Goal: Information Seeking & Learning: Learn about a topic

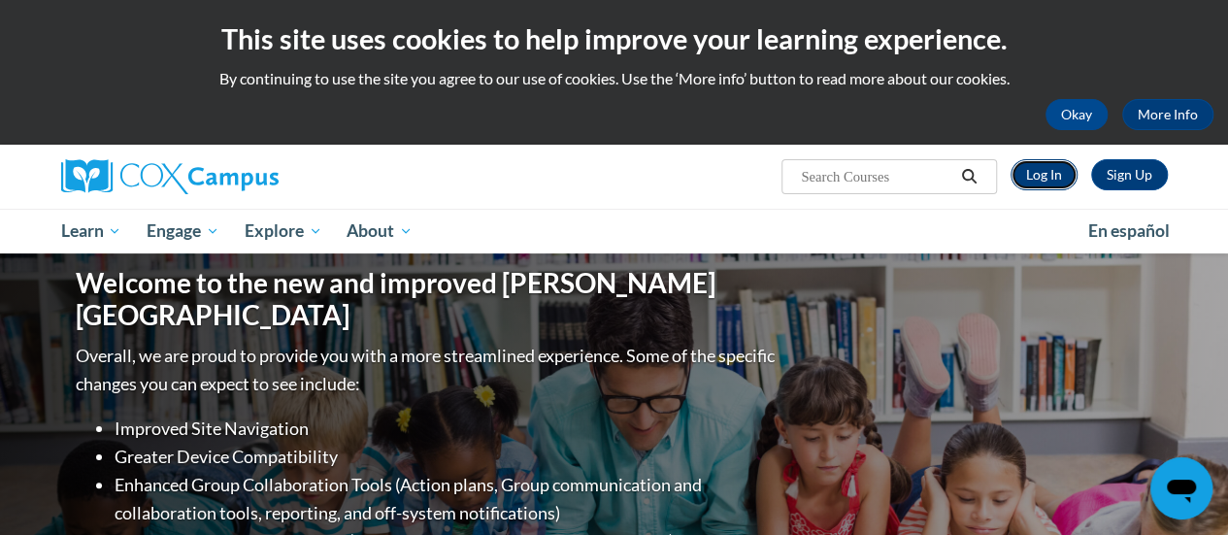
click at [1036, 182] on link "Log In" at bounding box center [1043, 174] width 67 height 31
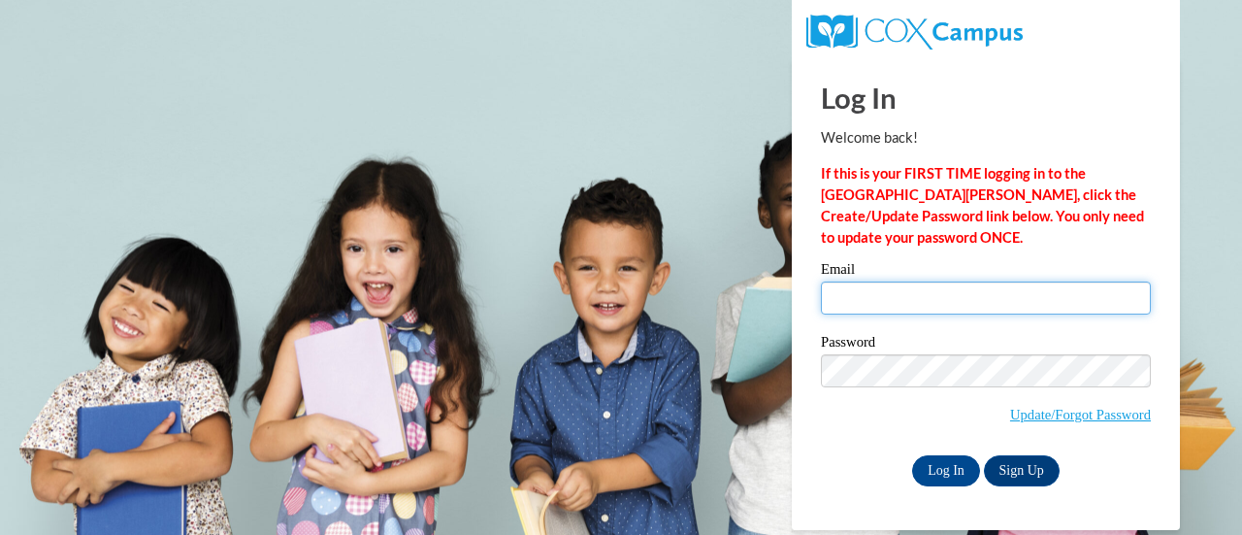
click at [922, 304] on input "Email" at bounding box center [986, 297] width 330 height 33
type input "[EMAIL_ADDRESS][DOMAIN_NAME]"
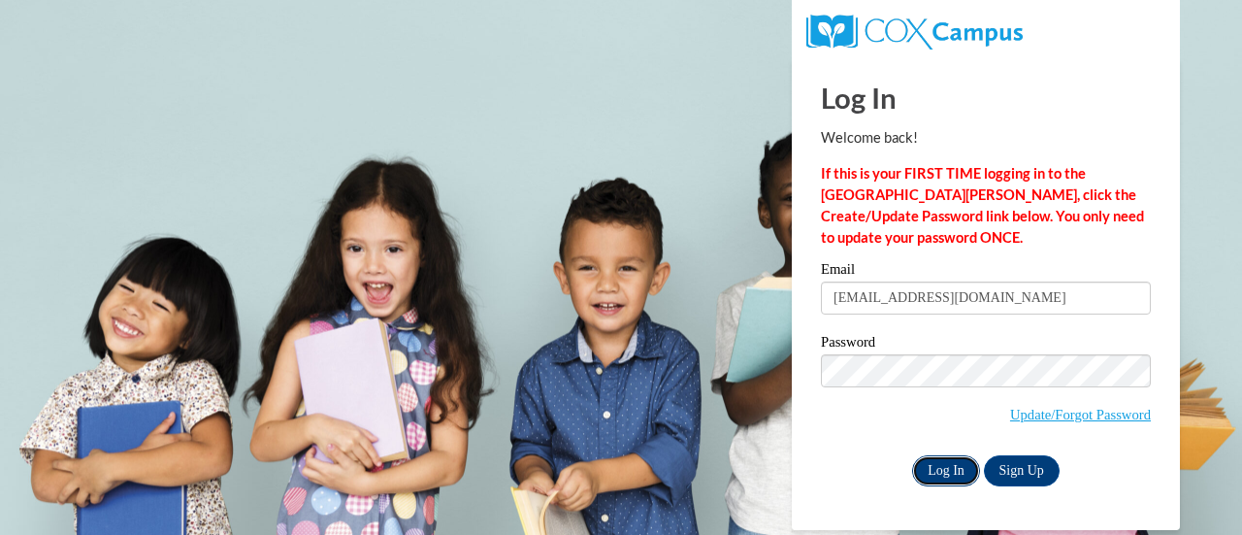
click at [940, 463] on input "Log In" at bounding box center [946, 470] width 68 height 31
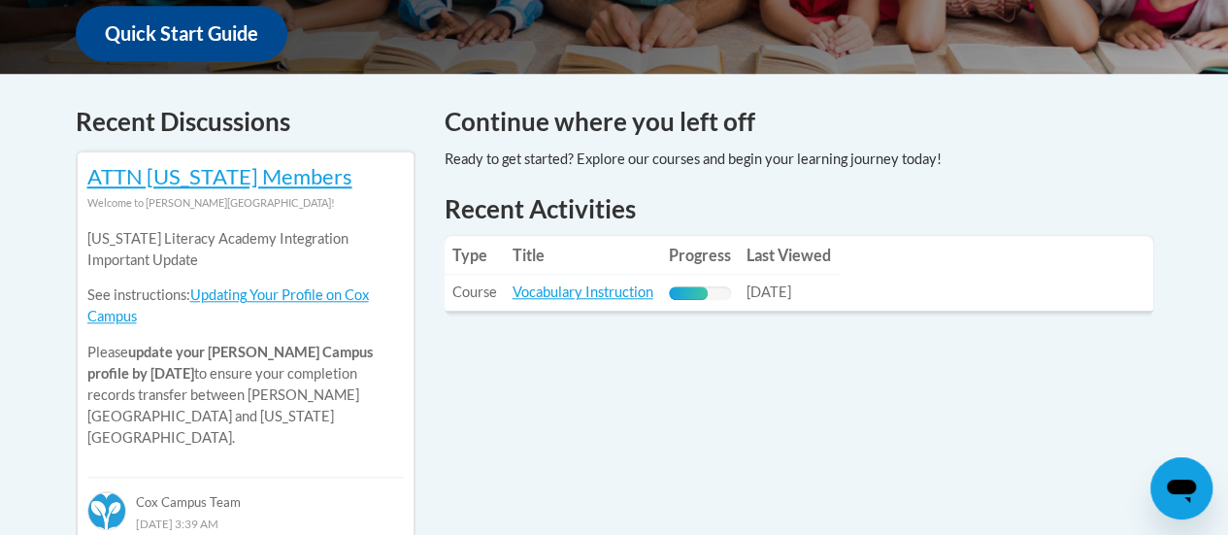
scroll to position [757, 0]
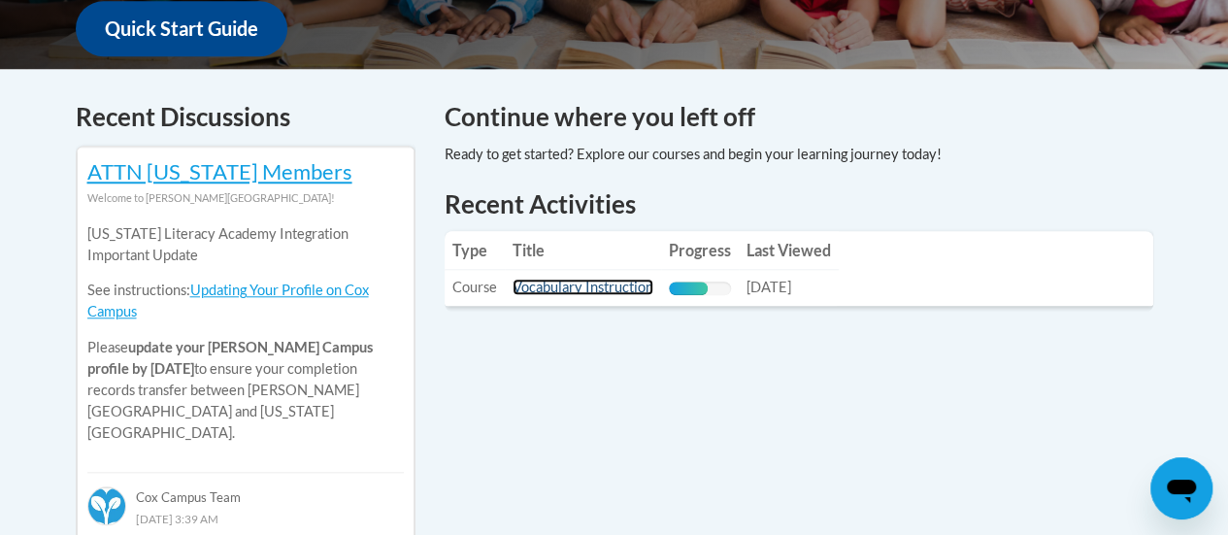
click at [613, 292] on link "Vocabulary Instruction" at bounding box center [583, 287] width 141 height 17
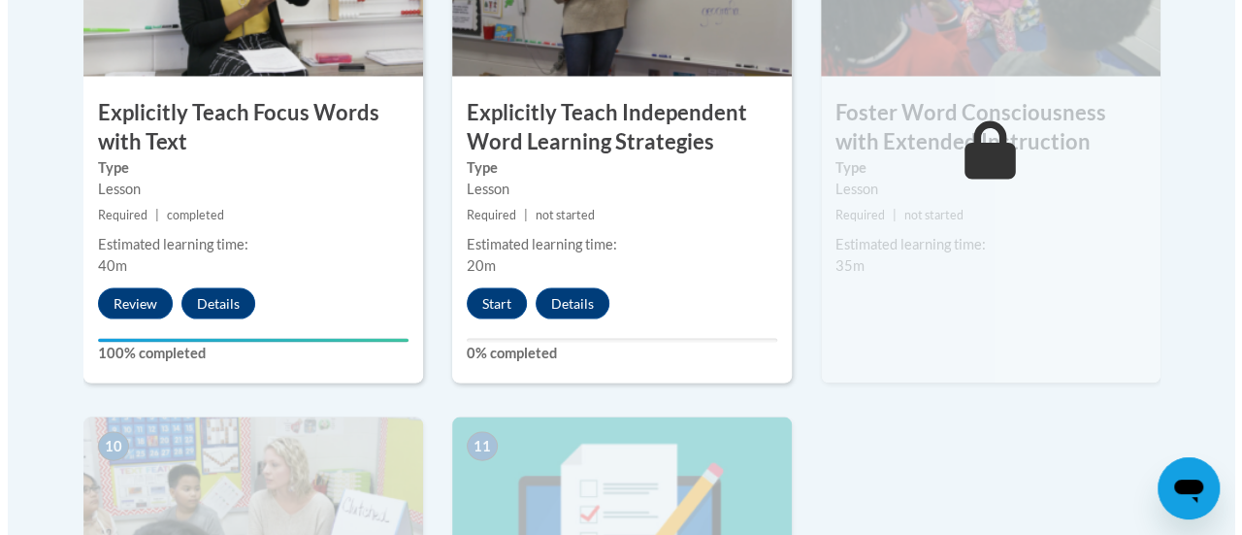
scroll to position [1842, 0]
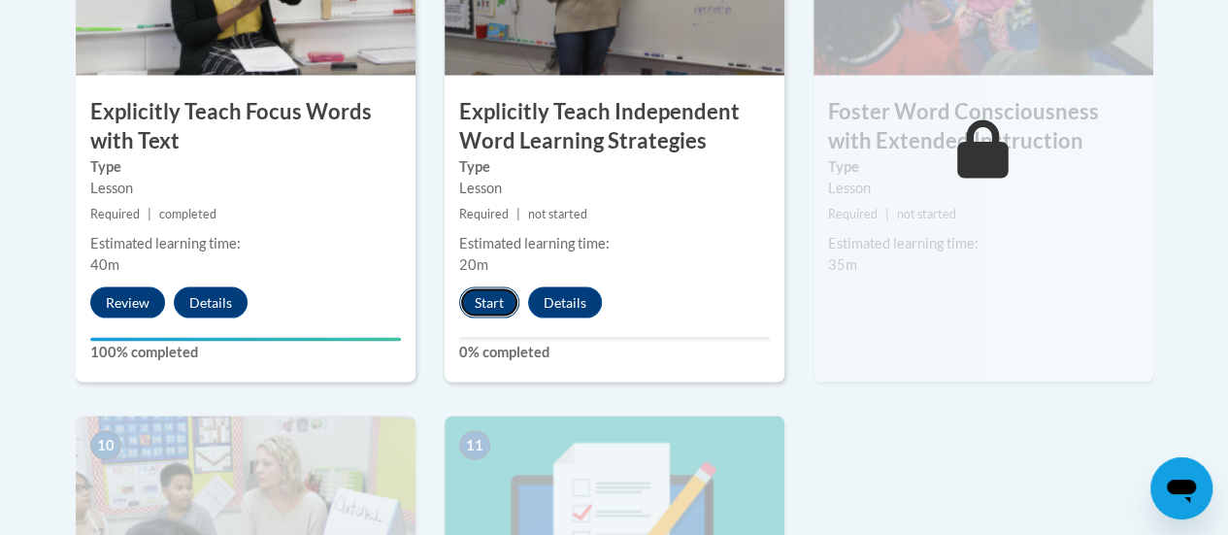
click at [486, 304] on button "Start" at bounding box center [489, 302] width 60 height 31
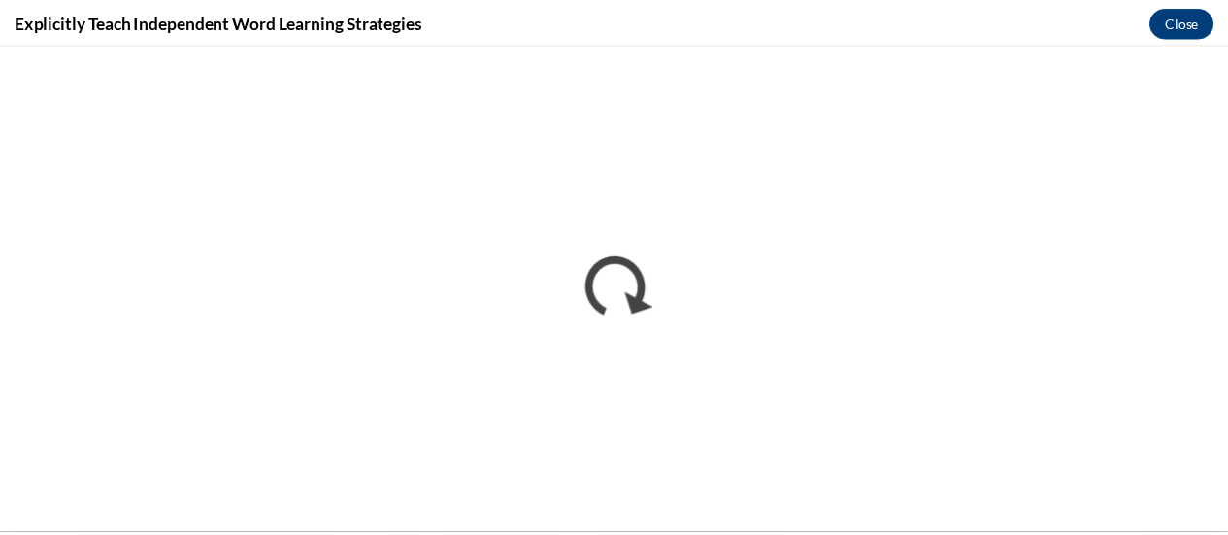
scroll to position [0, 0]
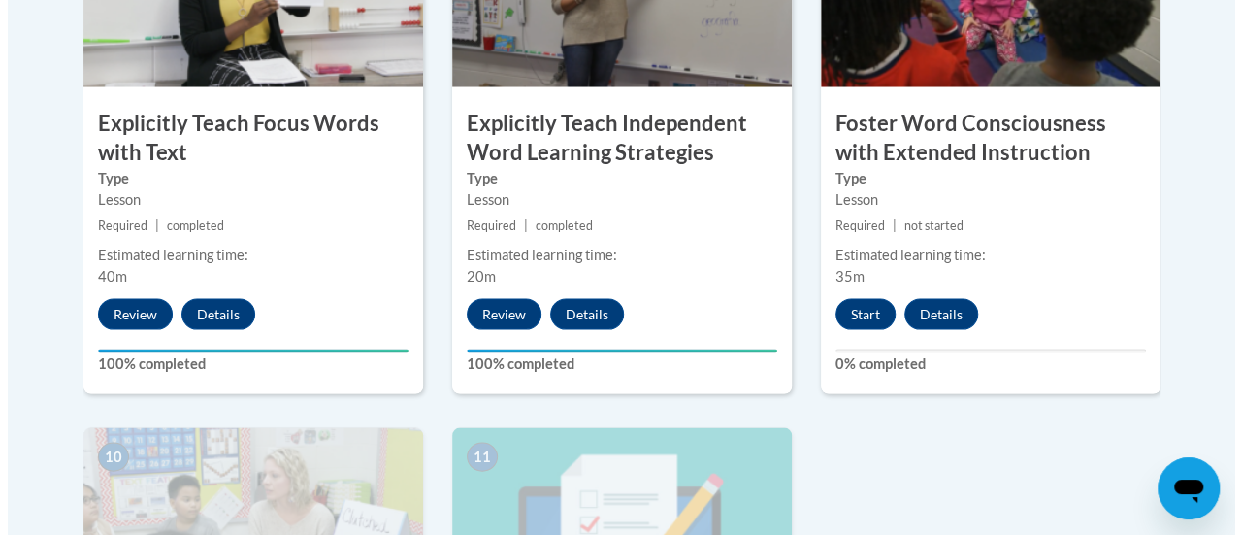
scroll to position [1831, 0]
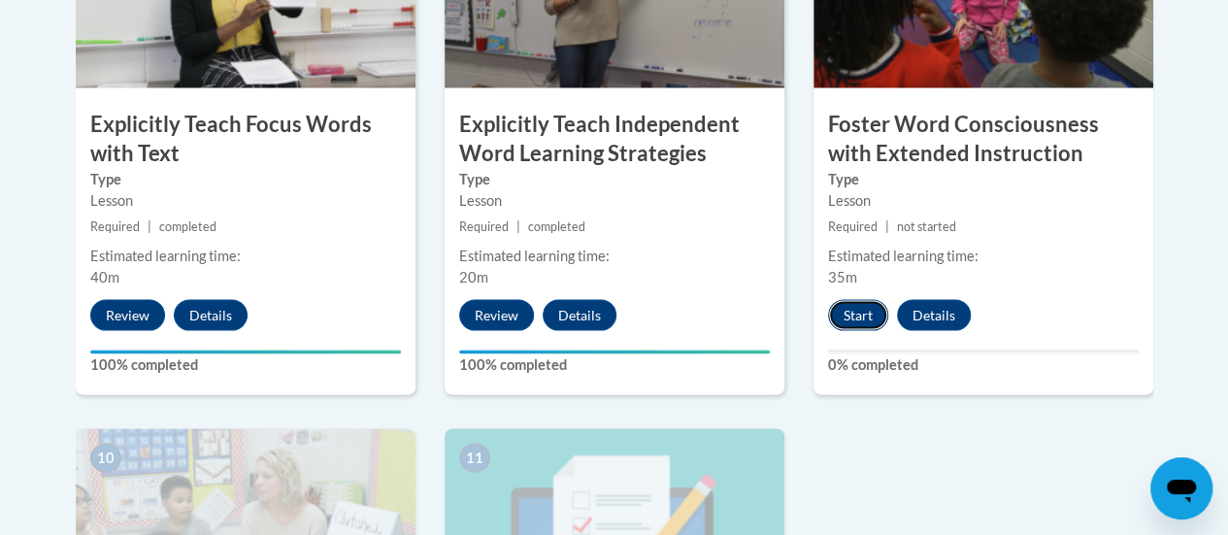
click at [859, 315] on button "Start" at bounding box center [858, 314] width 60 height 31
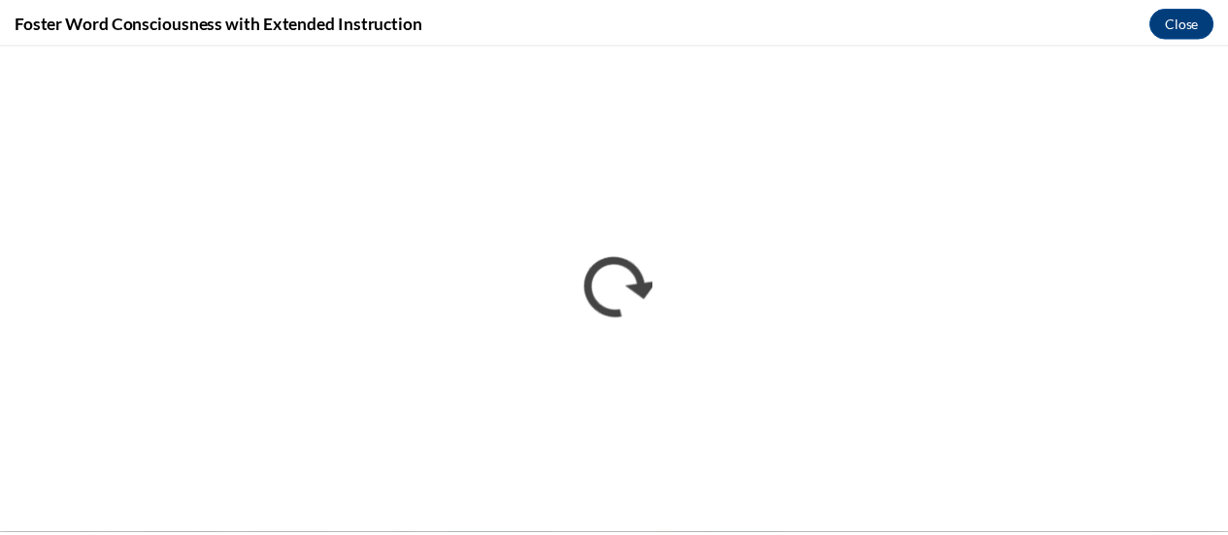
scroll to position [0, 0]
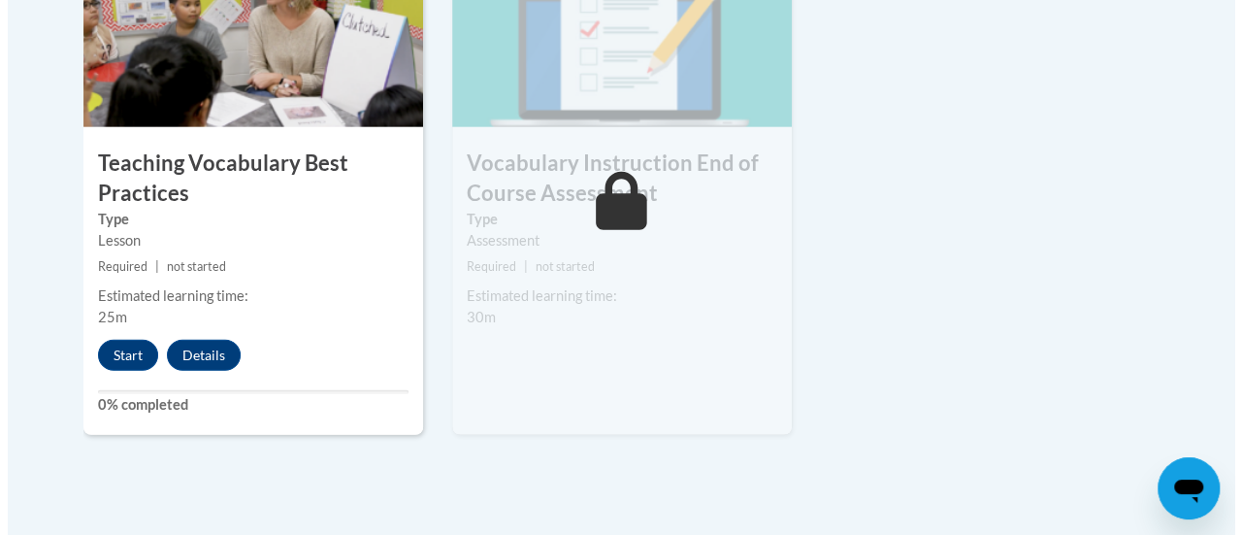
scroll to position [2327, 0]
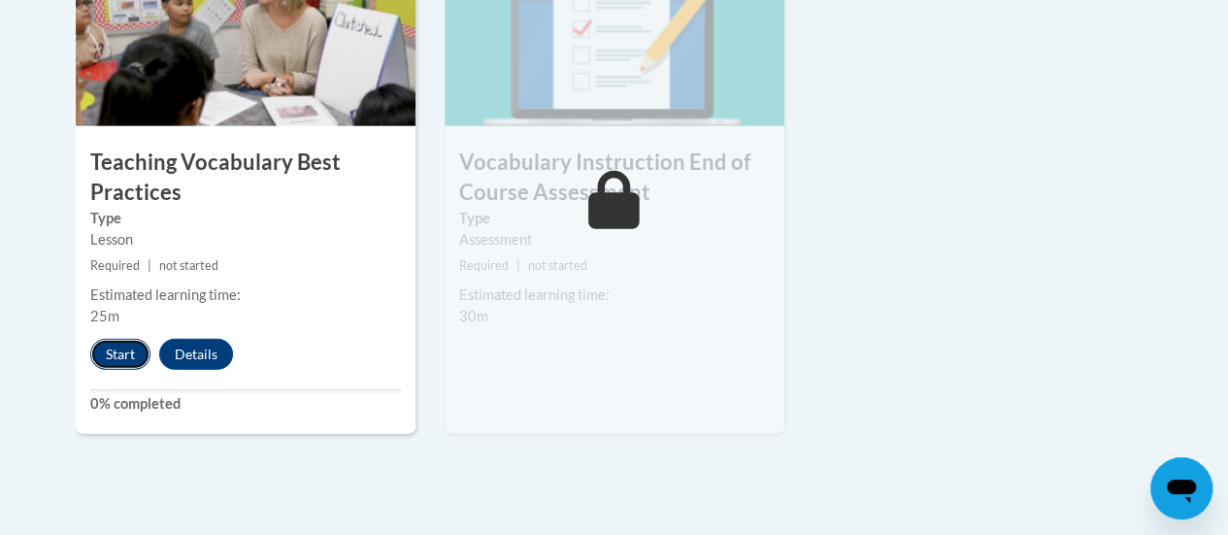
click at [108, 355] on button "Start" at bounding box center [120, 354] width 60 height 31
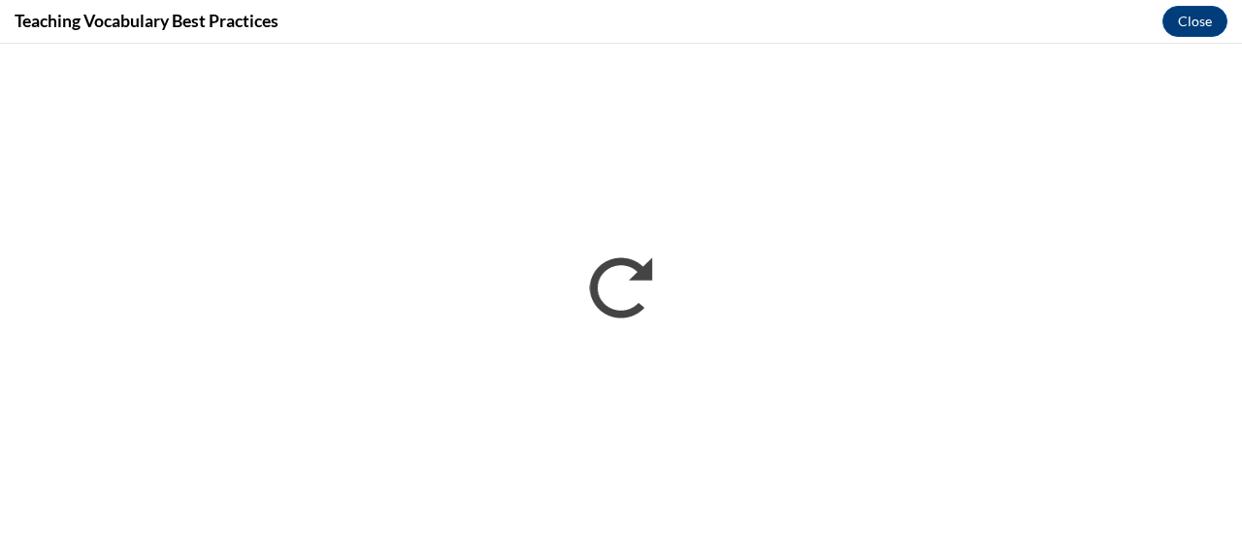
scroll to position [0, 0]
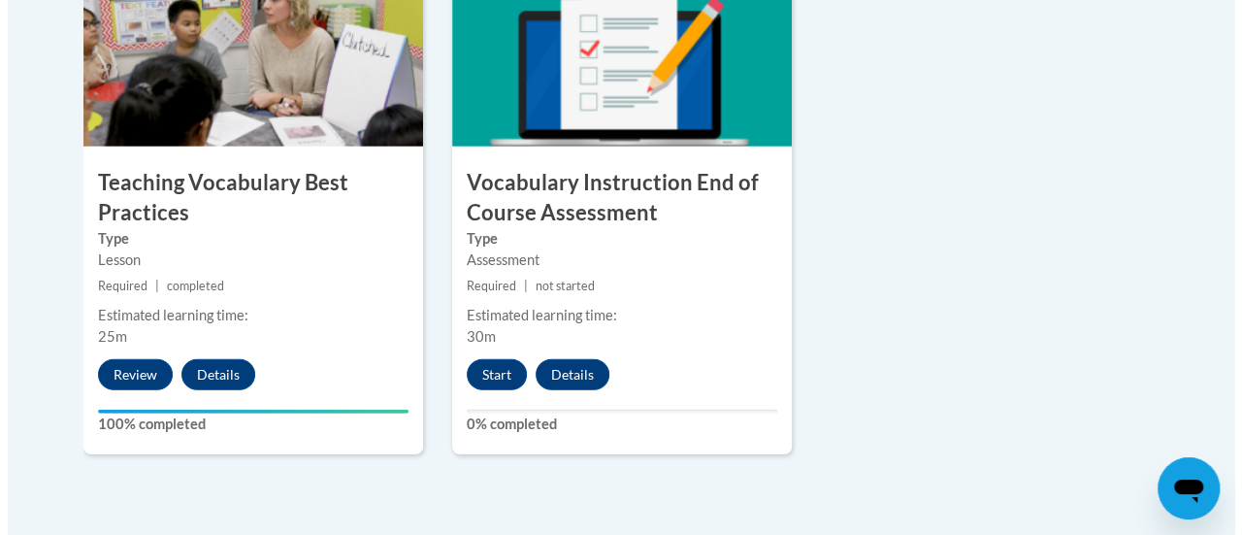
scroll to position [2327, 0]
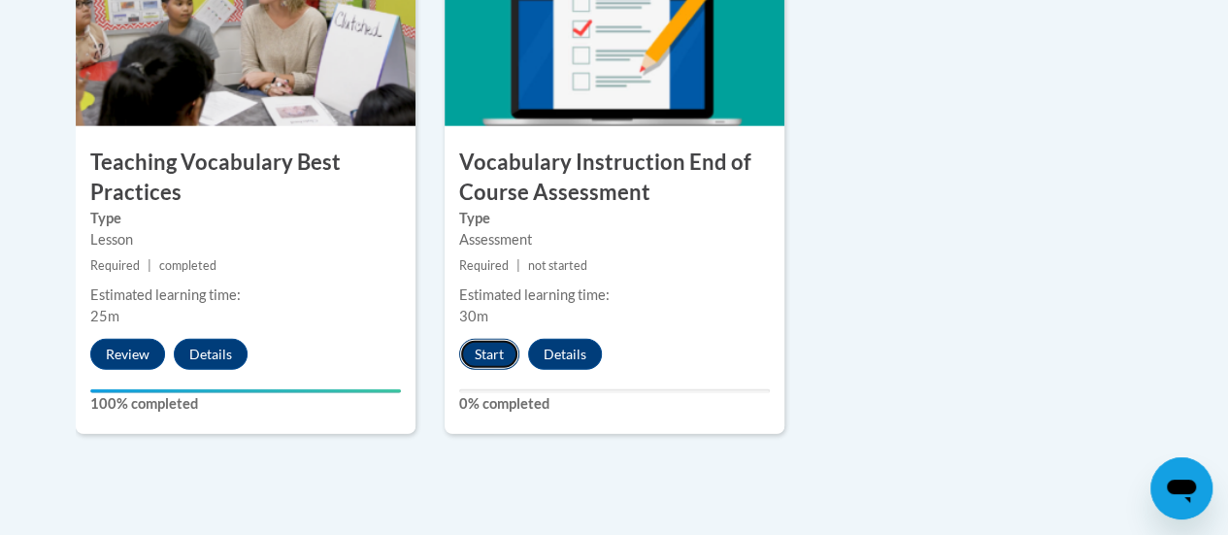
click at [487, 352] on button "Start" at bounding box center [489, 354] width 60 height 31
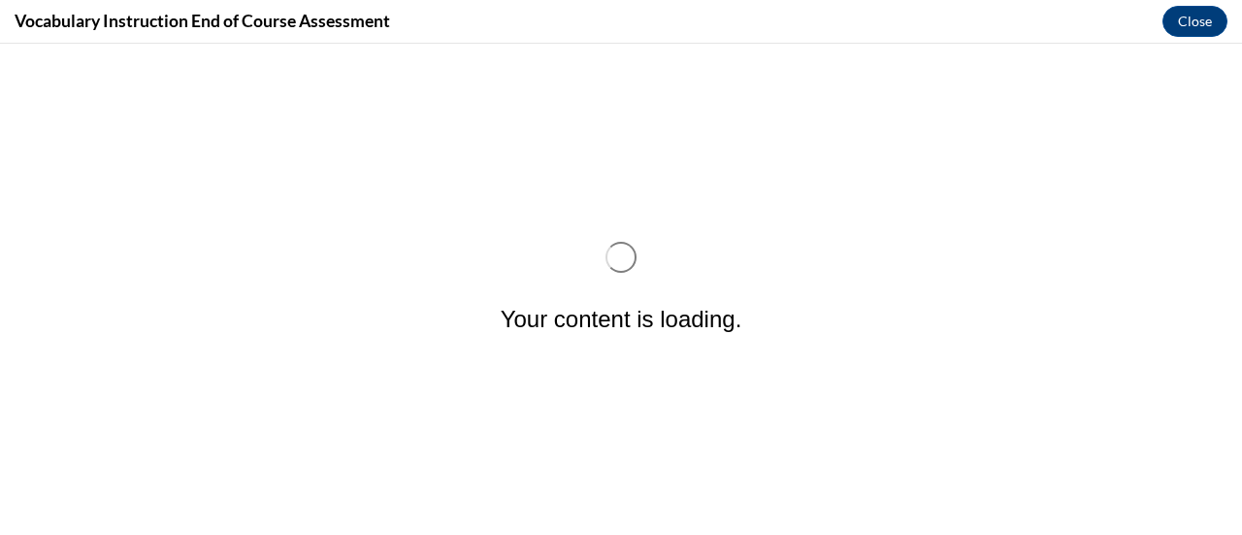
scroll to position [0, 0]
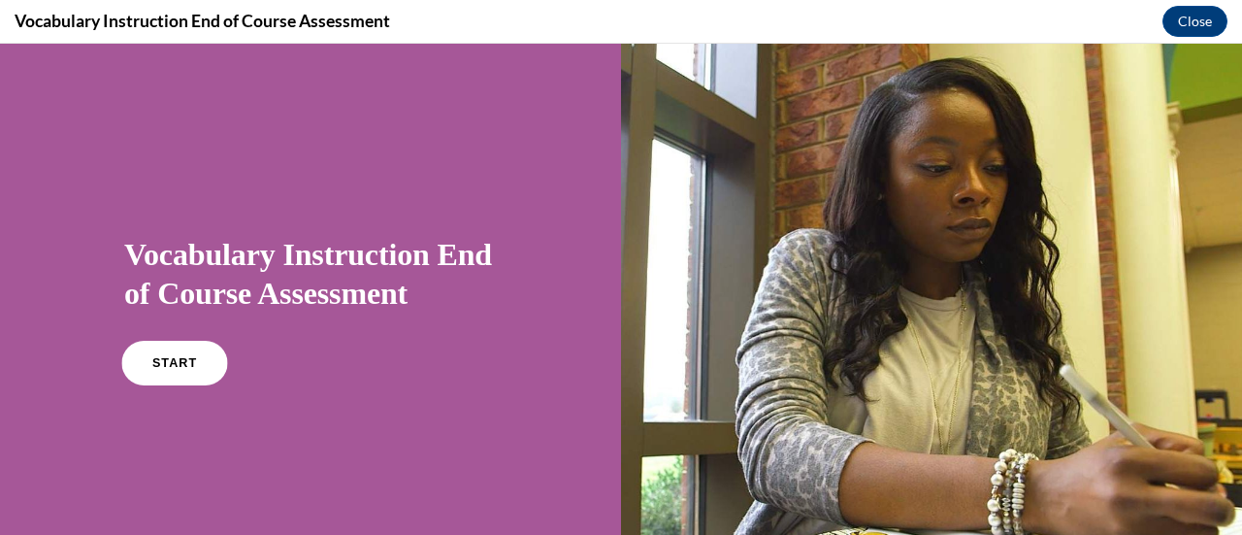
click at [181, 362] on span "START" at bounding box center [174, 363] width 45 height 15
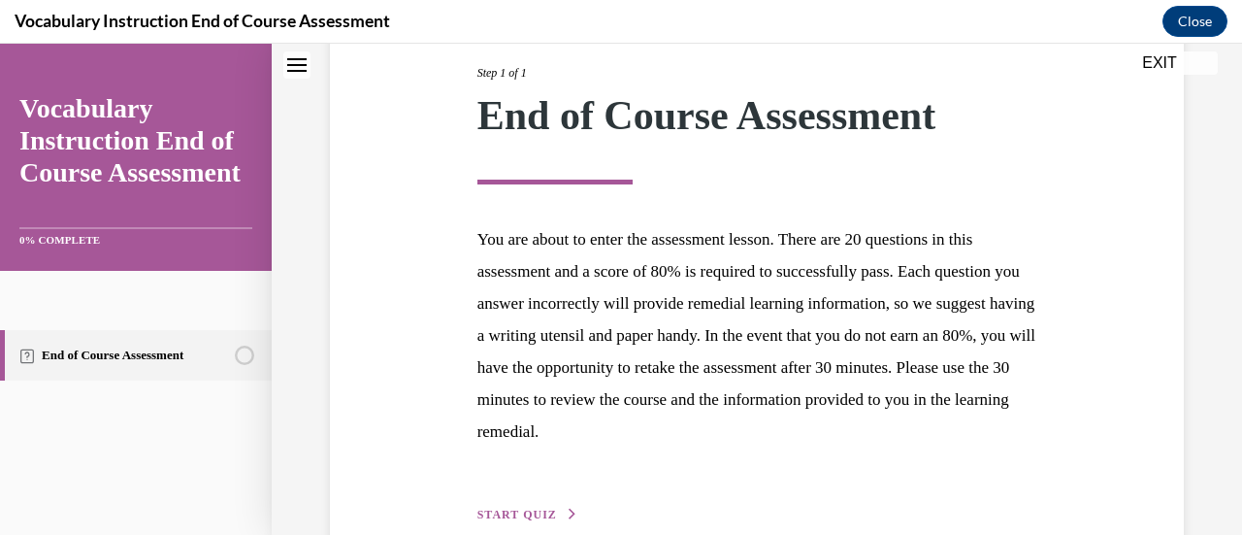
scroll to position [355, 0]
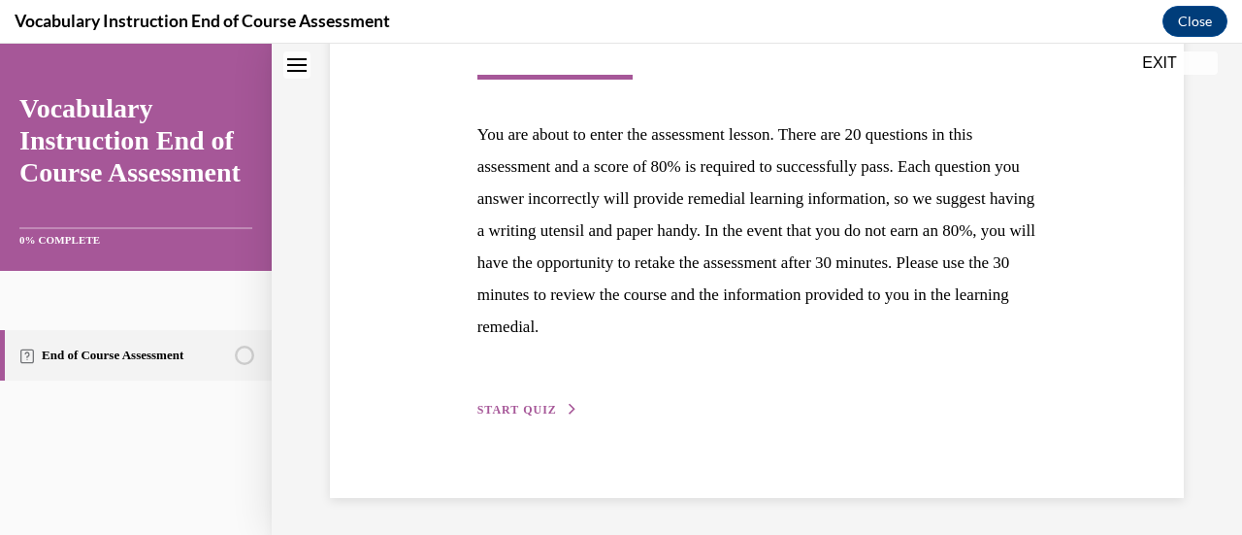
click at [493, 407] on span "START QUIZ" at bounding box center [518, 410] width 80 height 14
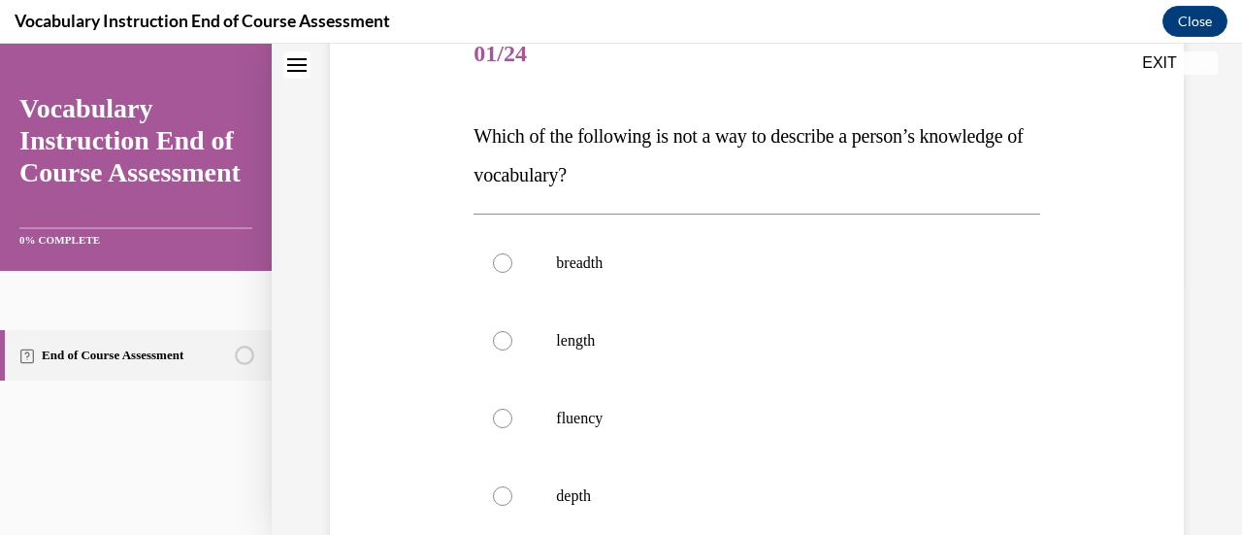
scroll to position [345, 0]
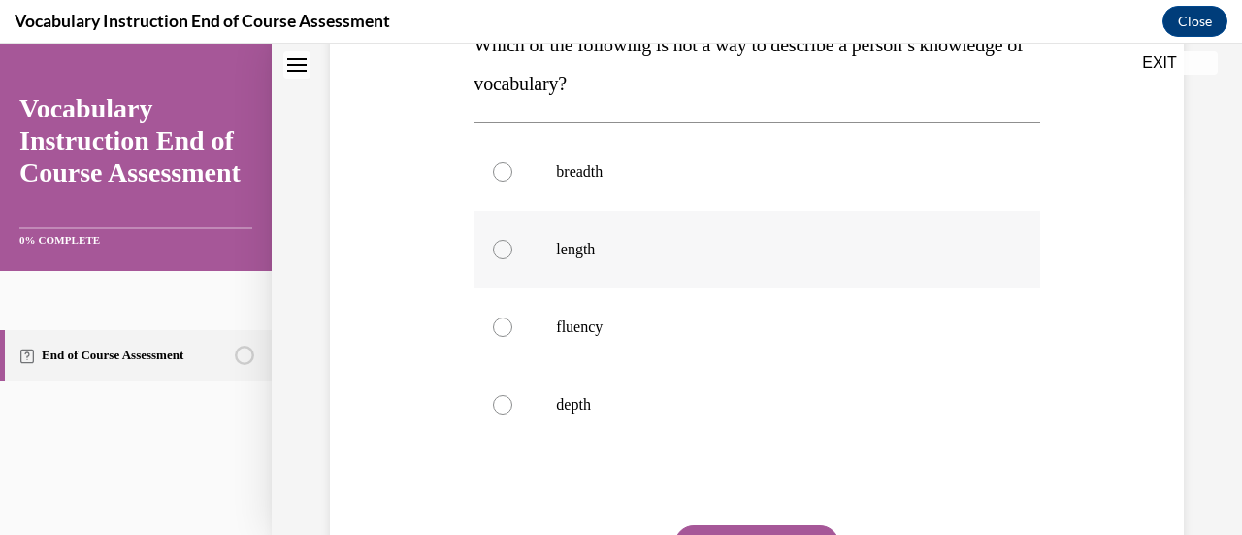
click at [518, 259] on label "length" at bounding box center [757, 250] width 566 height 78
click at [513, 259] on input "length" at bounding box center [502, 249] width 19 height 19
radio input "true"
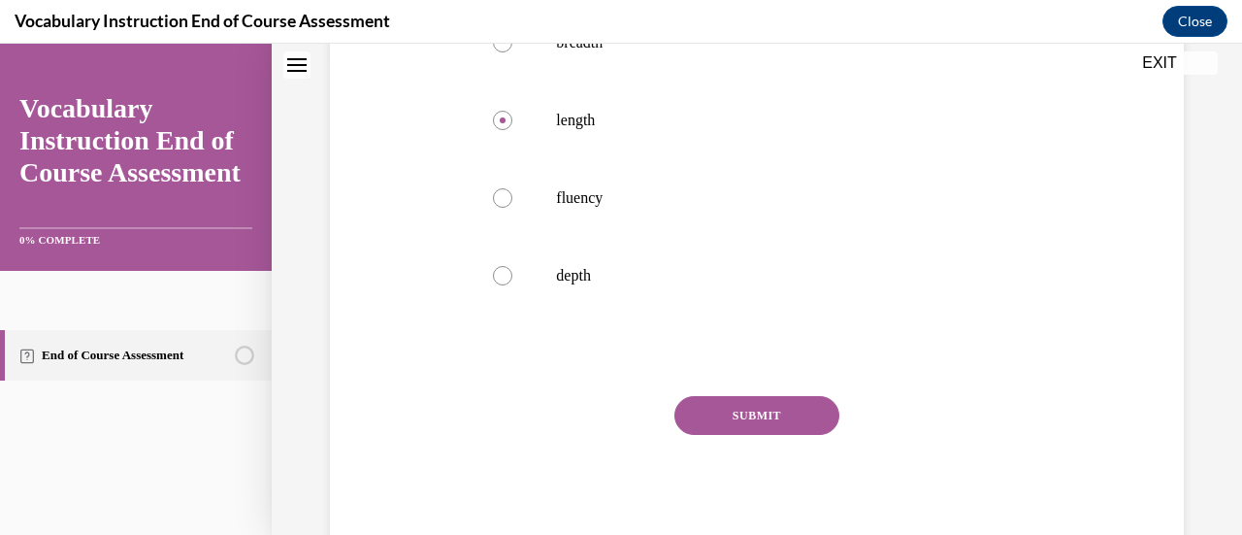
click at [706, 405] on button "SUBMIT" at bounding box center [757, 415] width 165 height 39
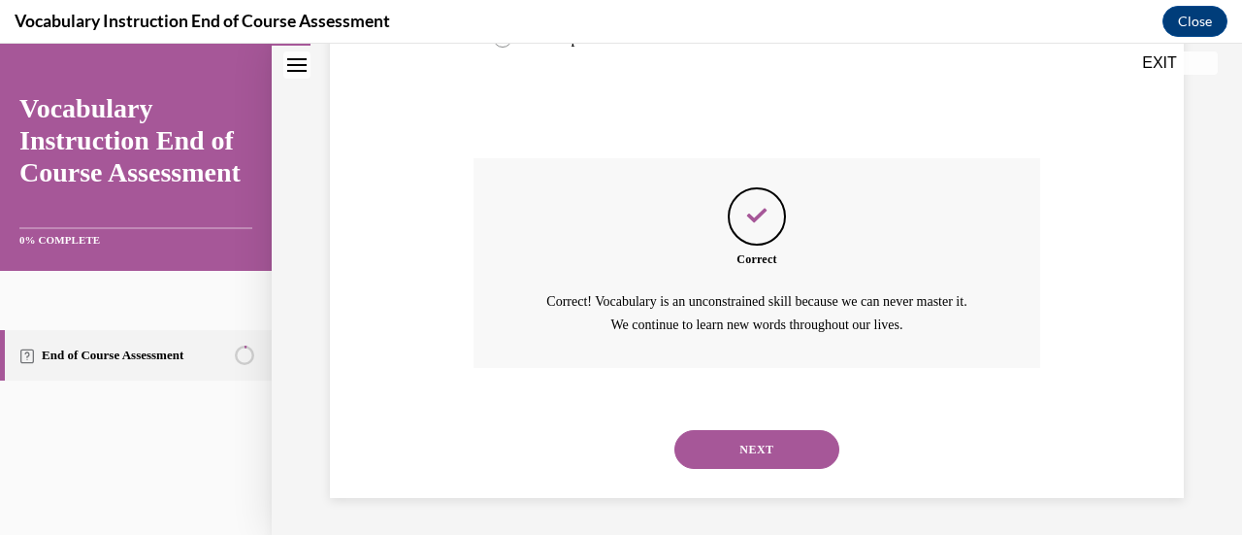
click at [700, 441] on button "NEXT" at bounding box center [757, 449] width 165 height 39
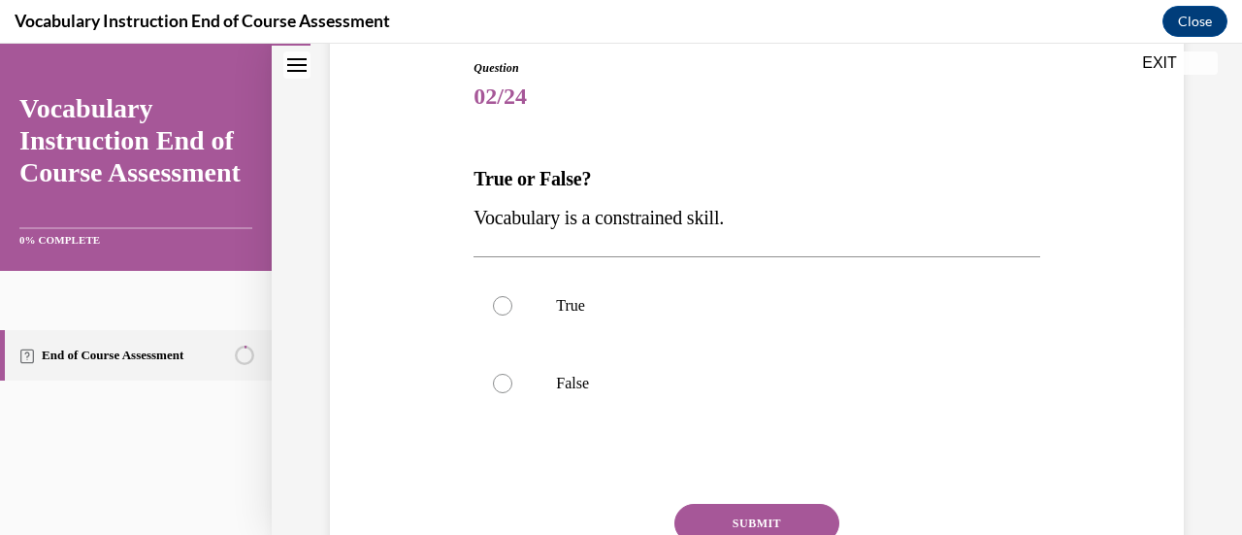
scroll to position [213, 0]
click at [497, 382] on div at bounding box center [502, 381] width 19 height 19
click at [497, 382] on input "False" at bounding box center [502, 381] width 19 height 19
radio input "true"
click at [705, 507] on button "SUBMIT" at bounding box center [757, 521] width 165 height 39
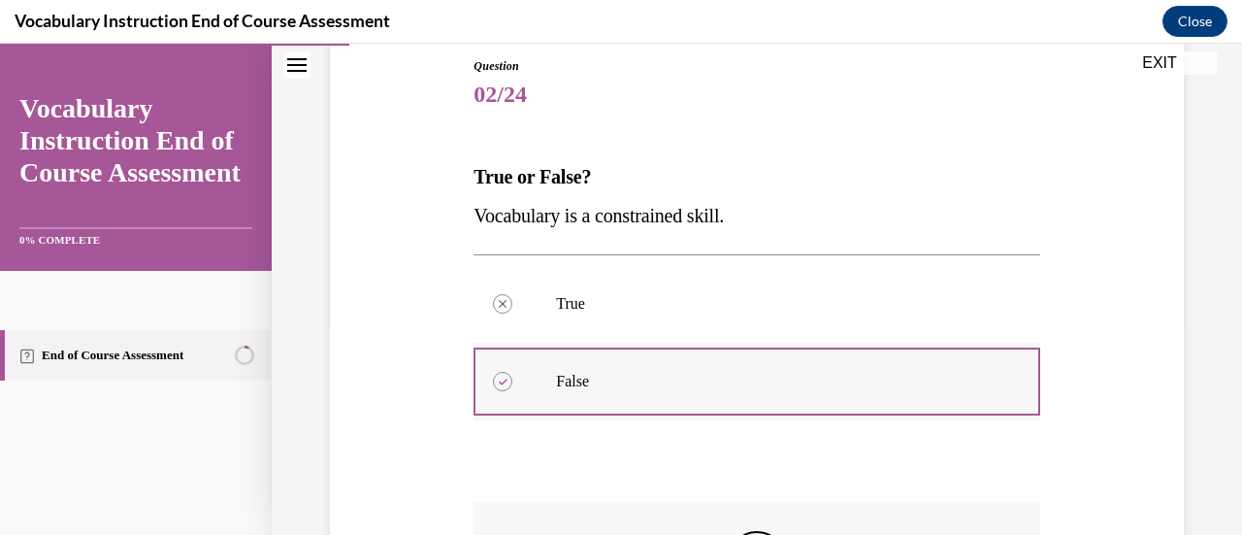
scroll to position [534, 0]
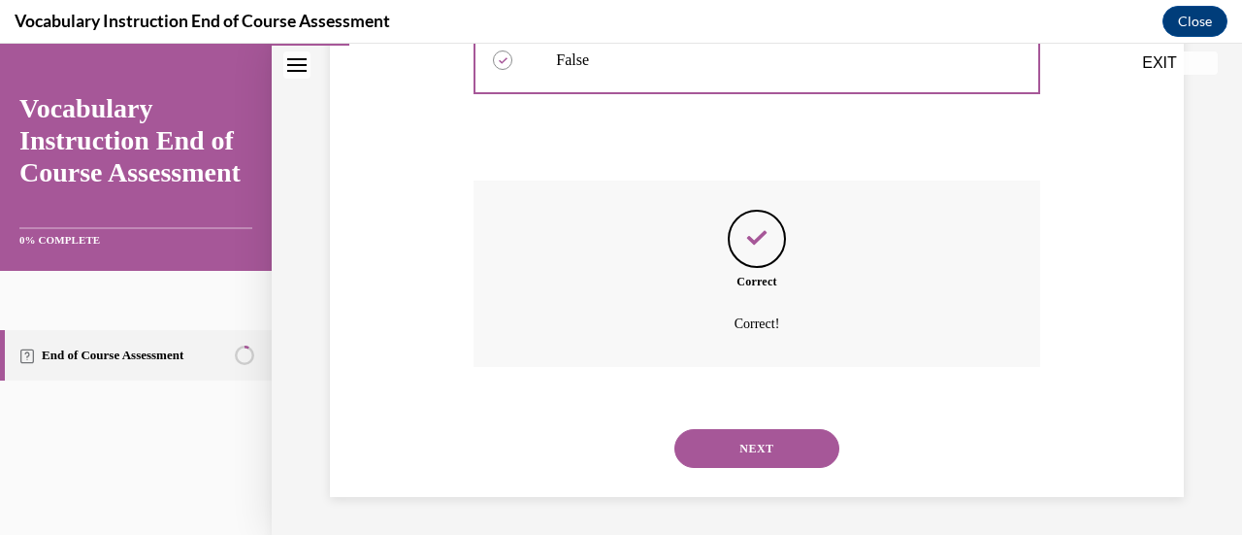
click at [715, 459] on button "NEXT" at bounding box center [757, 448] width 165 height 39
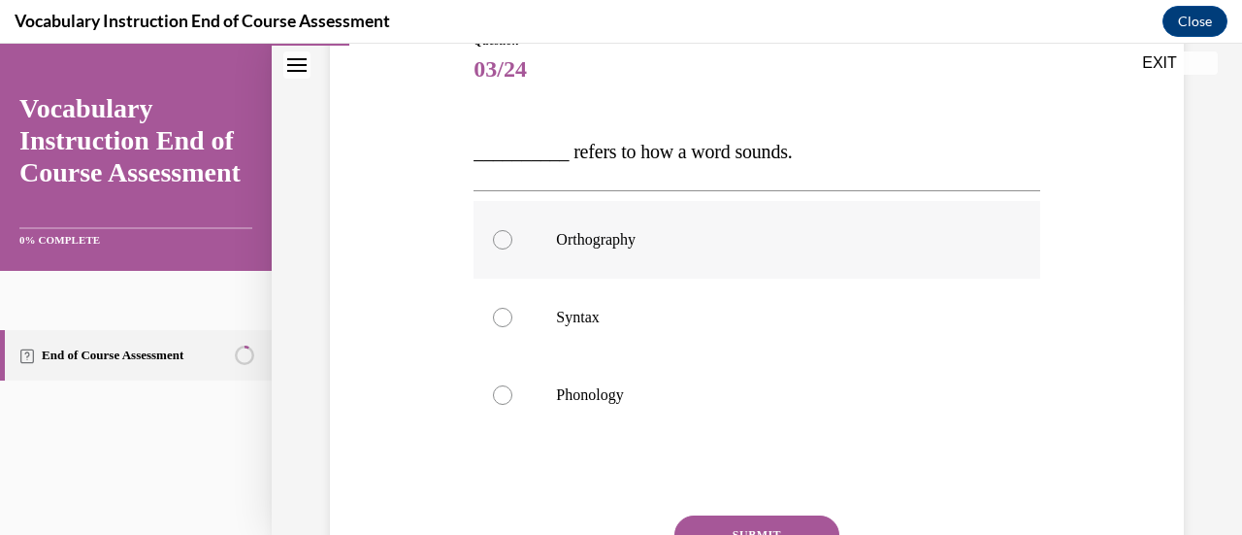
scroll to position [239, 0]
click at [540, 385] on label "Phonology" at bounding box center [757, 394] width 566 height 78
click at [513, 385] on input "Phonology" at bounding box center [502, 393] width 19 height 19
radio input "true"
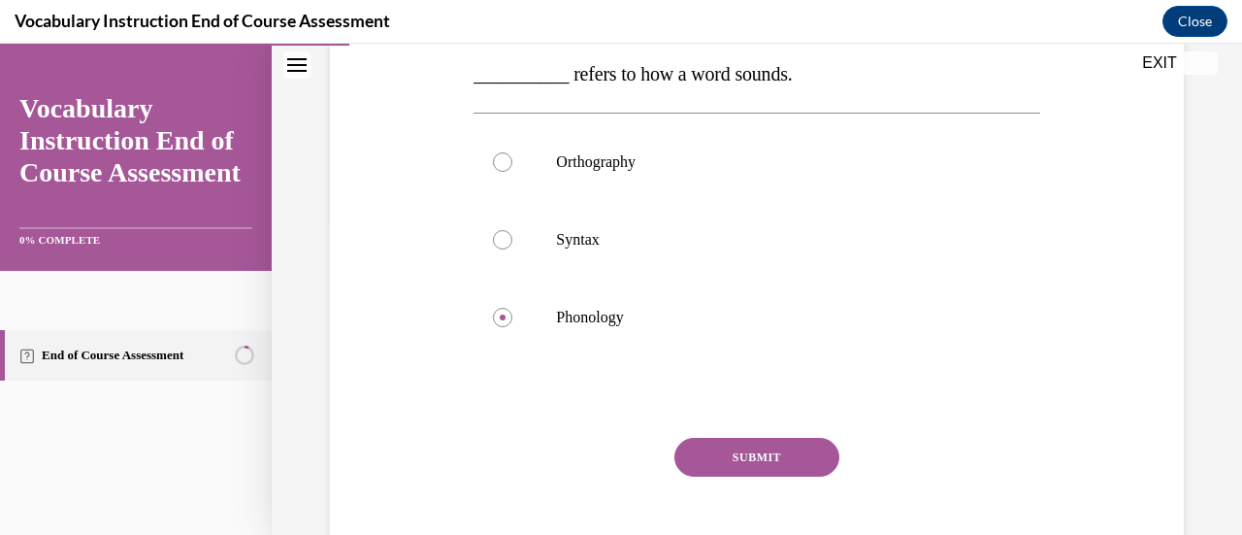
scroll to position [318, 0]
click at [720, 451] on button "SUBMIT" at bounding box center [757, 454] width 165 height 39
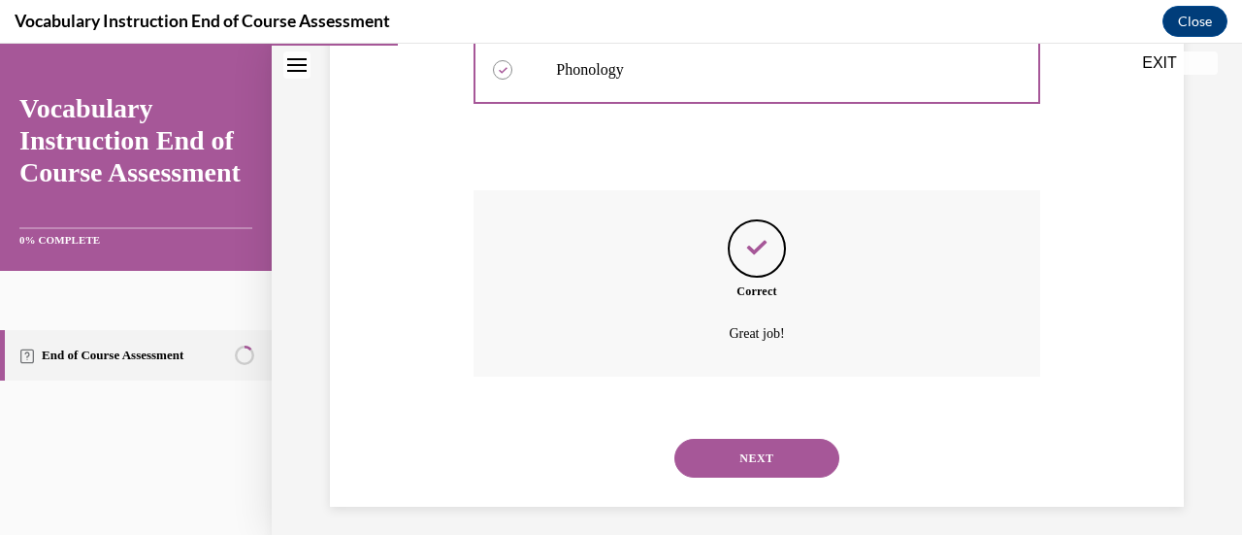
scroll to position [573, 0]
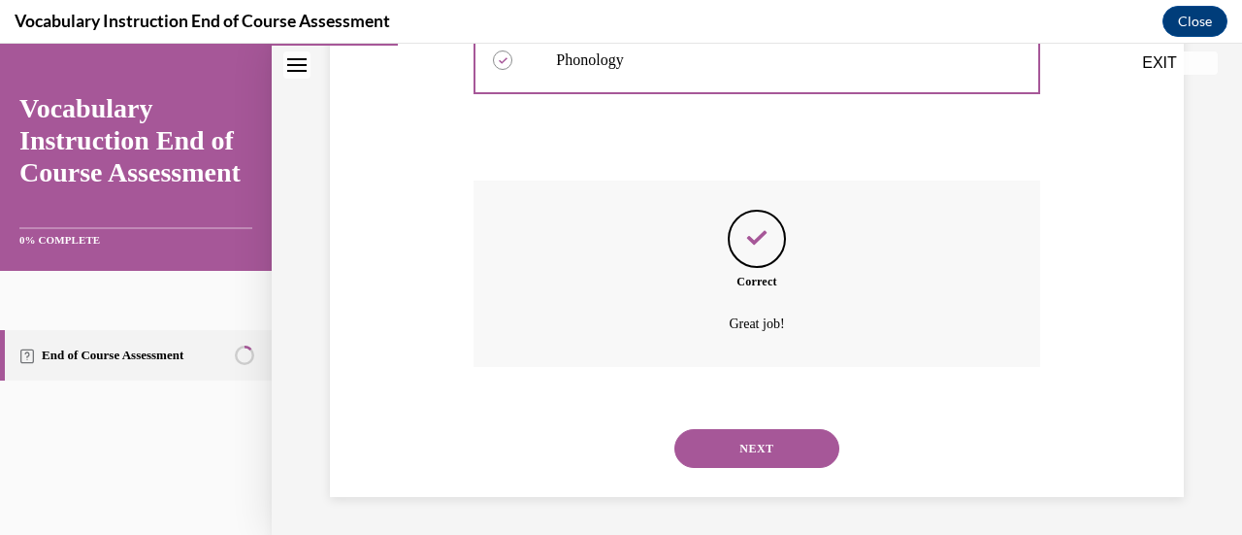
click at [720, 451] on button "NEXT" at bounding box center [757, 448] width 165 height 39
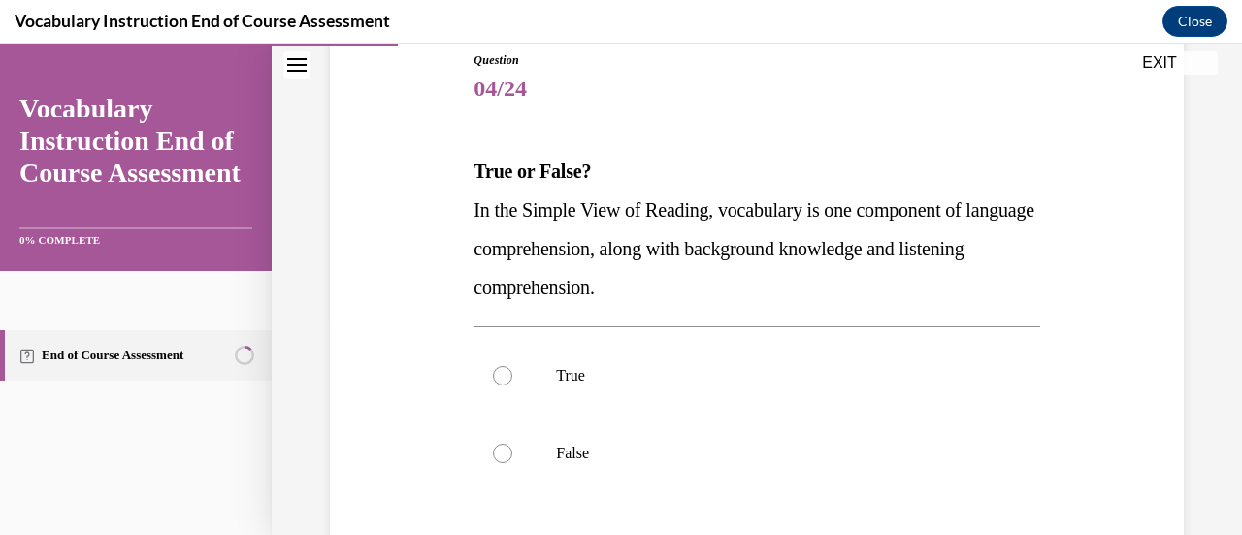
scroll to position [262, 0]
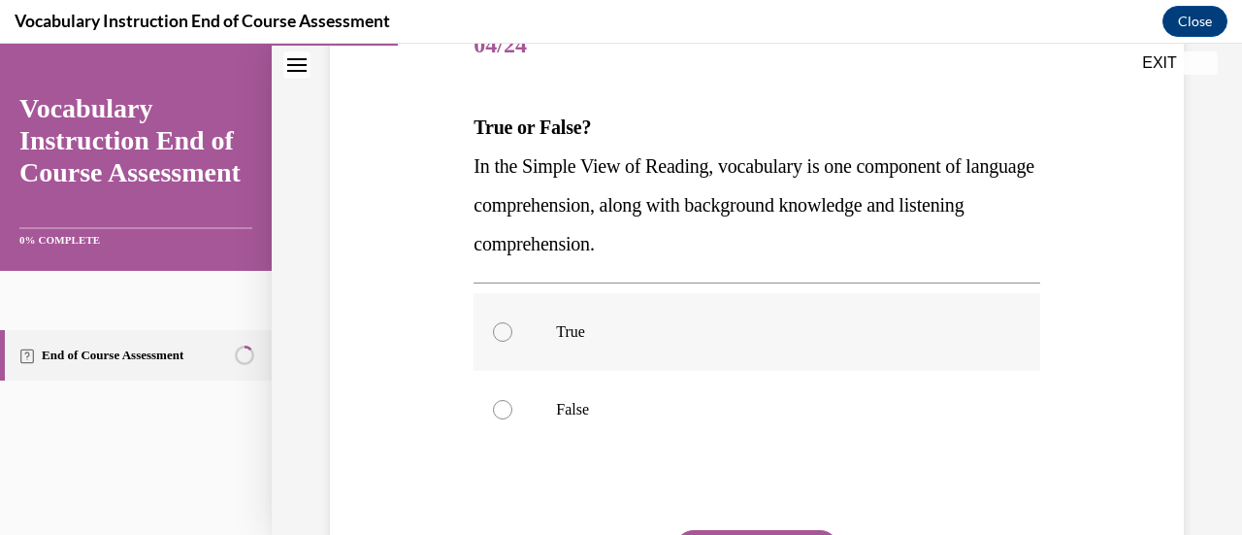
click at [508, 329] on div at bounding box center [502, 331] width 19 height 19
click at [508, 329] on input "True" at bounding box center [502, 331] width 19 height 19
radio input "true"
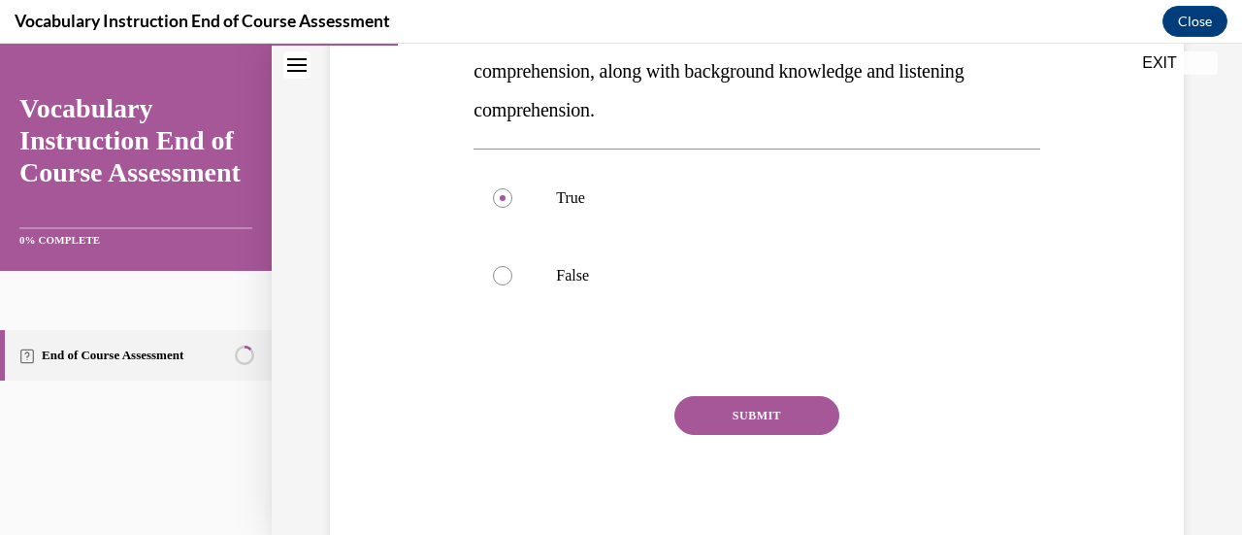
click at [688, 414] on button "SUBMIT" at bounding box center [757, 415] width 165 height 39
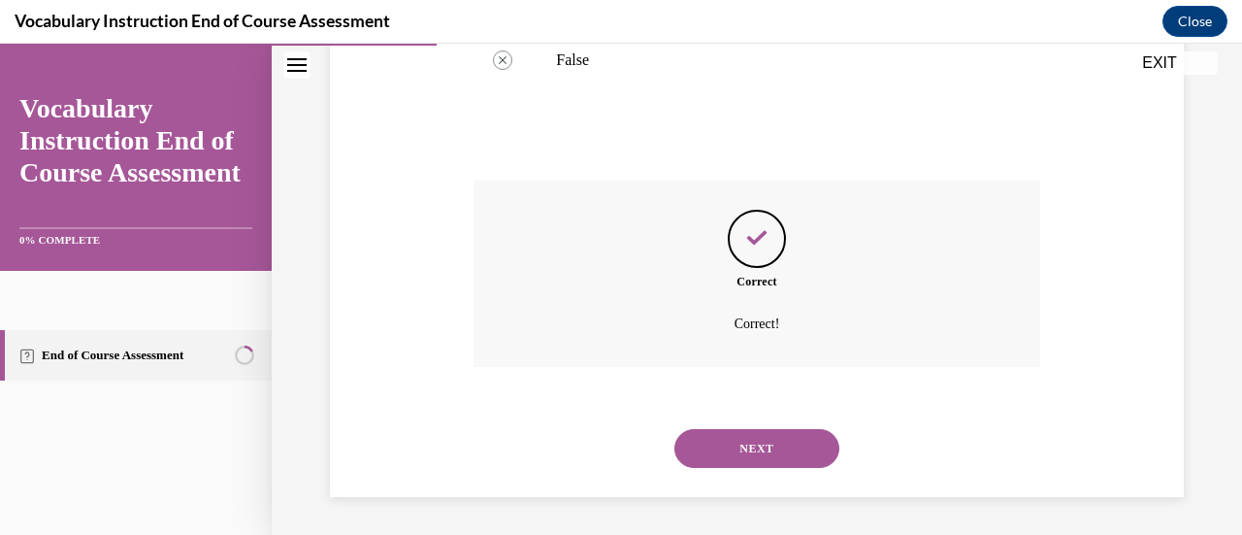
click at [705, 445] on button "NEXT" at bounding box center [757, 448] width 165 height 39
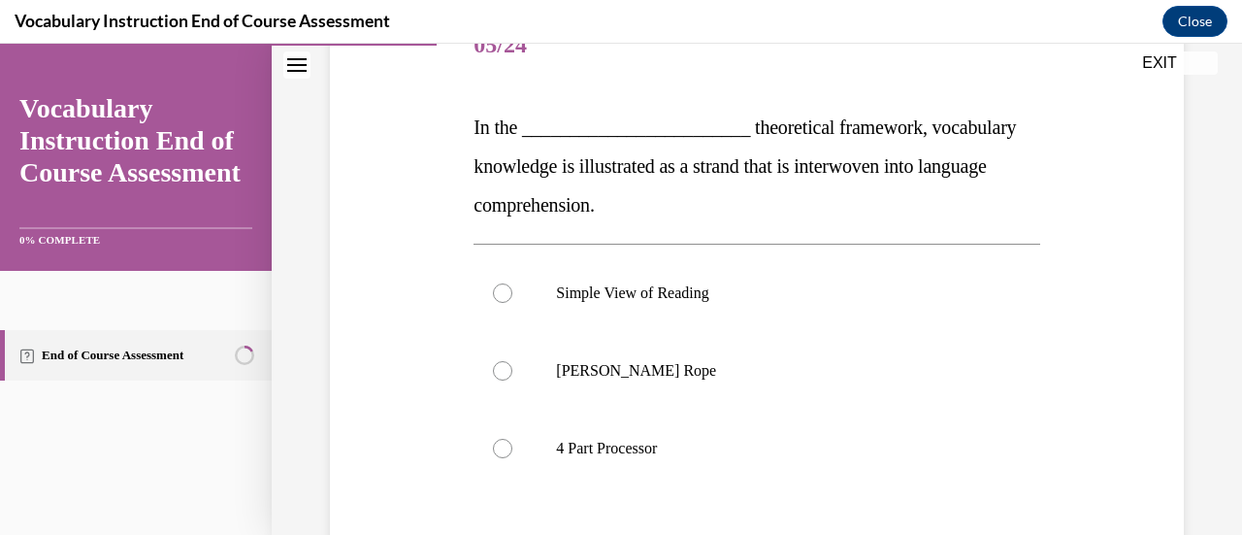
scroll to position [264, 0]
click at [564, 359] on p "Scarborough's Rope" at bounding box center [773, 368] width 435 height 19
click at [513, 359] on input "Scarborough's Rope" at bounding box center [502, 368] width 19 height 19
radio input "true"
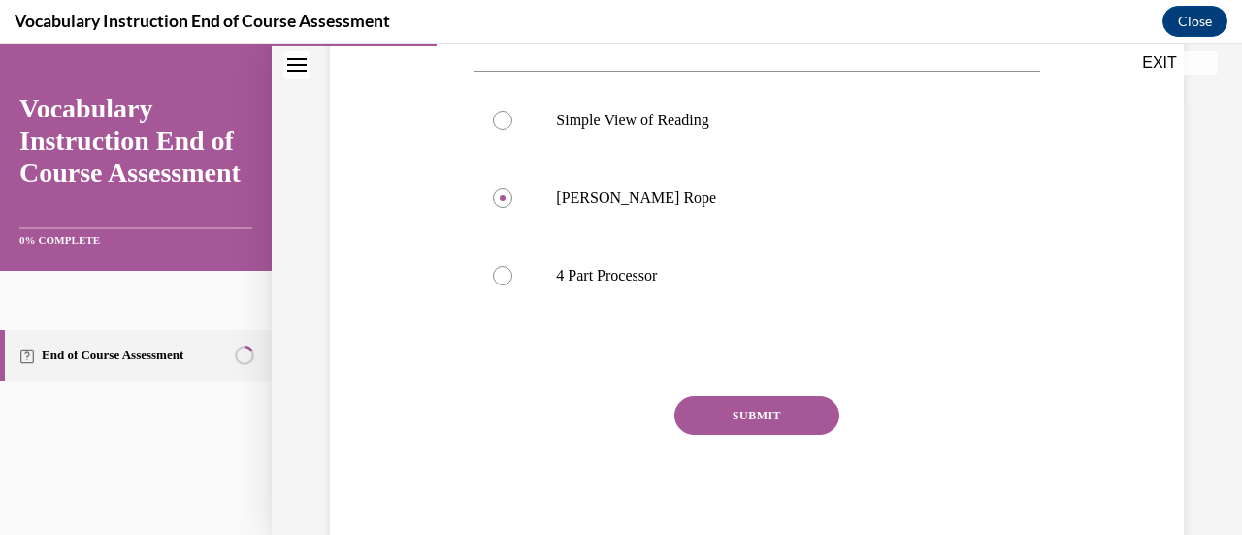
click at [706, 411] on button "SUBMIT" at bounding box center [757, 415] width 165 height 39
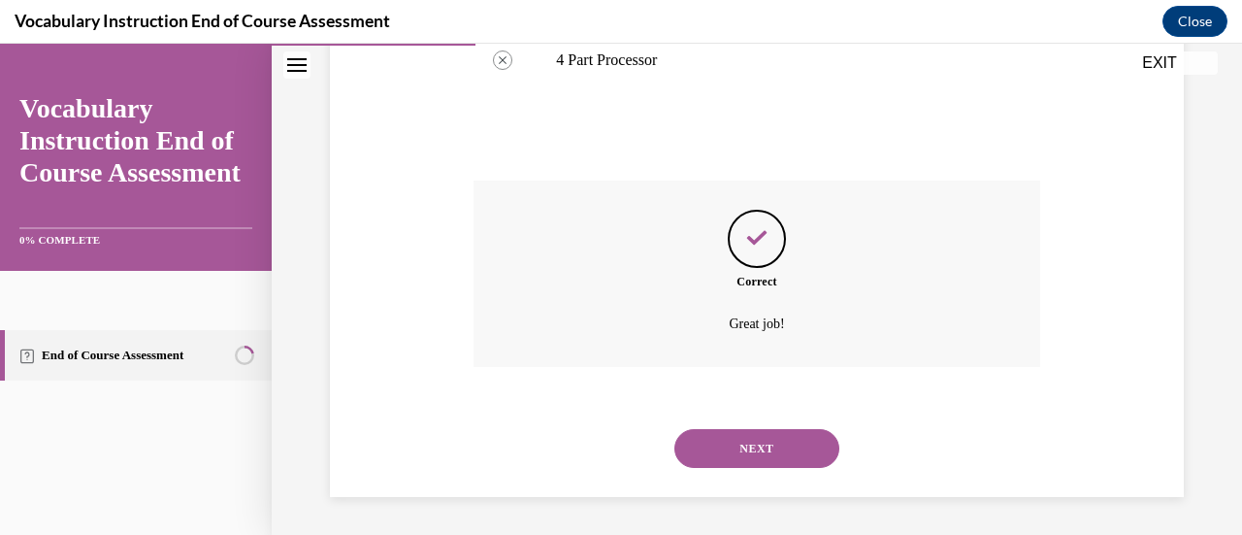
click at [703, 447] on button "NEXT" at bounding box center [757, 448] width 165 height 39
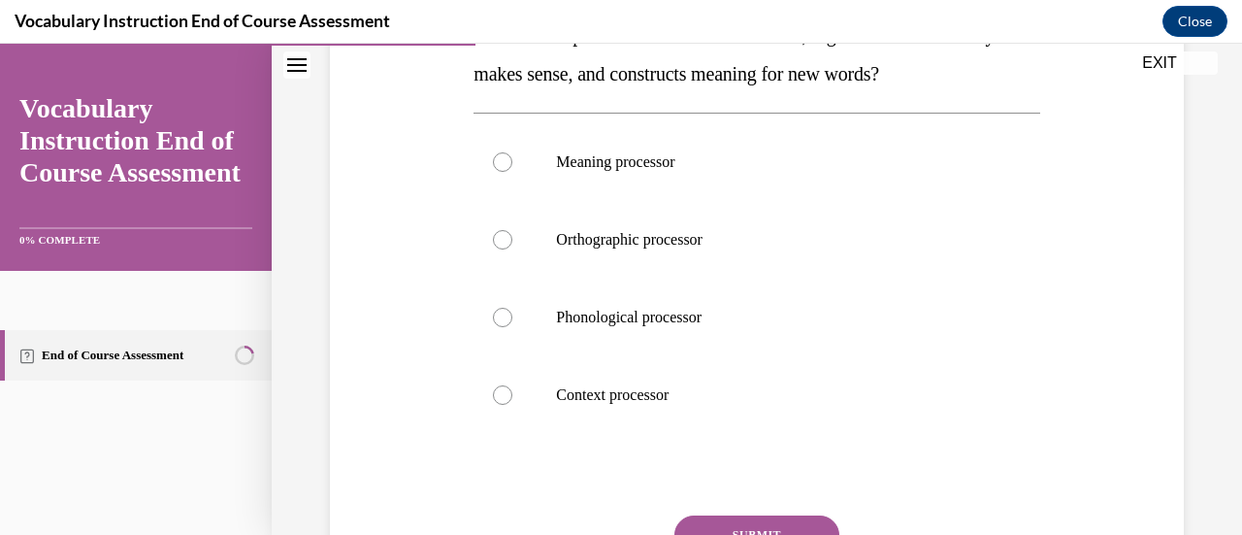
scroll to position [310, 0]
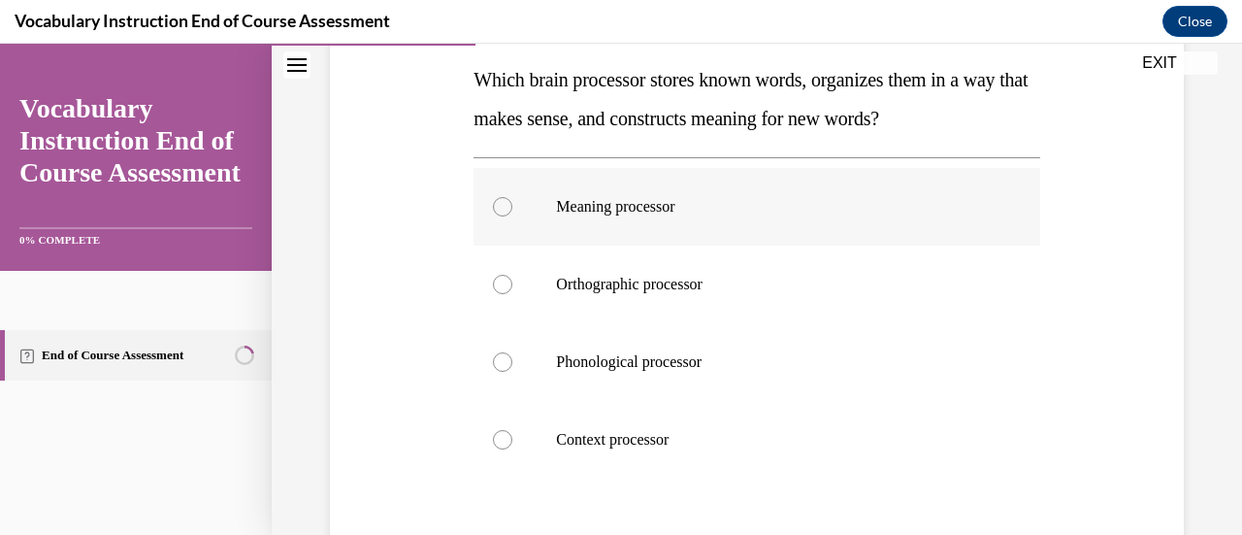
click at [534, 227] on label "Meaning processor" at bounding box center [757, 207] width 566 height 78
click at [513, 216] on input "Meaning processor" at bounding box center [502, 206] width 19 height 19
radio input "true"
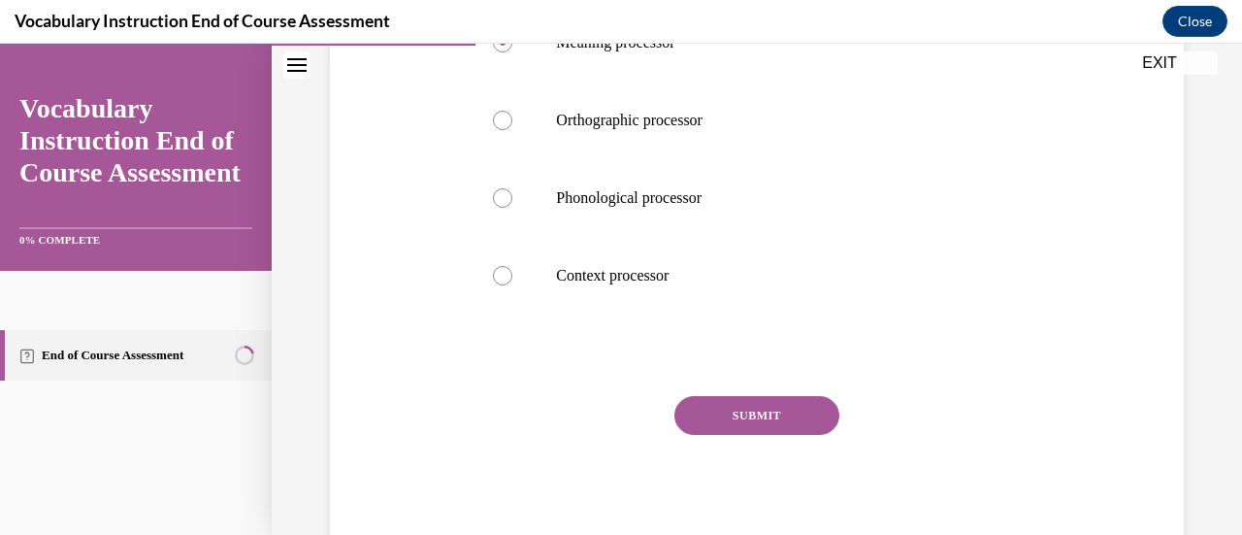
click at [715, 420] on button "SUBMIT" at bounding box center [757, 415] width 165 height 39
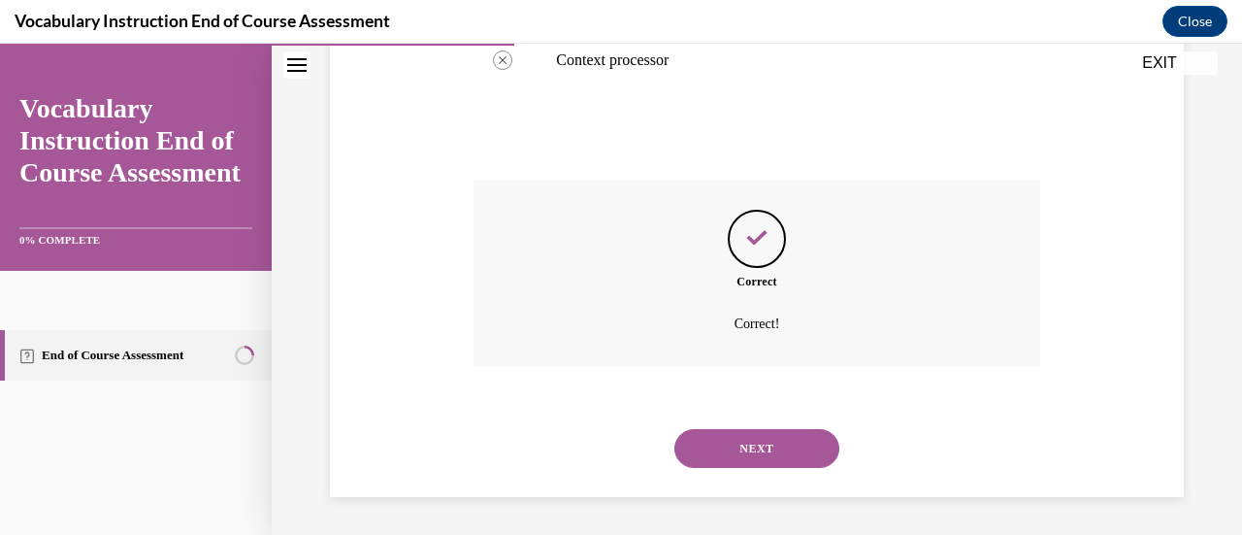
click at [705, 444] on button "NEXT" at bounding box center [757, 448] width 165 height 39
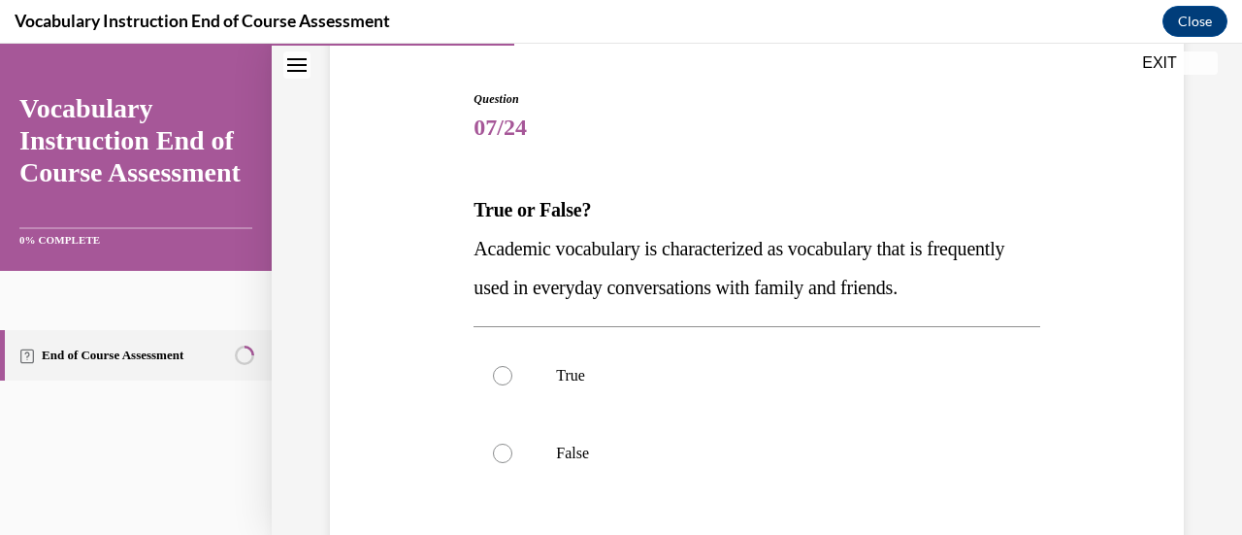
scroll to position [241, 0]
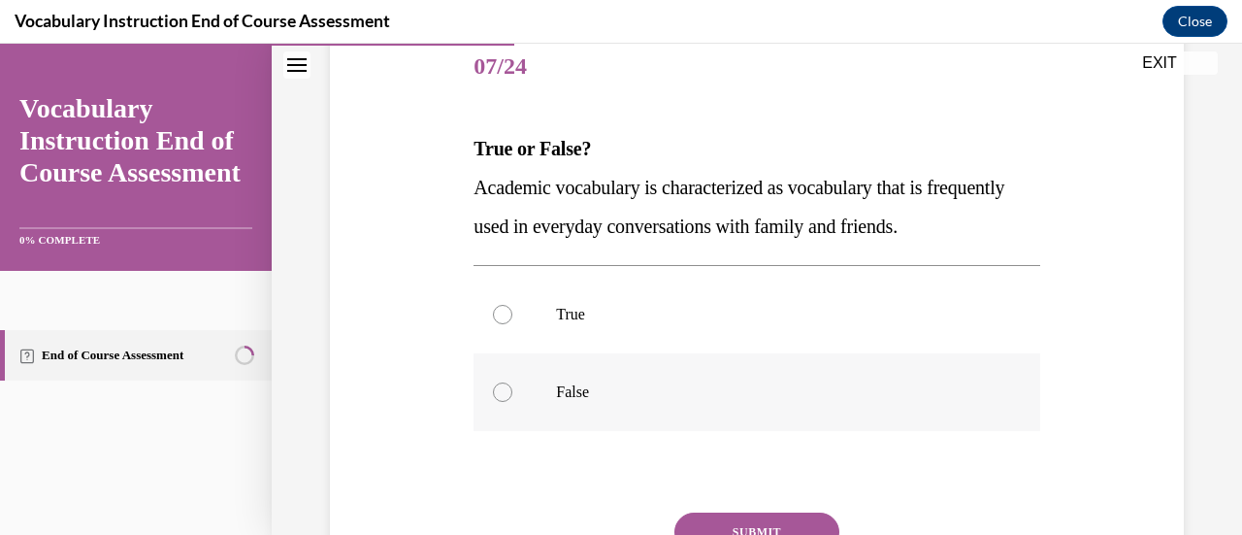
click at [524, 384] on label "False" at bounding box center [757, 392] width 566 height 78
click at [513, 384] on input "False" at bounding box center [502, 391] width 19 height 19
radio input "true"
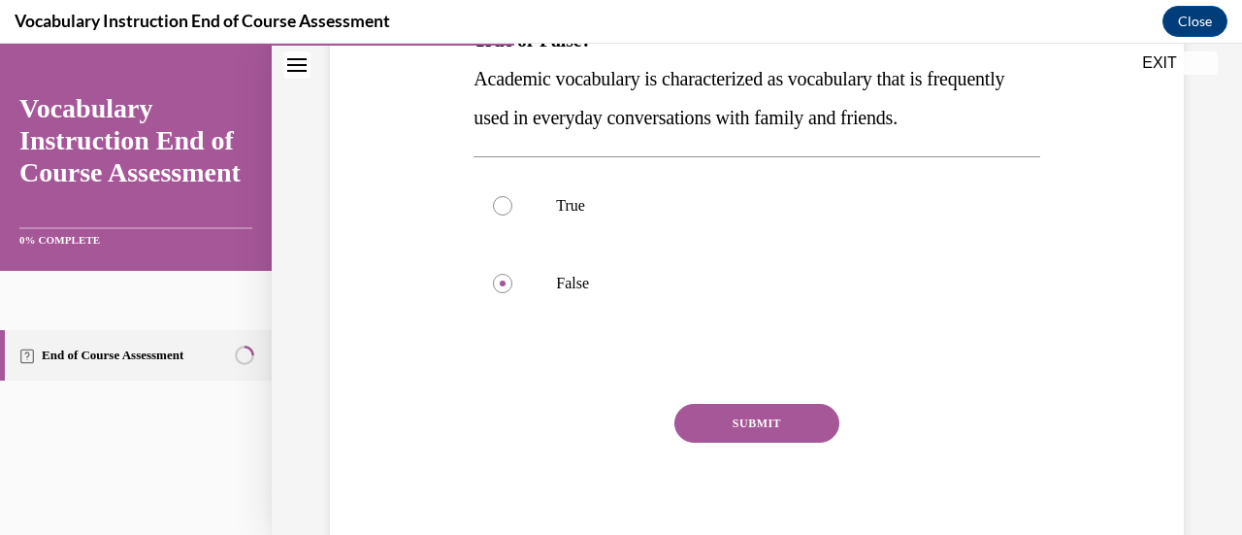
click at [722, 417] on button "SUBMIT" at bounding box center [757, 423] width 165 height 39
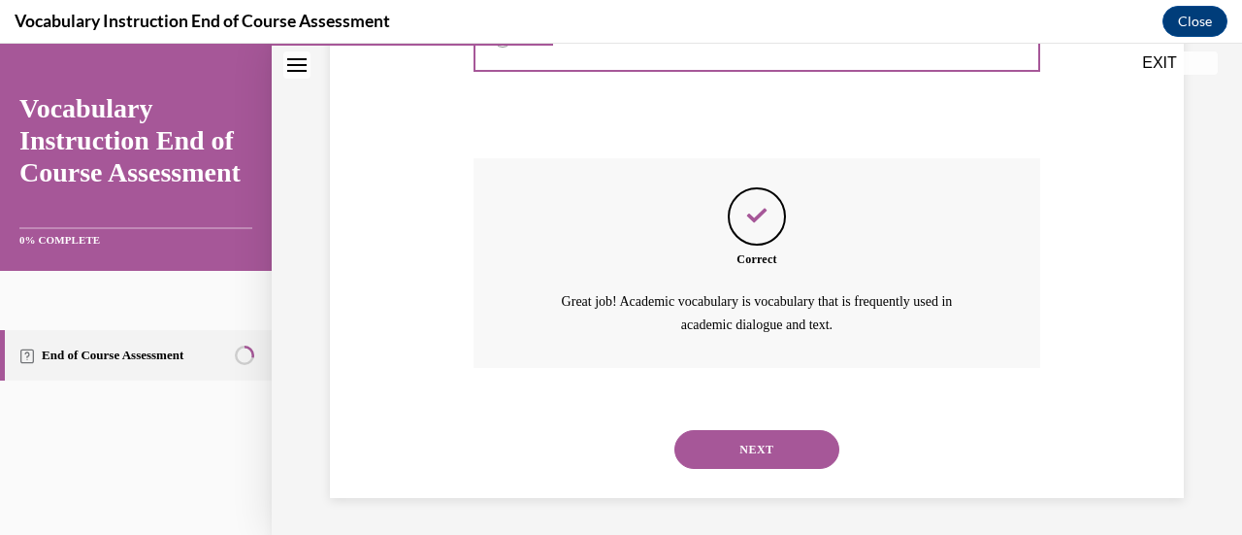
click at [712, 447] on button "NEXT" at bounding box center [757, 449] width 165 height 39
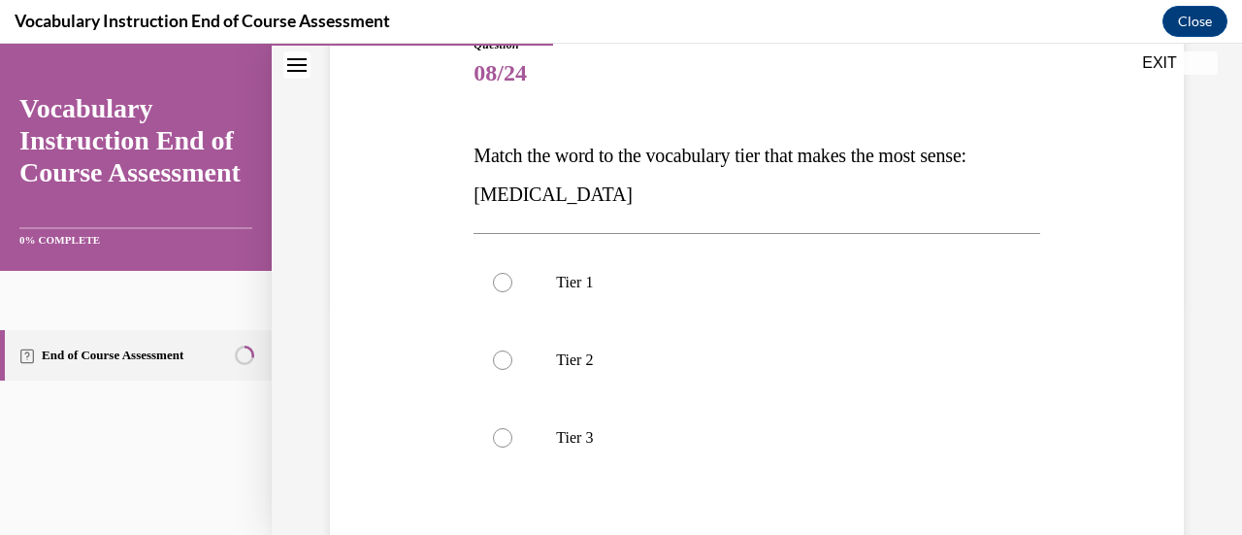
scroll to position [258, 0]
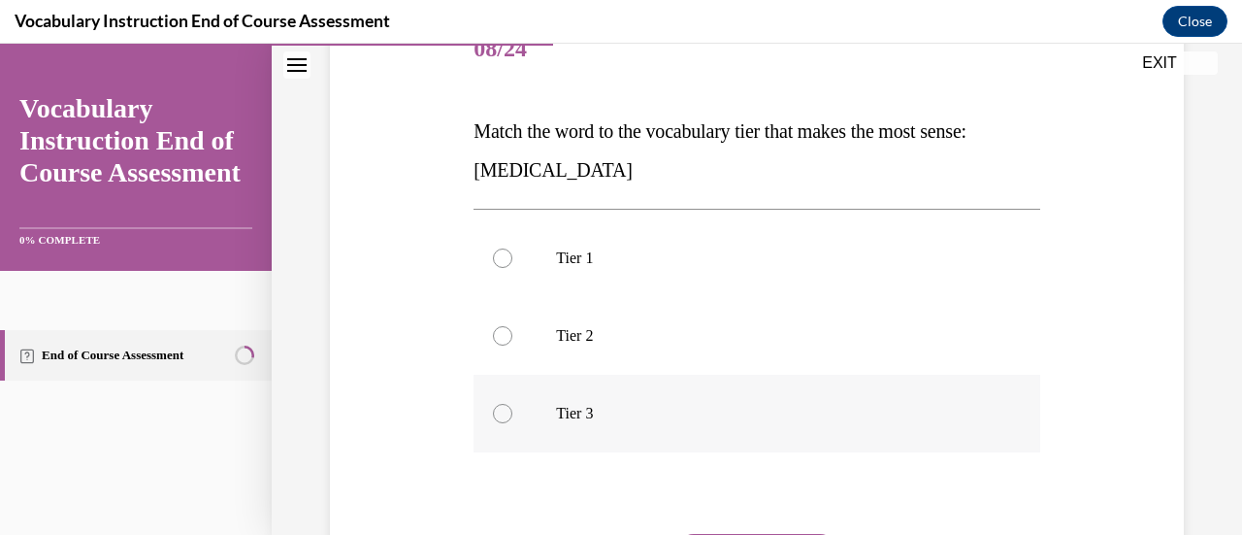
click at [520, 409] on label "Tier 3" at bounding box center [757, 414] width 566 height 78
click at [513, 409] on input "Tier 3" at bounding box center [502, 413] width 19 height 19
radio input "true"
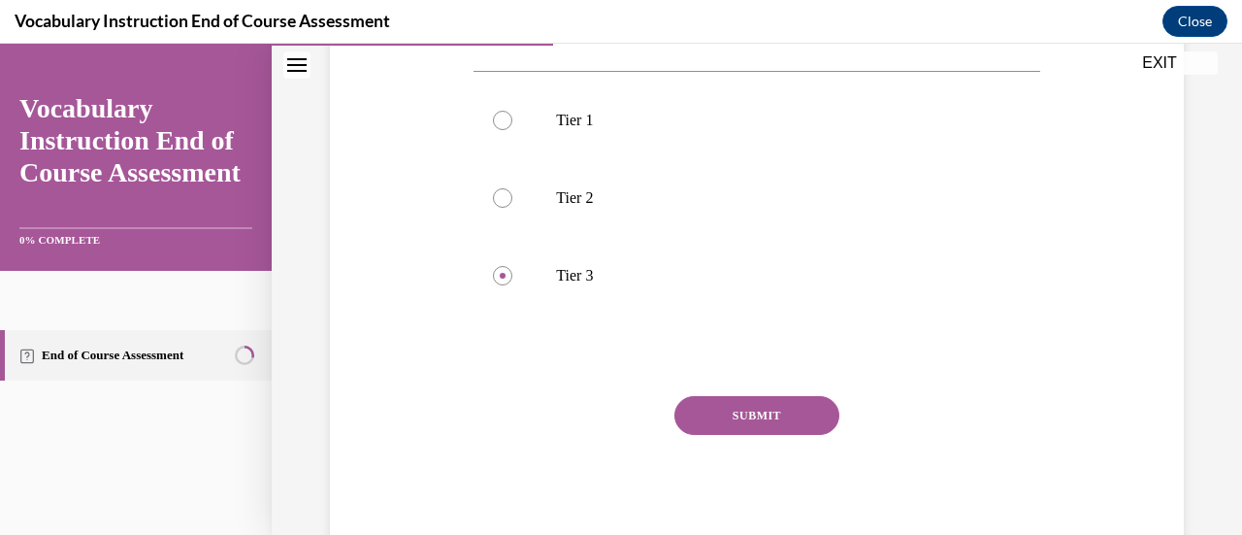
click at [720, 410] on button "SUBMIT" at bounding box center [757, 415] width 165 height 39
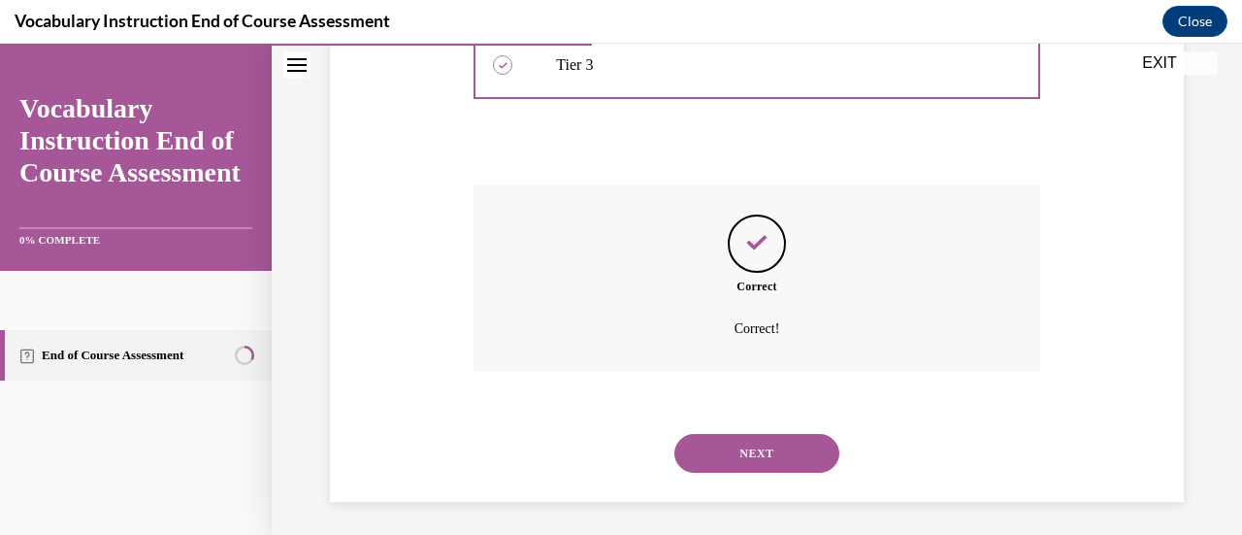
click at [704, 449] on button "NEXT" at bounding box center [757, 453] width 165 height 39
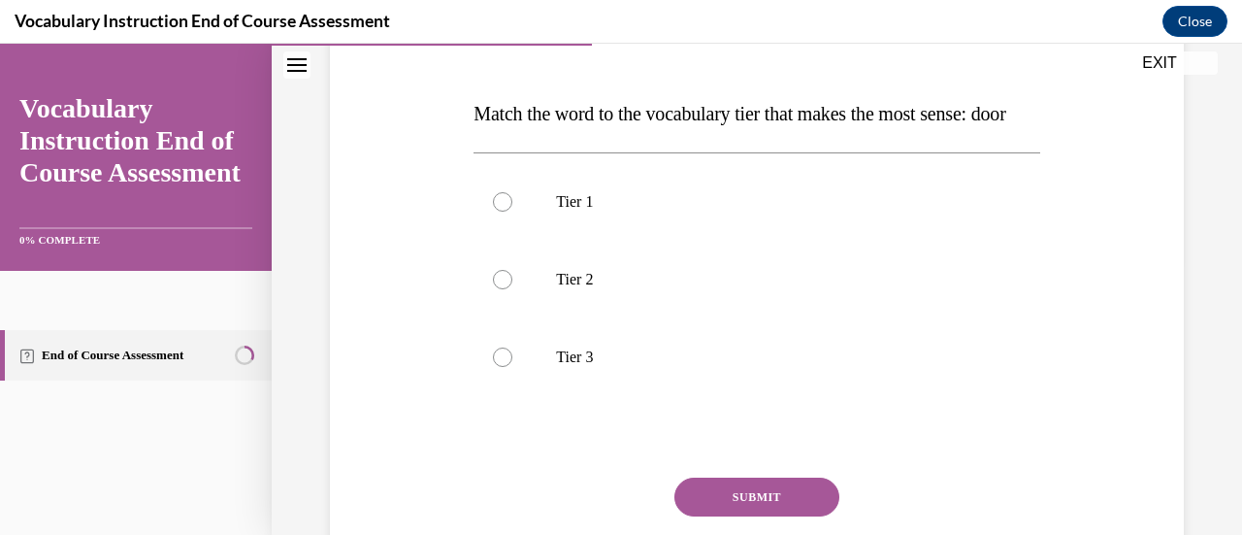
scroll to position [277, 0]
click at [563, 240] on label "Tier 1" at bounding box center [757, 201] width 566 height 78
click at [513, 211] on input "Tier 1" at bounding box center [502, 200] width 19 height 19
radio input "true"
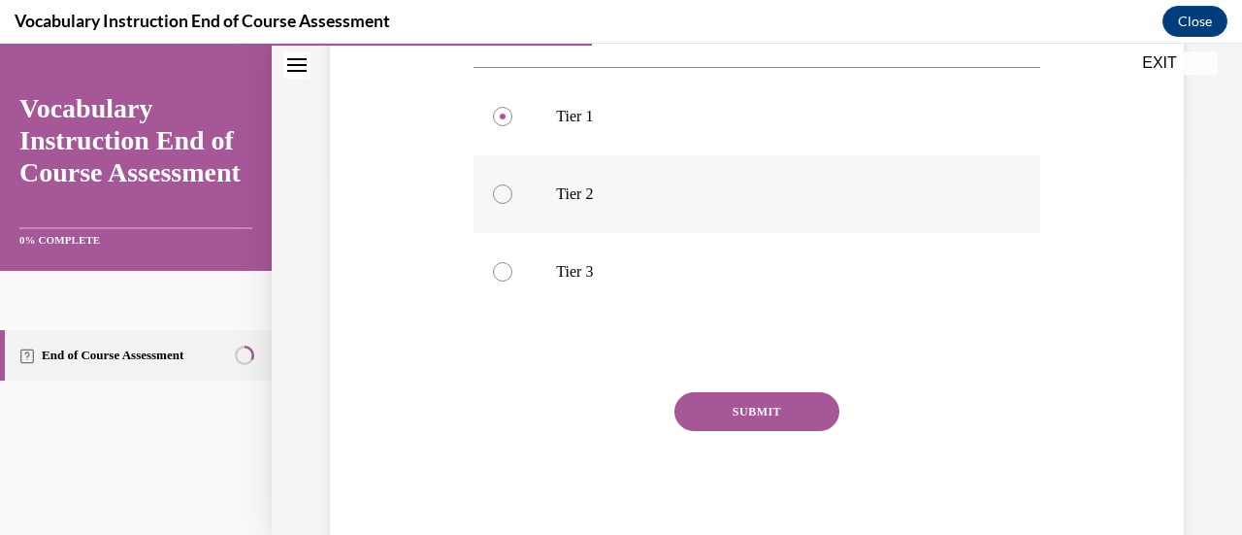
scroll to position [368, 0]
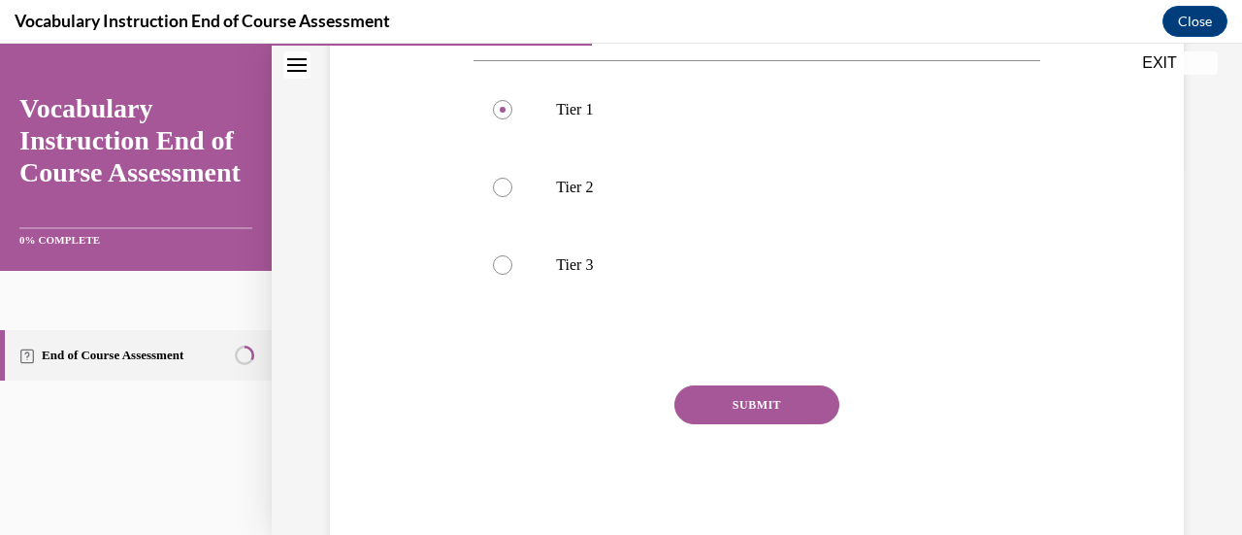
click at [709, 424] on button "SUBMIT" at bounding box center [757, 404] width 165 height 39
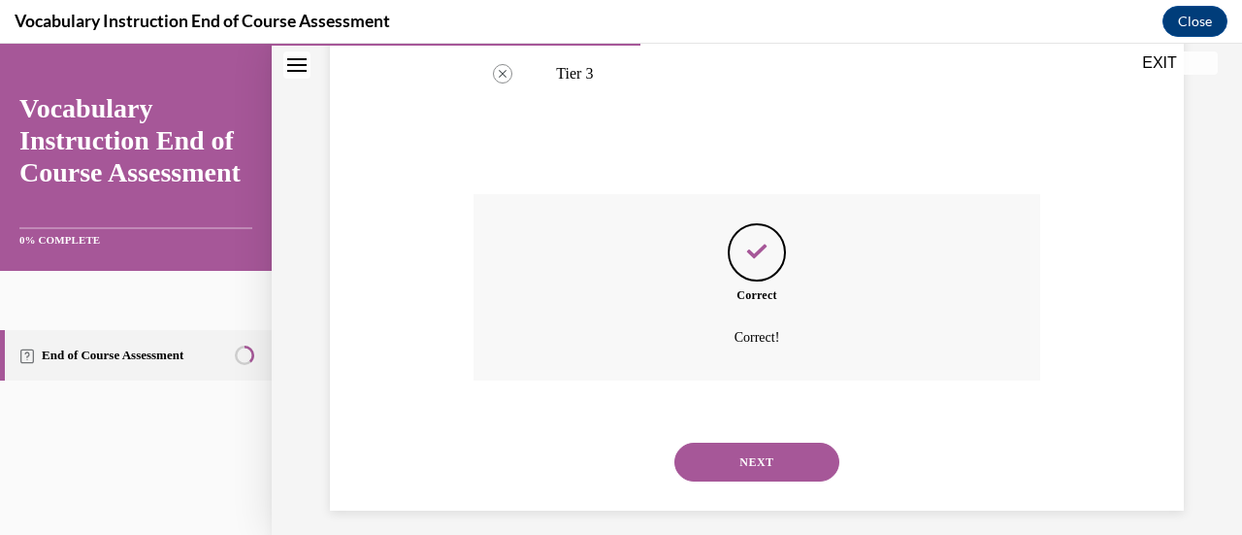
click at [701, 481] on button "NEXT" at bounding box center [757, 462] width 165 height 39
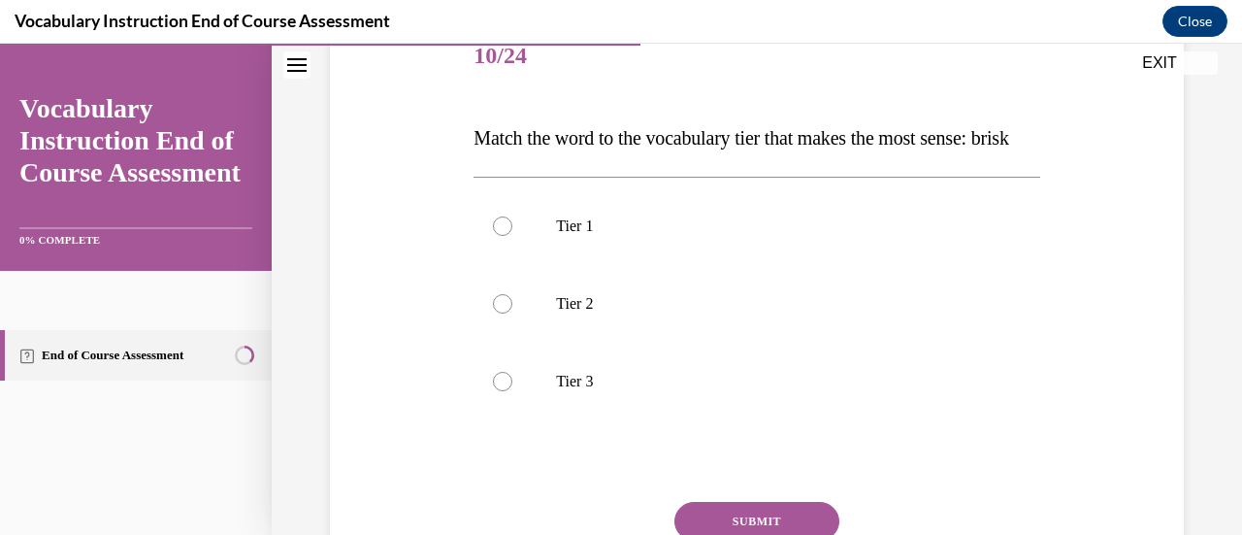
scroll to position [258, 0]
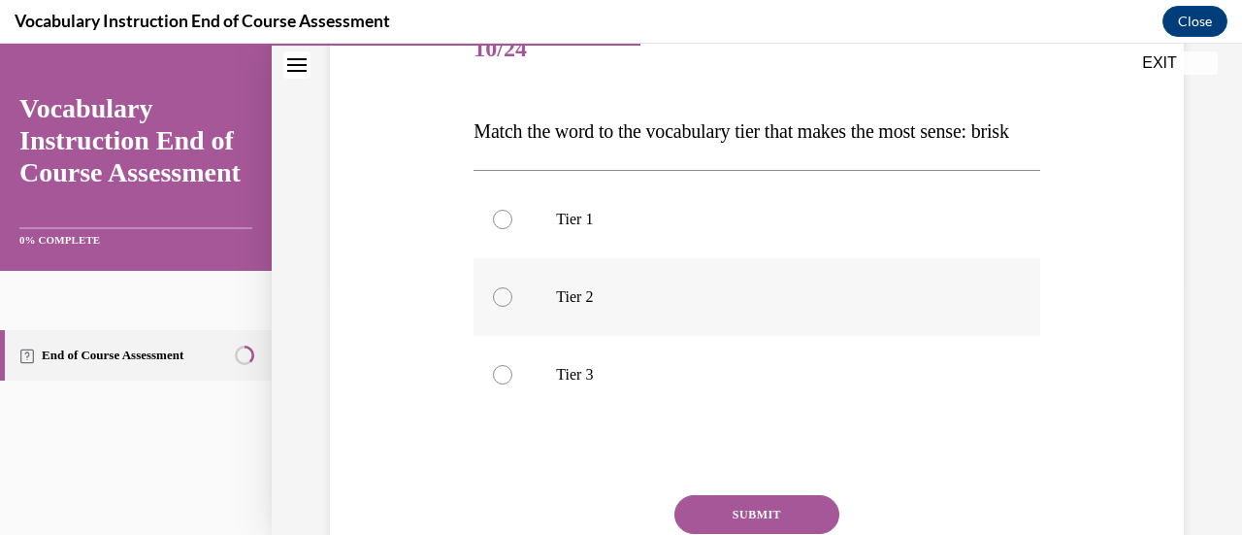
click at [559, 307] on p "Tier 2" at bounding box center [773, 296] width 435 height 19
click at [513, 307] on input "Tier 2" at bounding box center [502, 296] width 19 height 19
radio input "true"
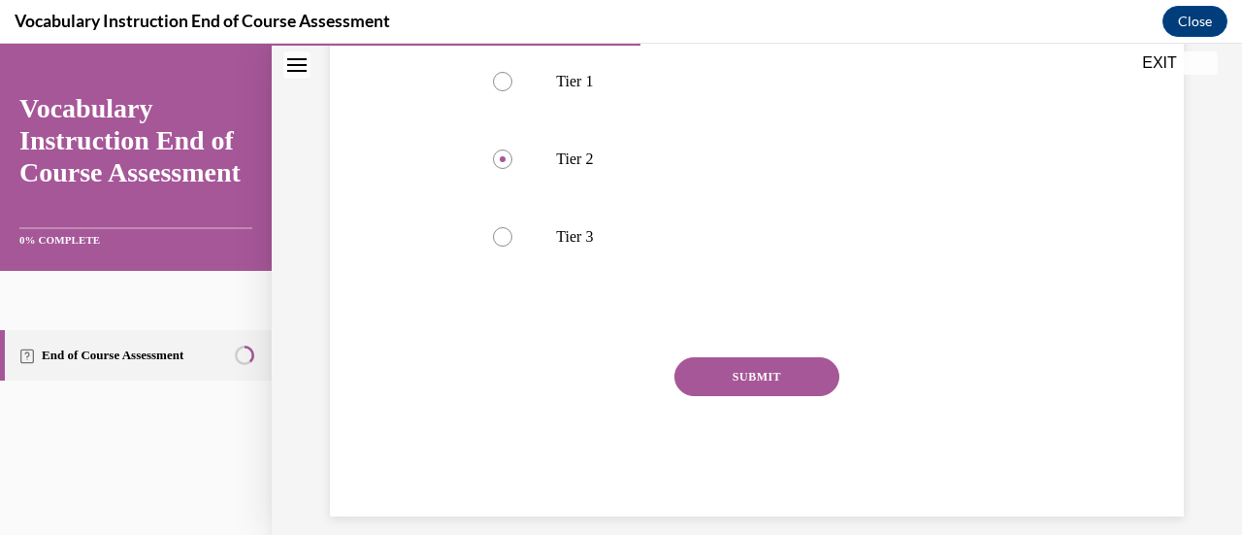
click at [705, 396] on button "SUBMIT" at bounding box center [757, 376] width 165 height 39
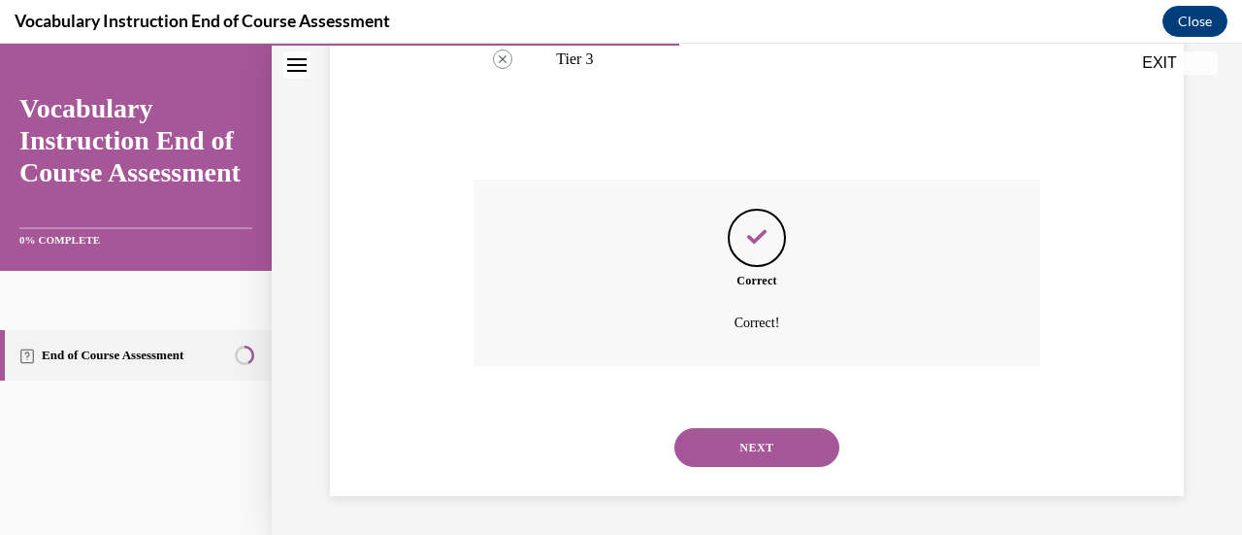
click at [725, 456] on button "NEXT" at bounding box center [757, 447] width 165 height 39
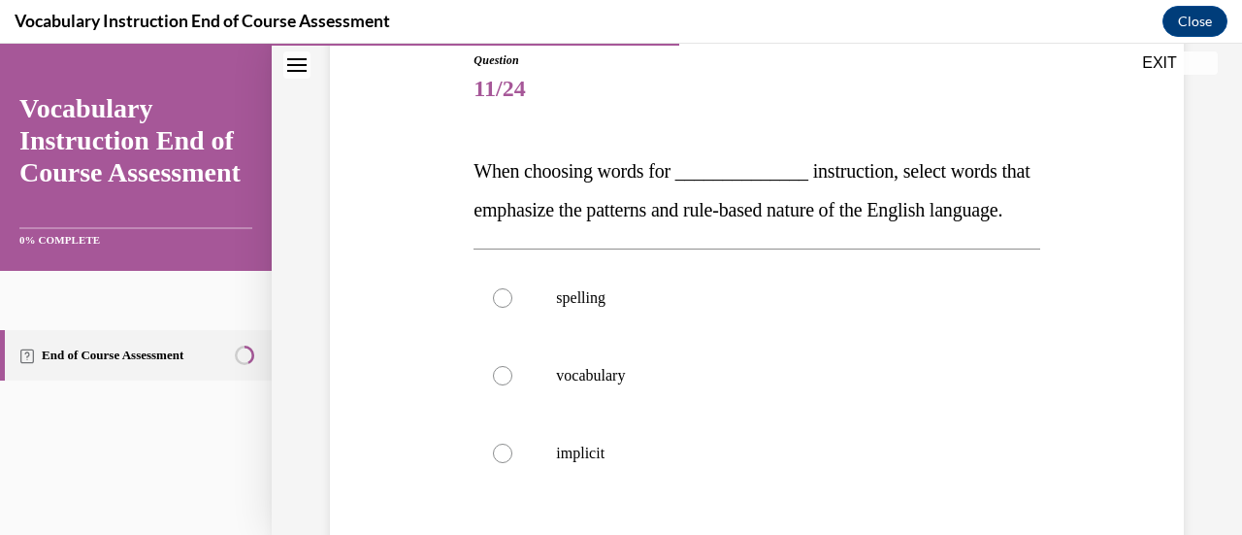
scroll to position [301, 0]
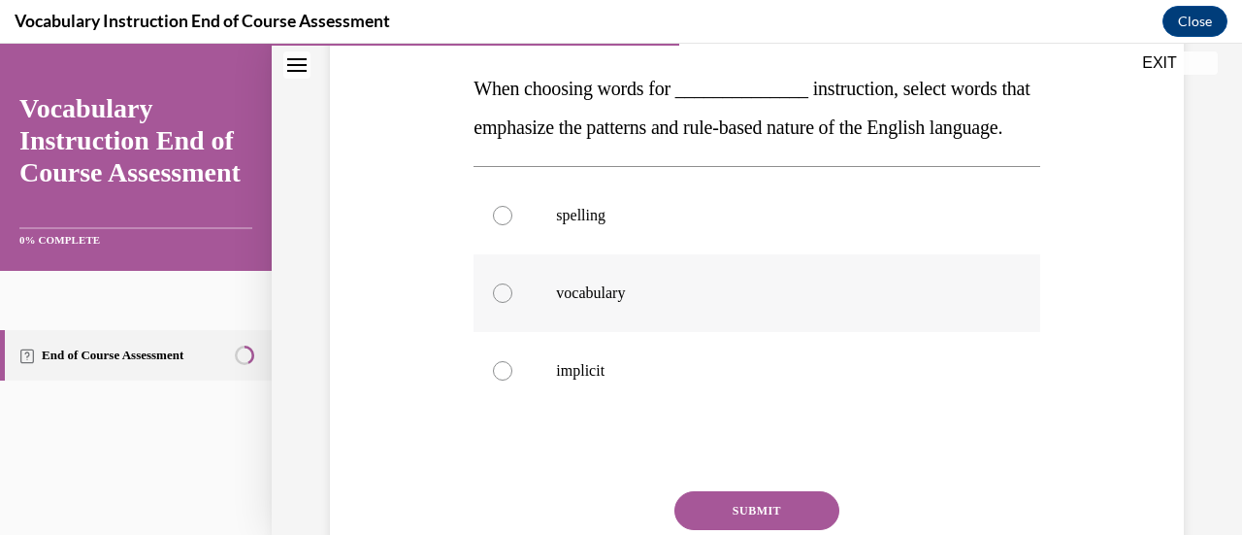
click at [602, 303] on p "vocabulary" at bounding box center [773, 292] width 435 height 19
click at [513, 303] on input "vocabulary" at bounding box center [502, 292] width 19 height 19
radio input "true"
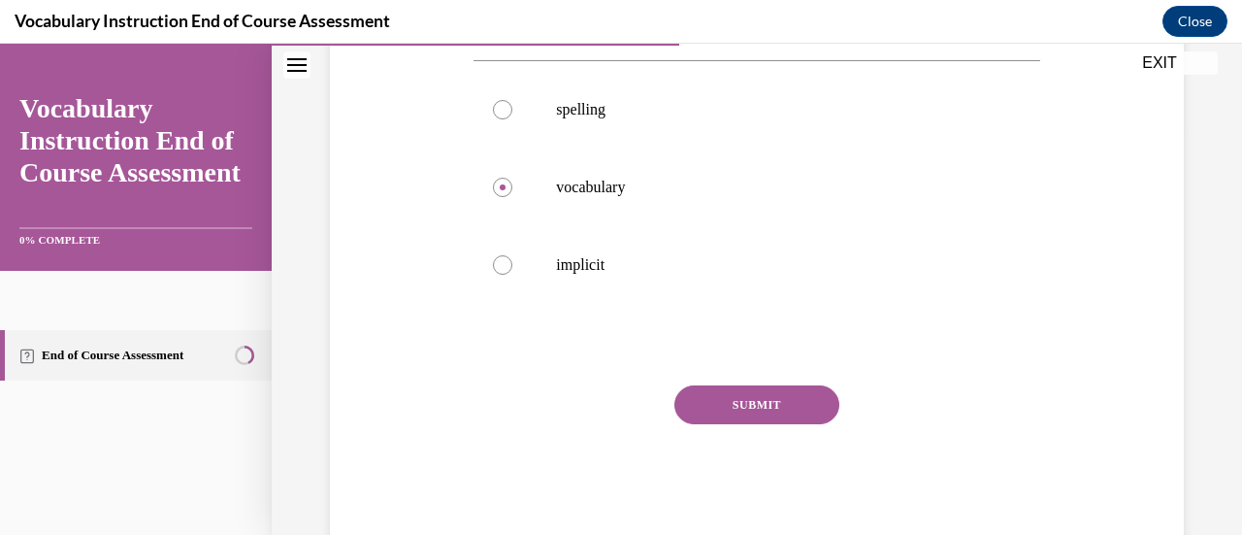
scroll to position [408, 0]
click at [738, 423] on button "SUBMIT" at bounding box center [757, 403] width 165 height 39
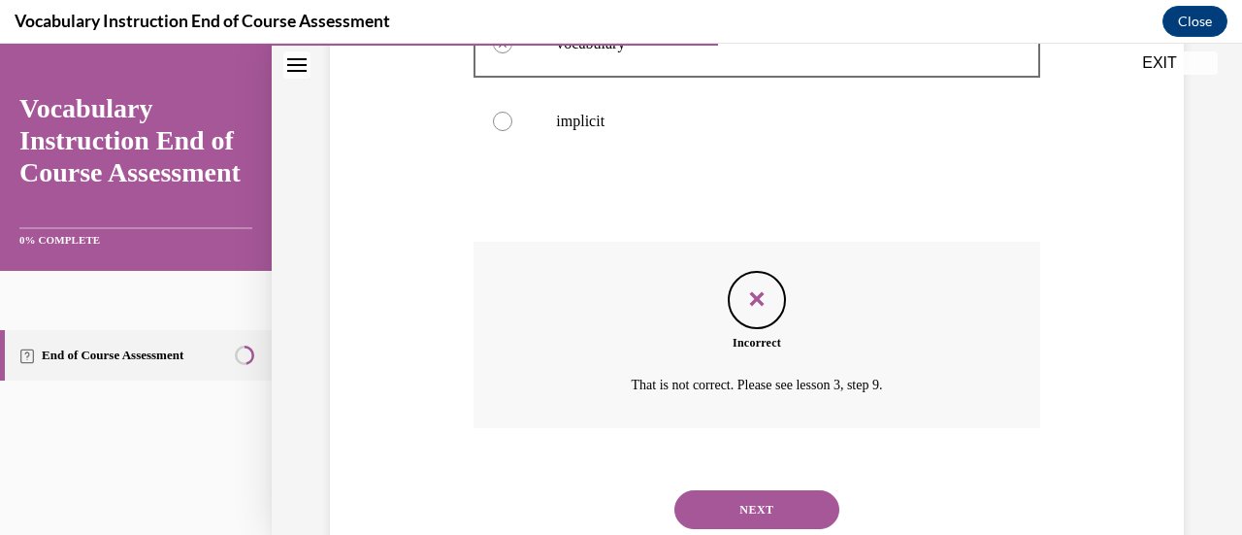
scroll to position [614, 0]
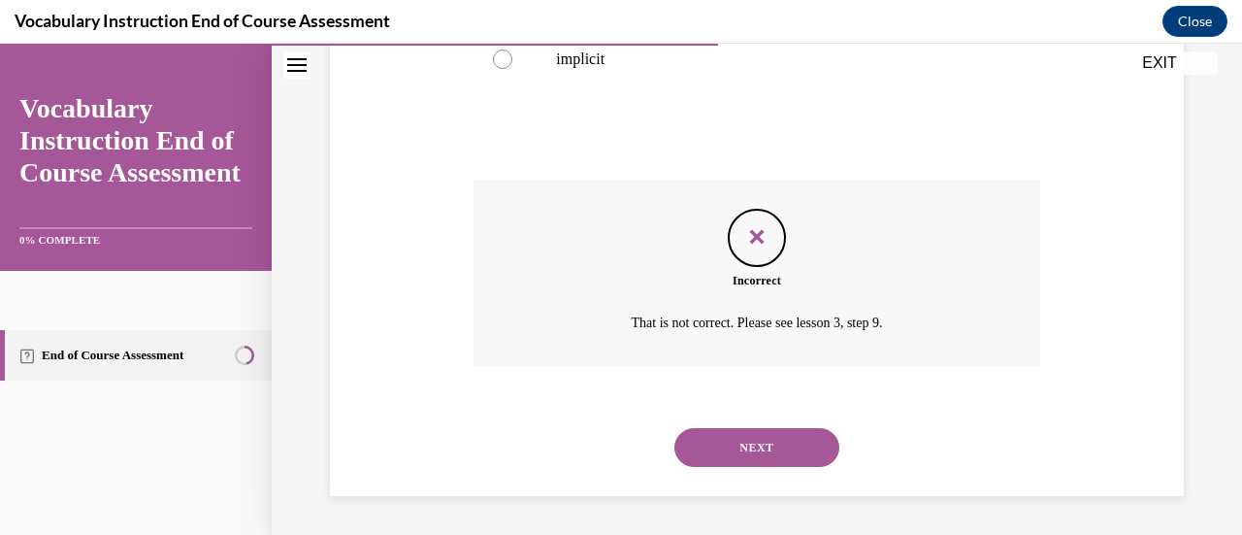
click at [728, 467] on button "NEXT" at bounding box center [757, 447] width 165 height 39
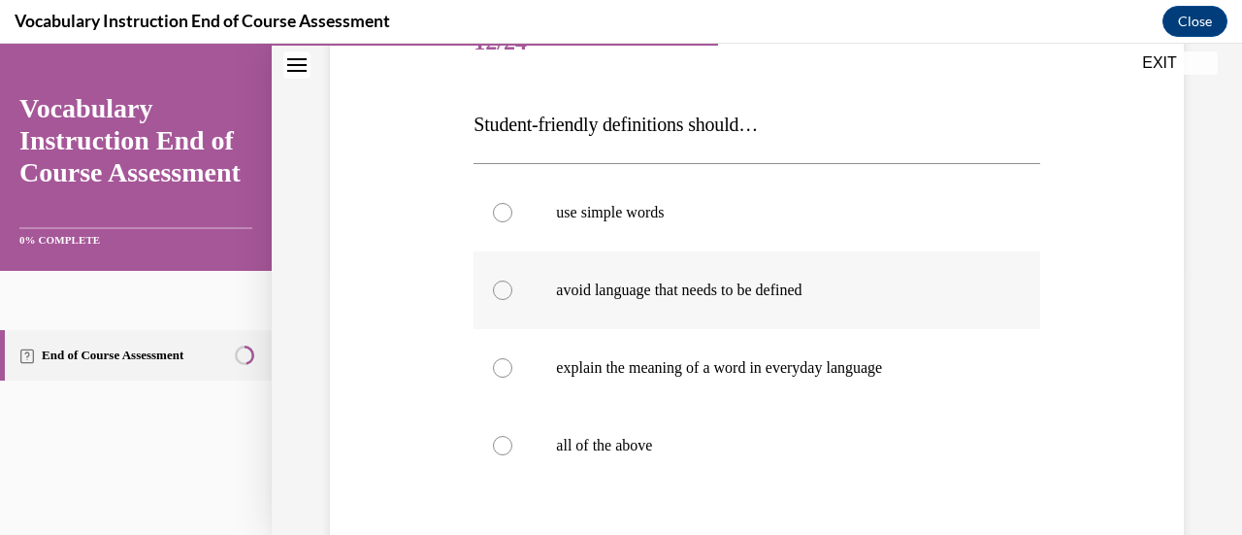
scroll to position [308, 0]
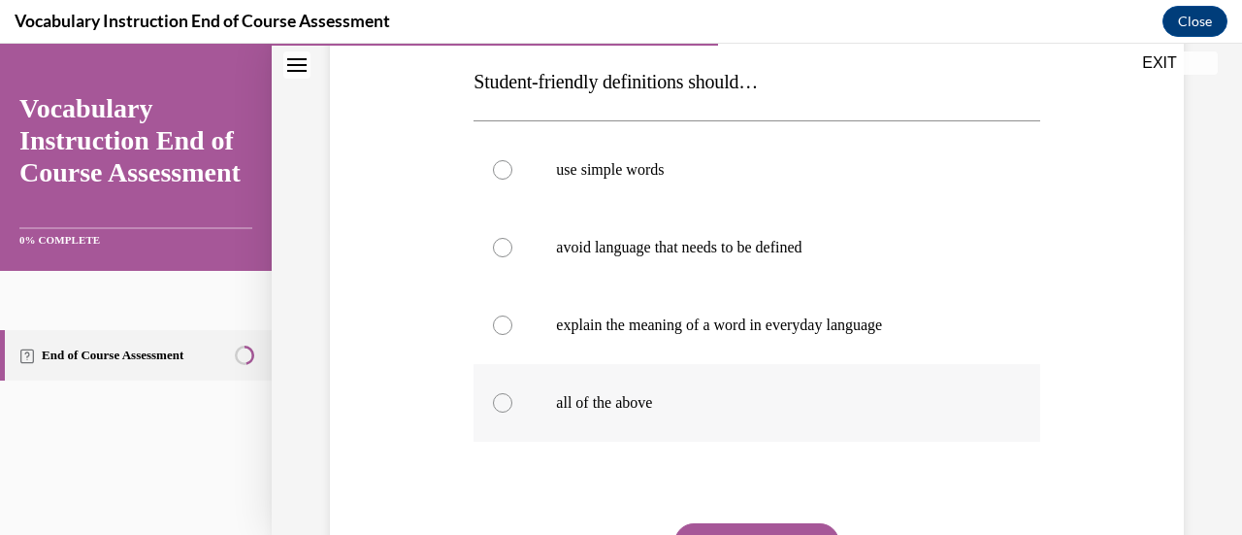
click at [582, 385] on label "all of the above" at bounding box center [757, 403] width 566 height 78
click at [513, 393] on input "all of the above" at bounding box center [502, 402] width 19 height 19
radio input "true"
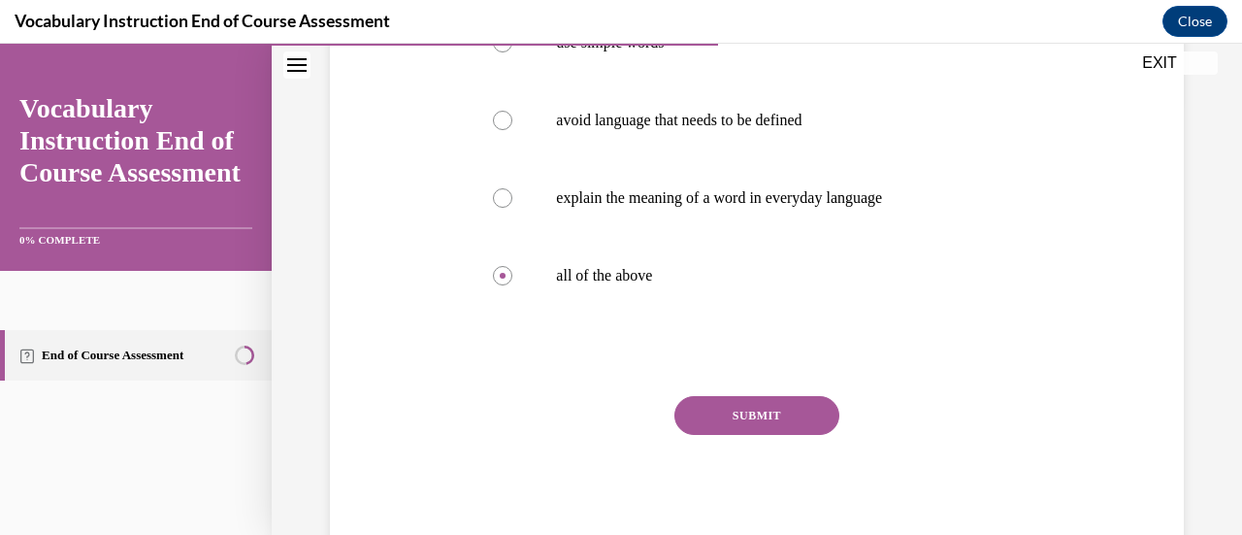
click at [719, 414] on button "SUBMIT" at bounding box center [757, 415] width 165 height 39
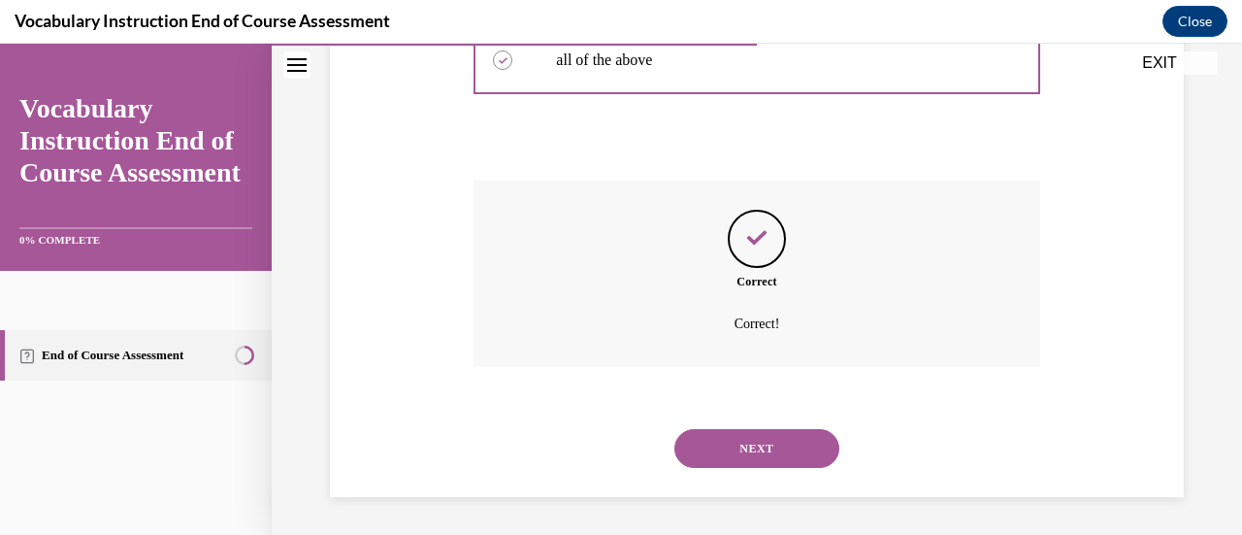
click at [720, 442] on button "NEXT" at bounding box center [757, 448] width 165 height 39
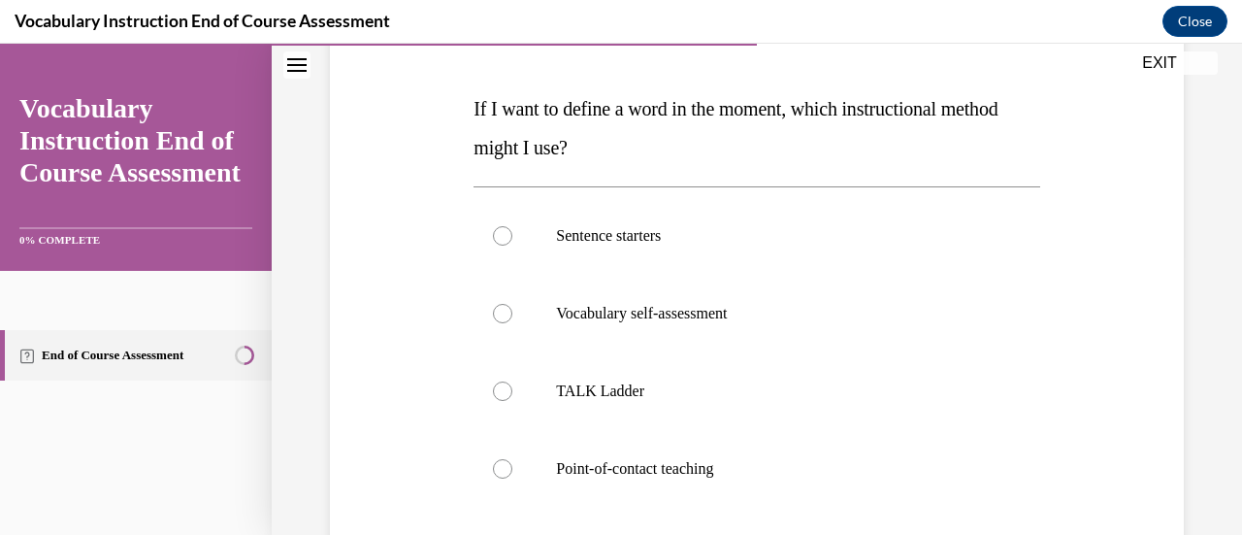
scroll to position [327, 0]
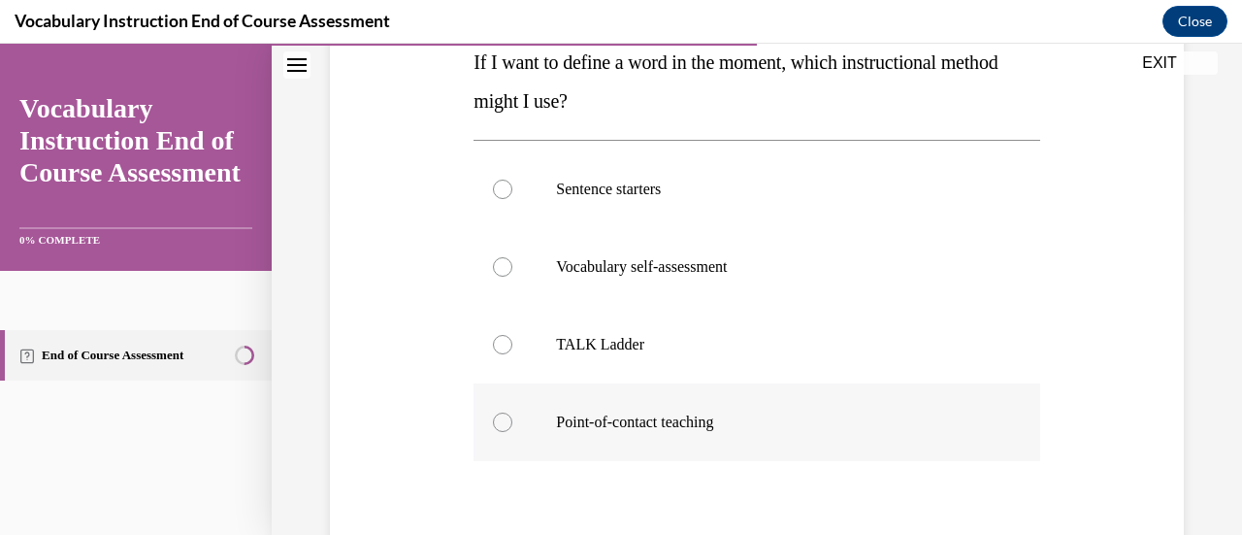
click at [556, 425] on p "Point-of-contact teaching" at bounding box center [773, 422] width 435 height 19
click at [513, 425] on input "Point-of-contact teaching" at bounding box center [502, 422] width 19 height 19
radio input "true"
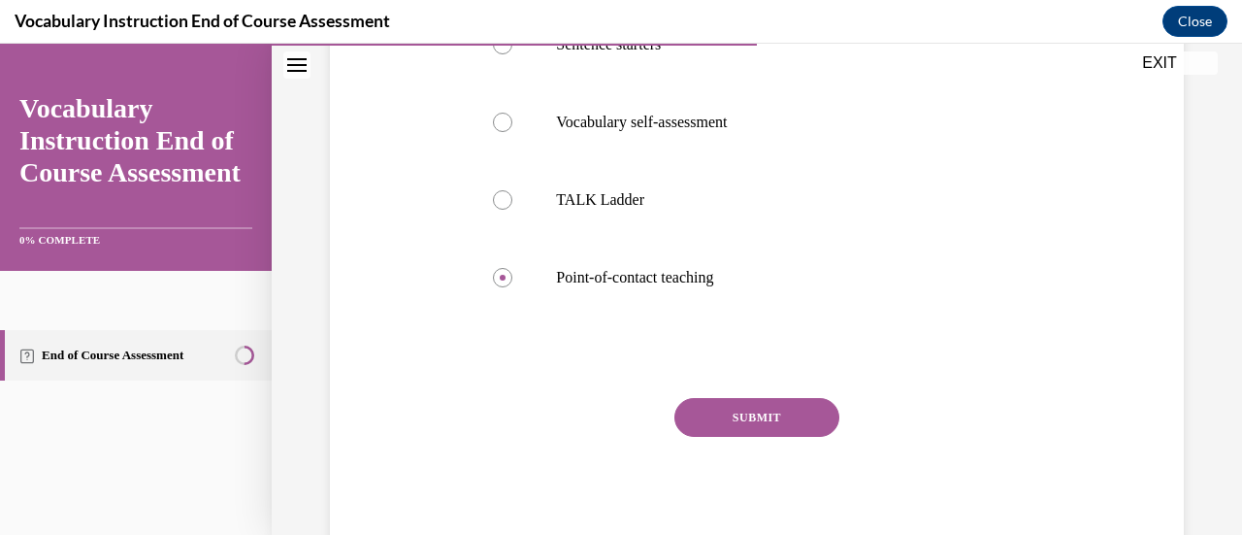
scroll to position [473, 0]
click at [731, 409] on button "SUBMIT" at bounding box center [757, 416] width 165 height 39
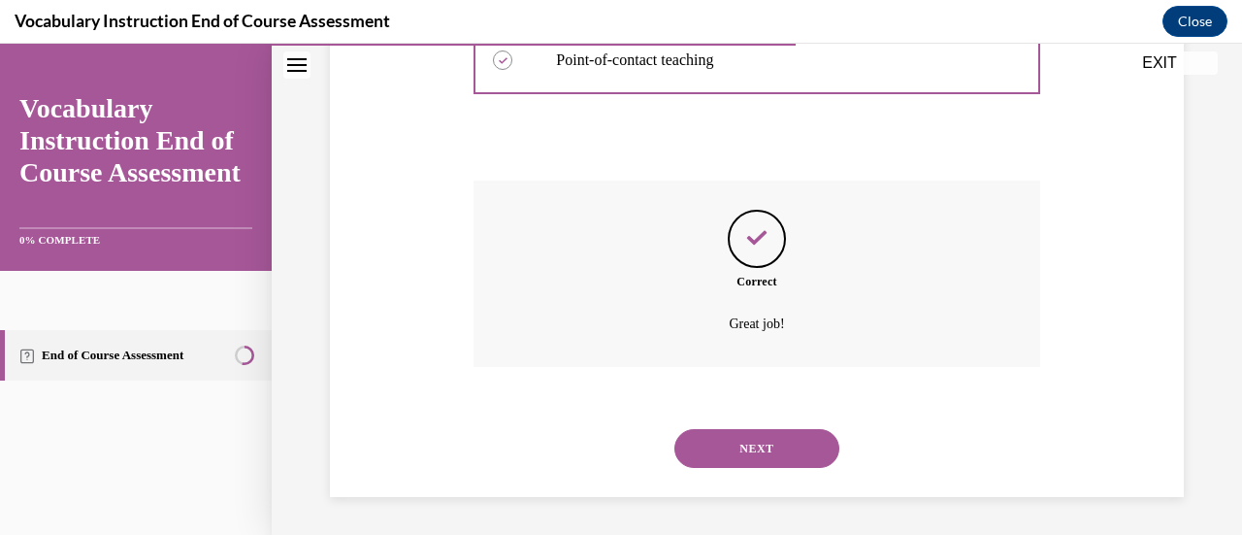
click at [726, 446] on button "NEXT" at bounding box center [757, 448] width 165 height 39
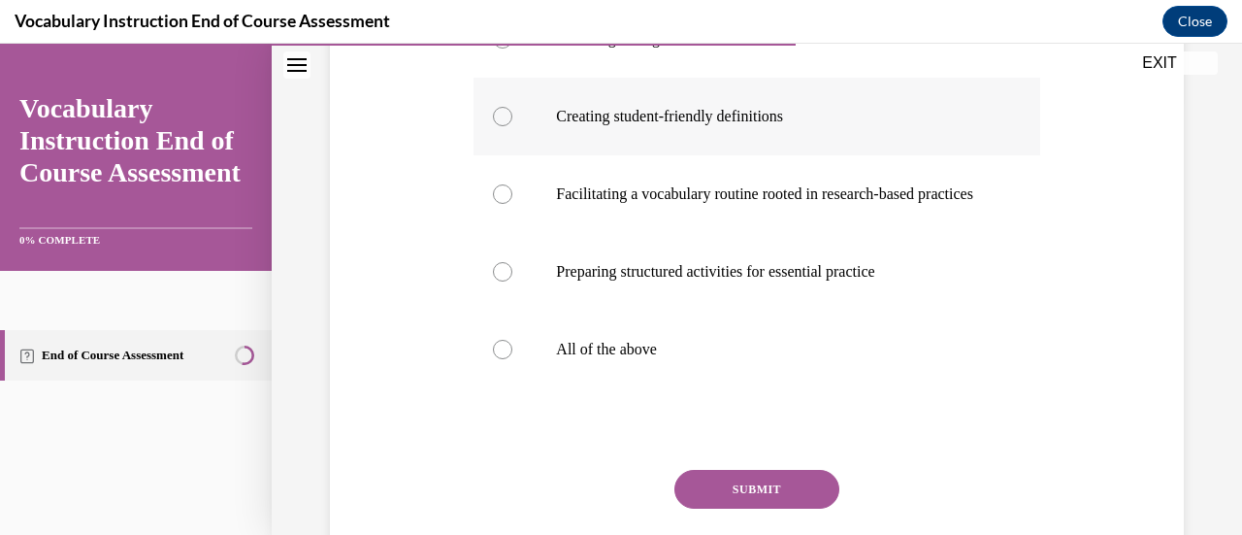
scroll to position [440, 0]
click at [534, 387] on label "All of the above" at bounding box center [757, 349] width 566 height 78
click at [513, 358] on input "All of the above" at bounding box center [502, 348] width 19 height 19
radio input "true"
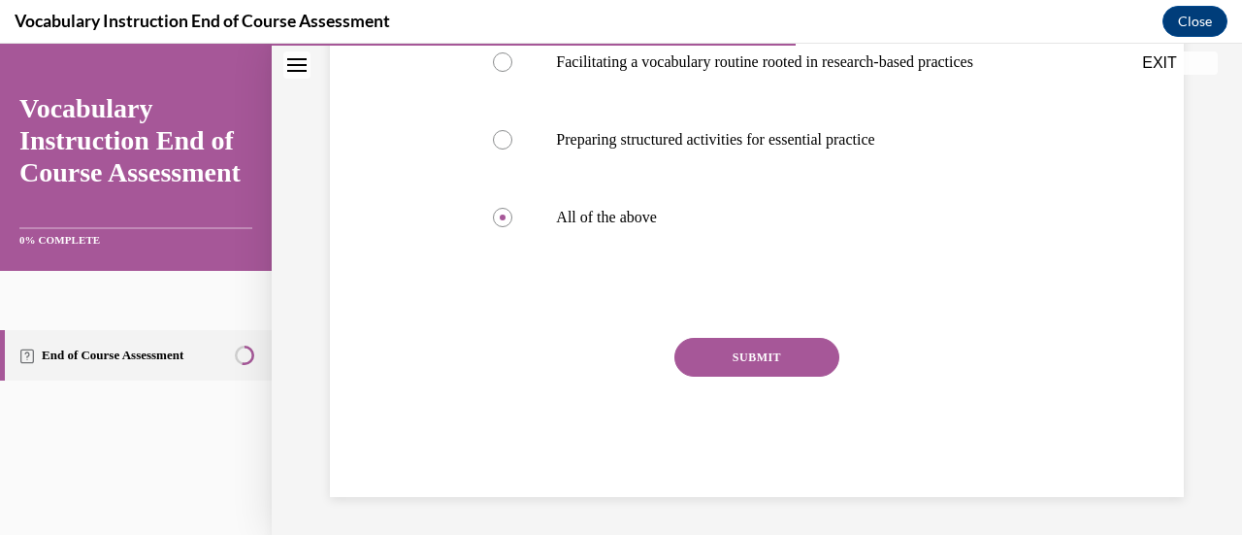
click at [707, 377] on button "SUBMIT" at bounding box center [757, 357] width 165 height 39
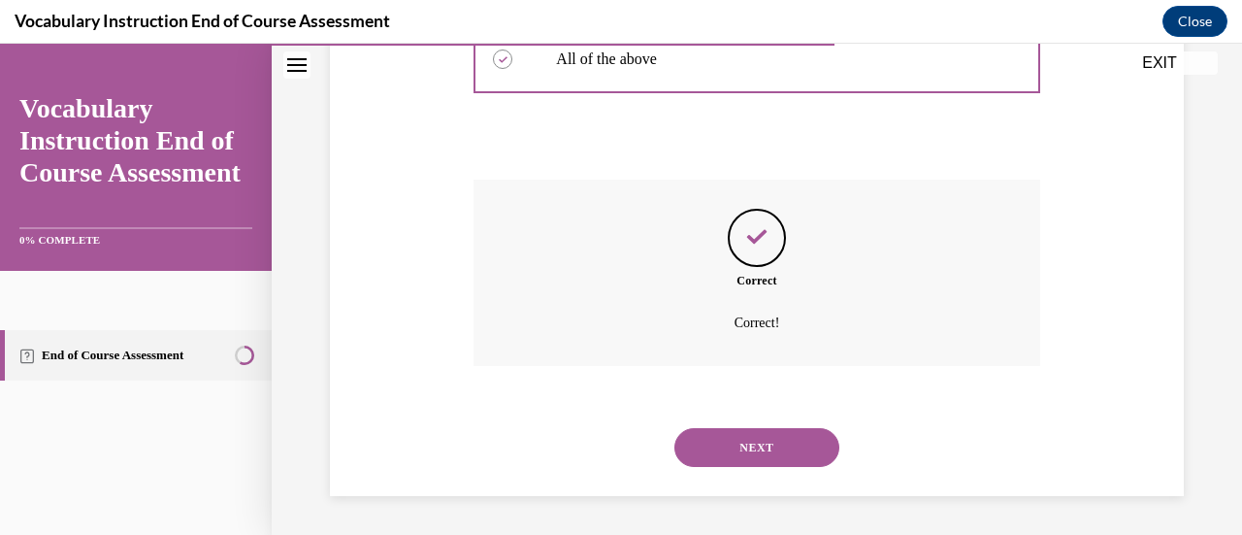
click at [714, 440] on button "NEXT" at bounding box center [757, 447] width 165 height 39
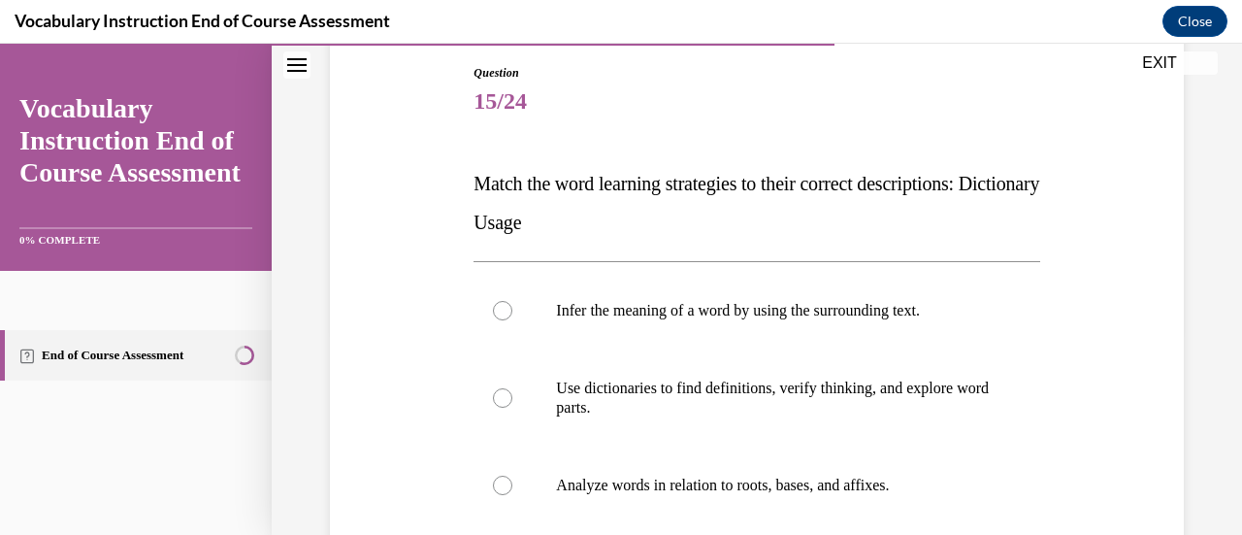
scroll to position [287, 0]
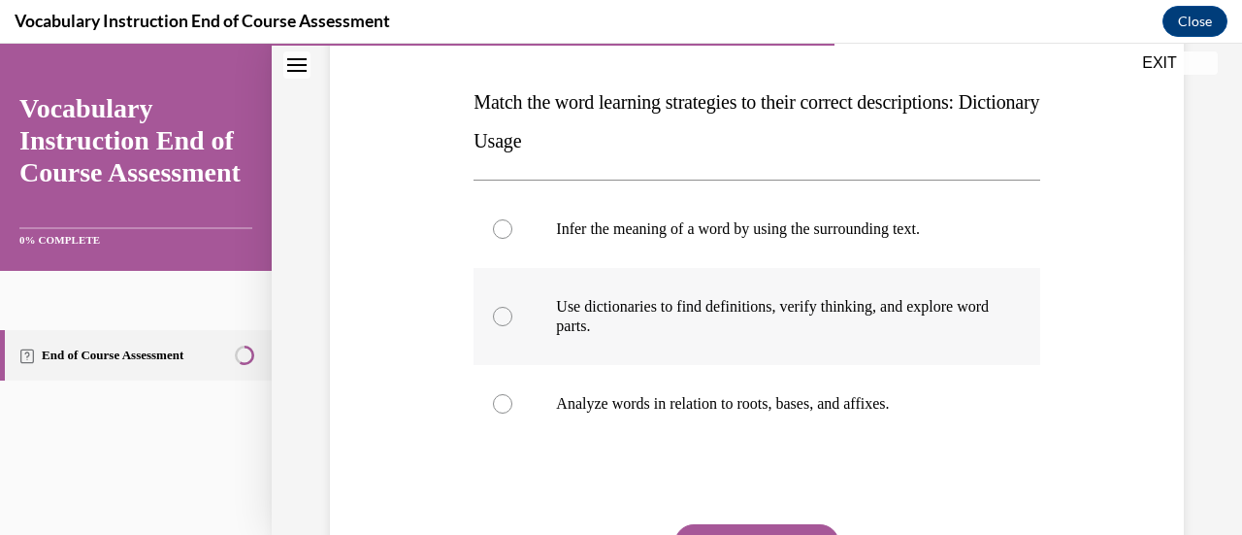
click at [885, 286] on label "Use dictionaries to find definitions, verify thinking, and explore word parts." at bounding box center [757, 316] width 566 height 97
click at [513, 307] on input "Use dictionaries to find definitions, verify thinking, and explore word parts." at bounding box center [502, 316] width 19 height 19
radio input "true"
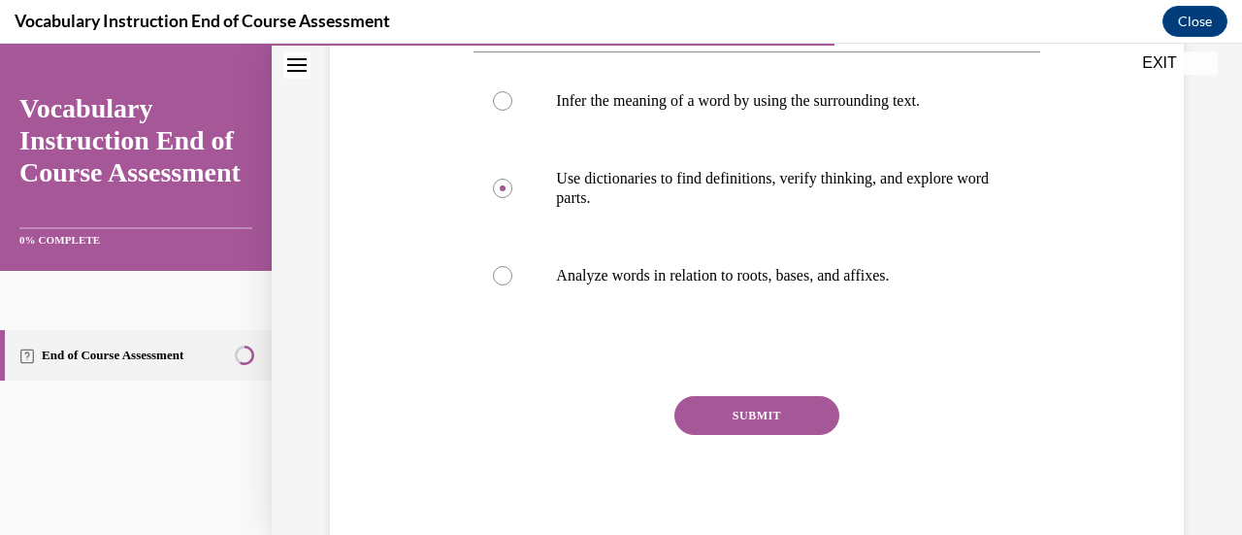
click at [703, 410] on button "SUBMIT" at bounding box center [757, 415] width 165 height 39
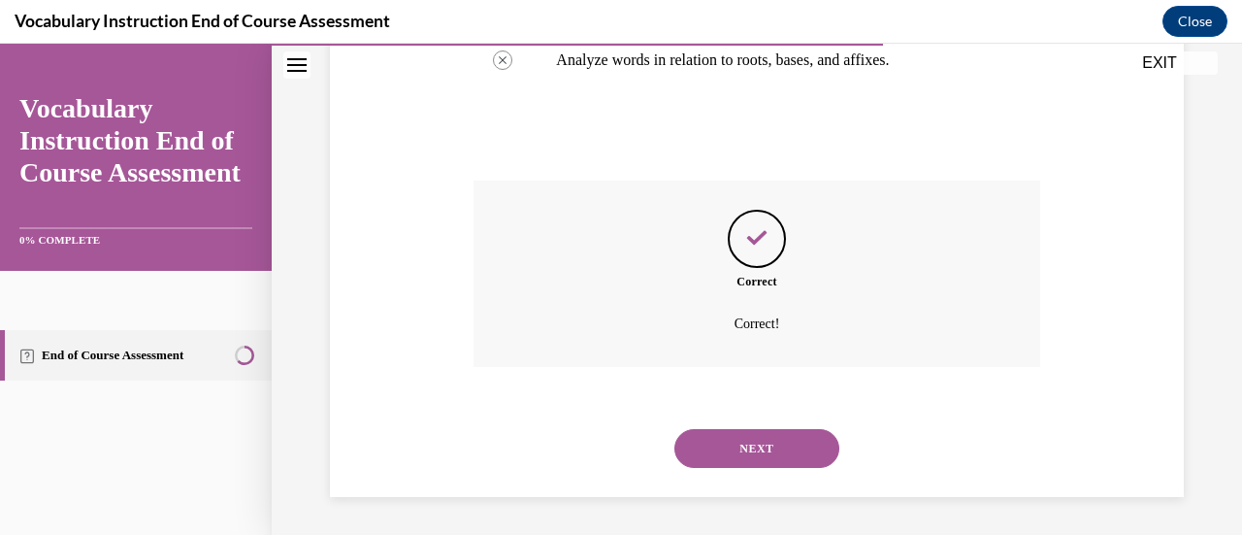
click at [692, 447] on button "NEXT" at bounding box center [757, 448] width 165 height 39
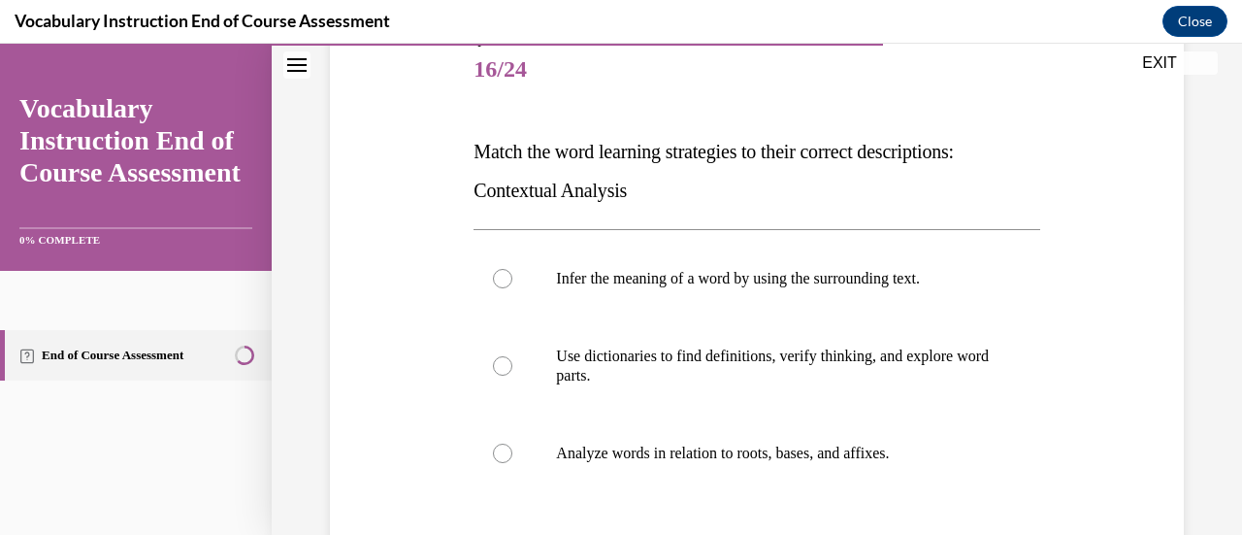
scroll to position [254, 0]
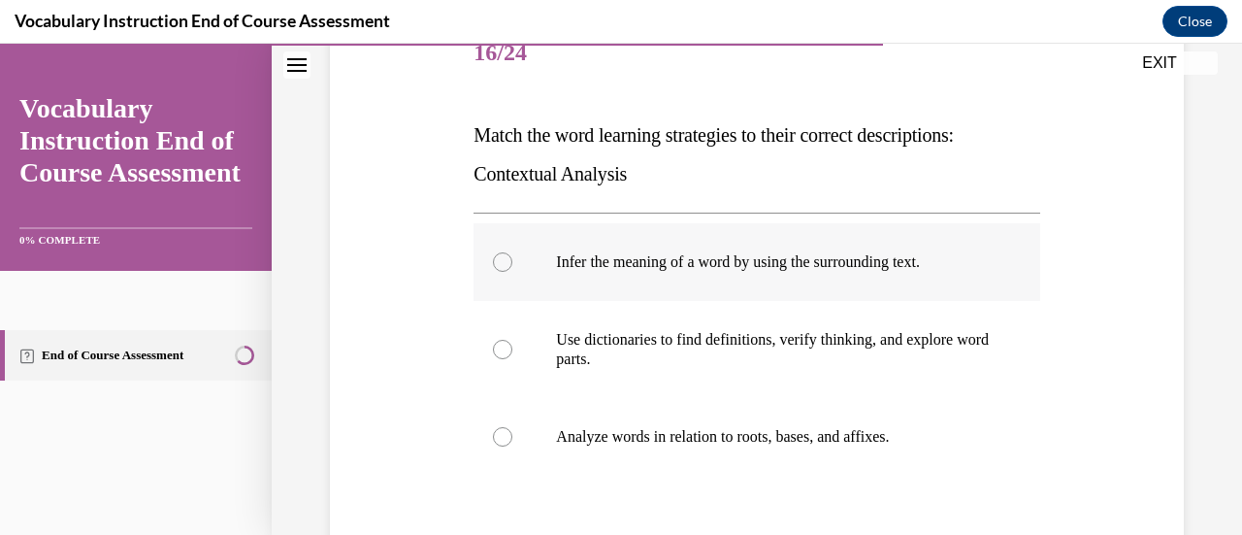
click at [679, 252] on p "Infer the meaning of a word by using the surrounding text." at bounding box center [773, 261] width 435 height 19
click at [513, 252] on input "Infer the meaning of a word by using the surrounding text." at bounding box center [502, 261] width 19 height 19
radio input "true"
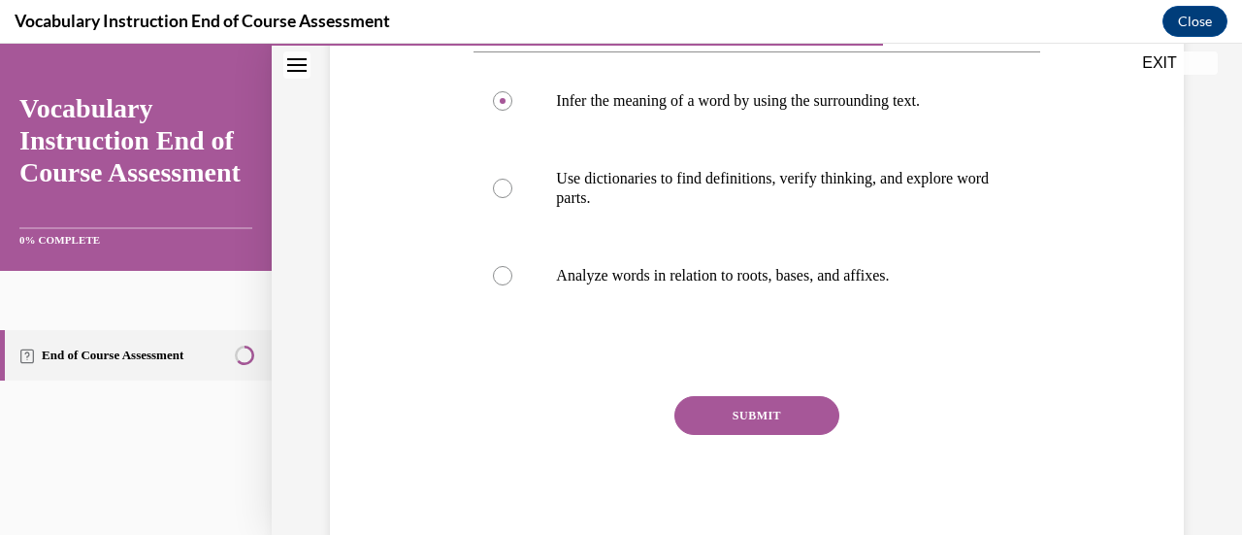
click at [698, 407] on button "SUBMIT" at bounding box center [757, 415] width 165 height 39
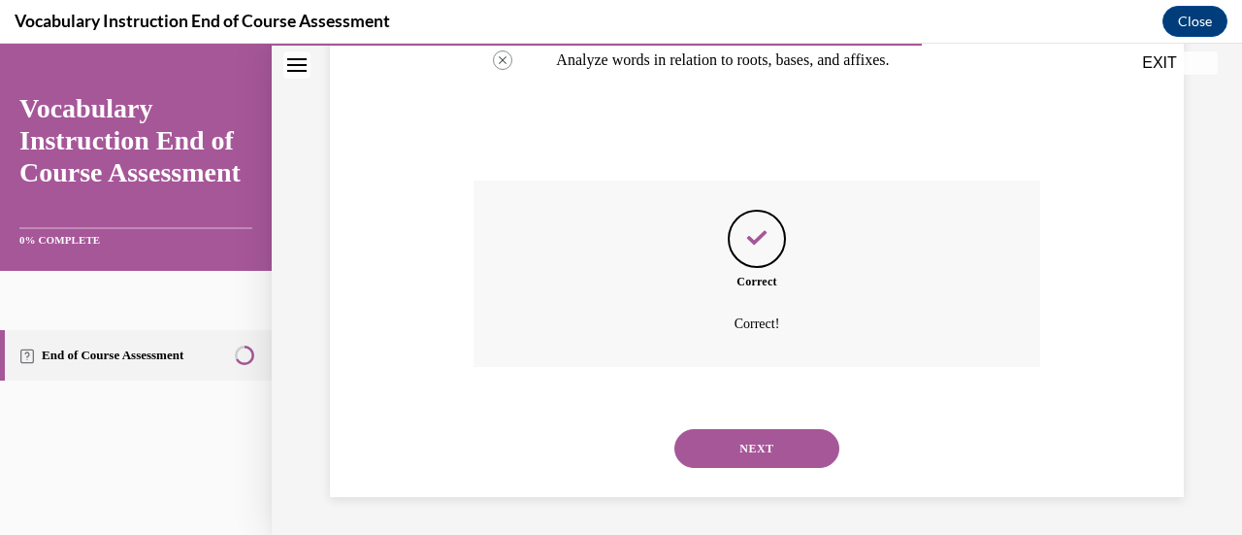
click at [715, 440] on button "NEXT" at bounding box center [757, 448] width 165 height 39
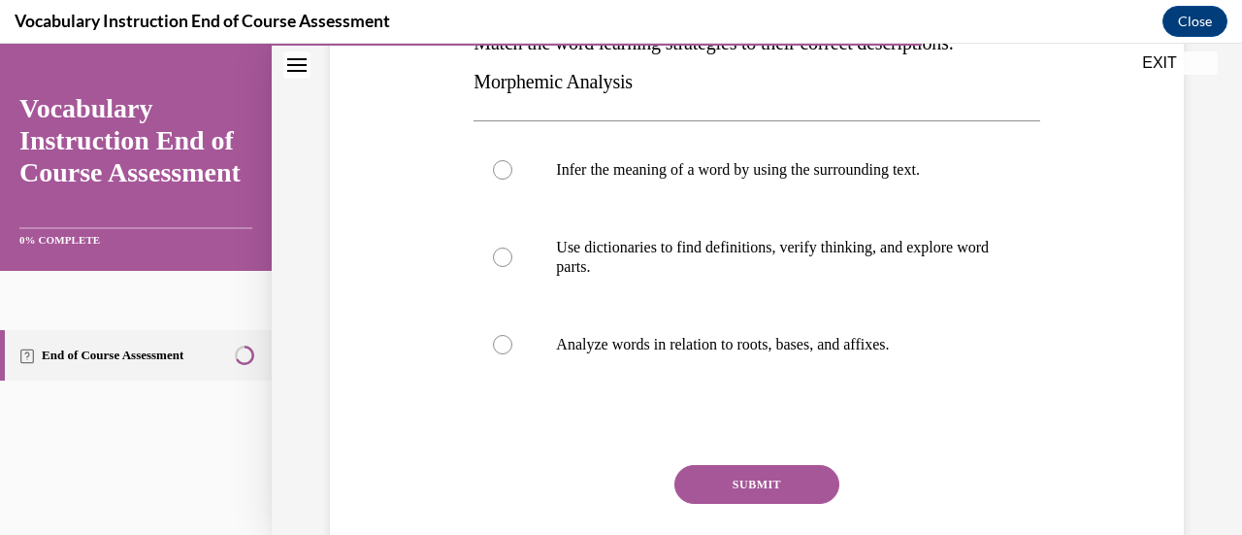
scroll to position [348, 0]
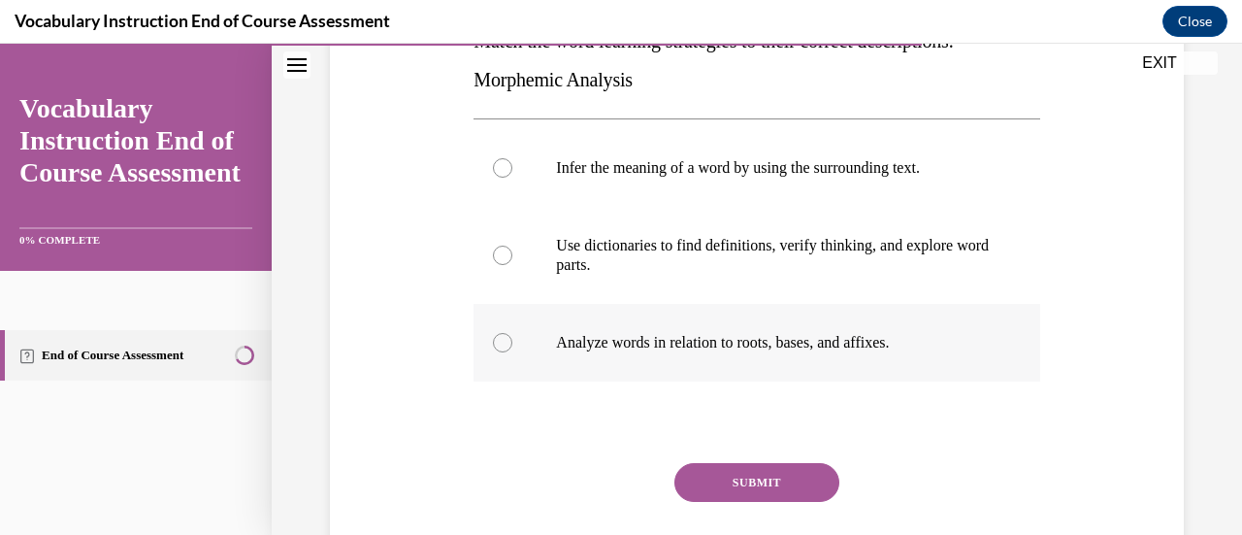
click at [736, 347] on p "Analyze words in relation to roots, bases, and affixes." at bounding box center [773, 342] width 435 height 19
click at [513, 347] on input "Analyze words in relation to roots, bases, and affixes." at bounding box center [502, 342] width 19 height 19
radio input "true"
click at [726, 471] on button "SUBMIT" at bounding box center [757, 482] width 165 height 39
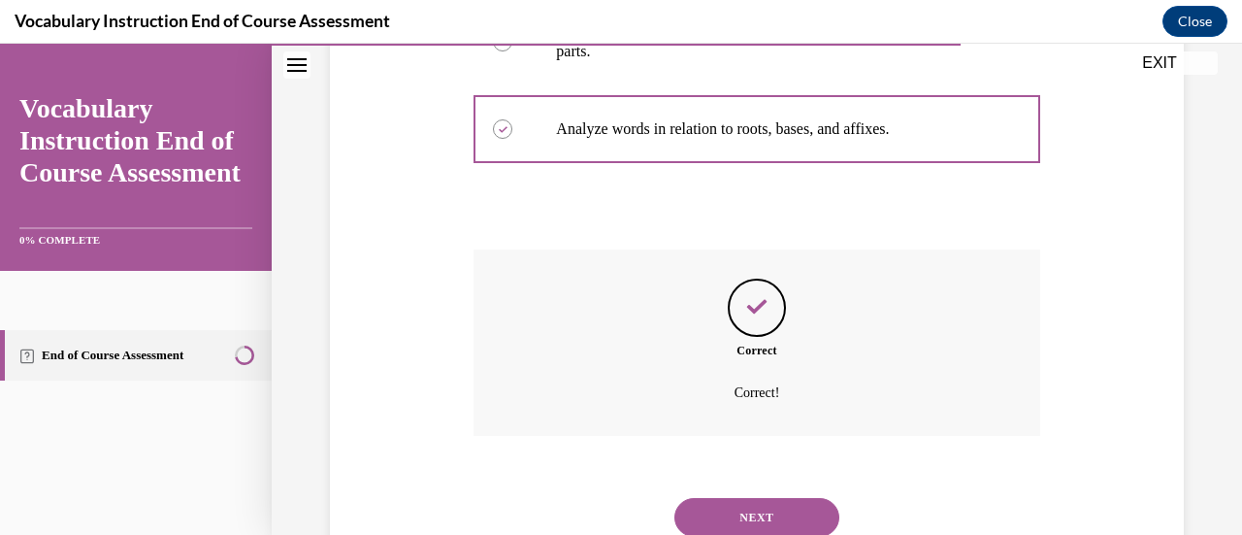
click at [693, 510] on button "NEXT" at bounding box center [757, 517] width 165 height 39
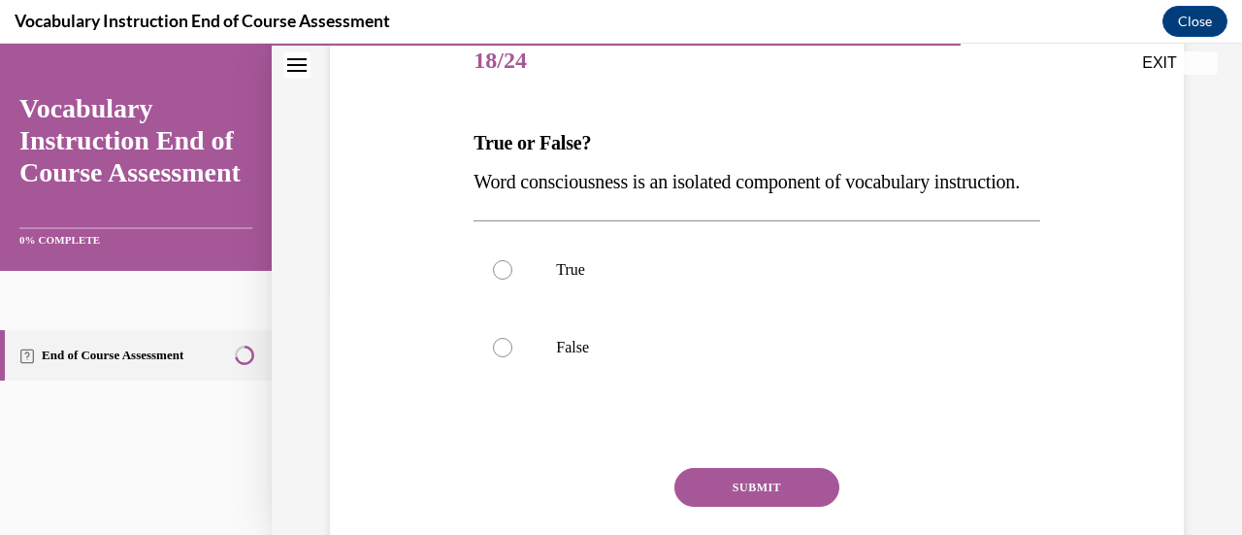
scroll to position [258, 0]
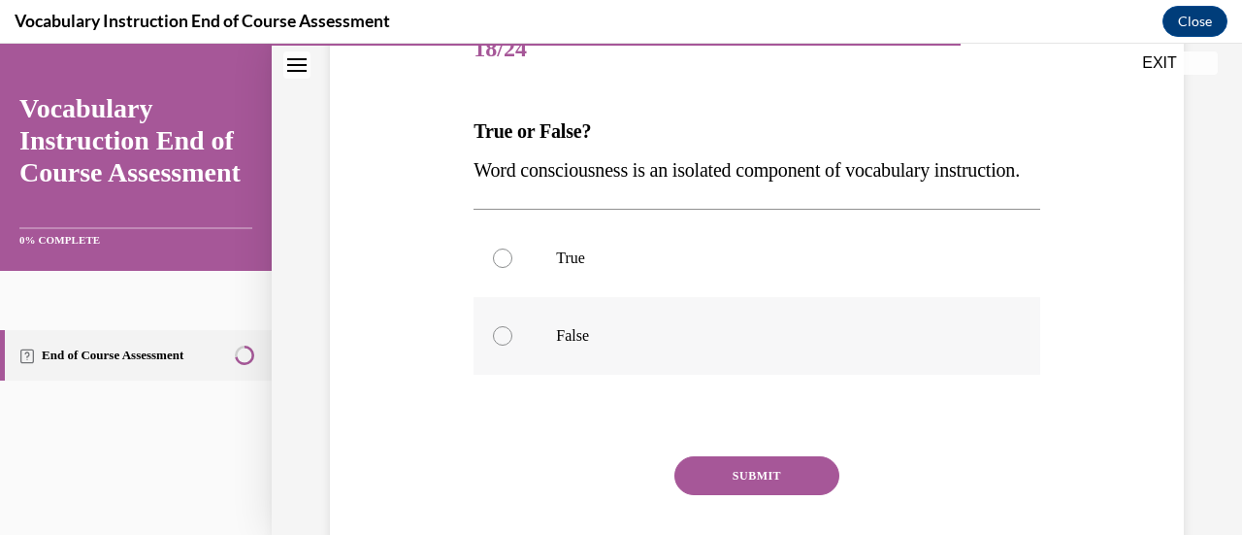
click at [545, 373] on label "False" at bounding box center [757, 336] width 566 height 78
click at [513, 346] on input "False" at bounding box center [502, 335] width 19 height 19
radio input "true"
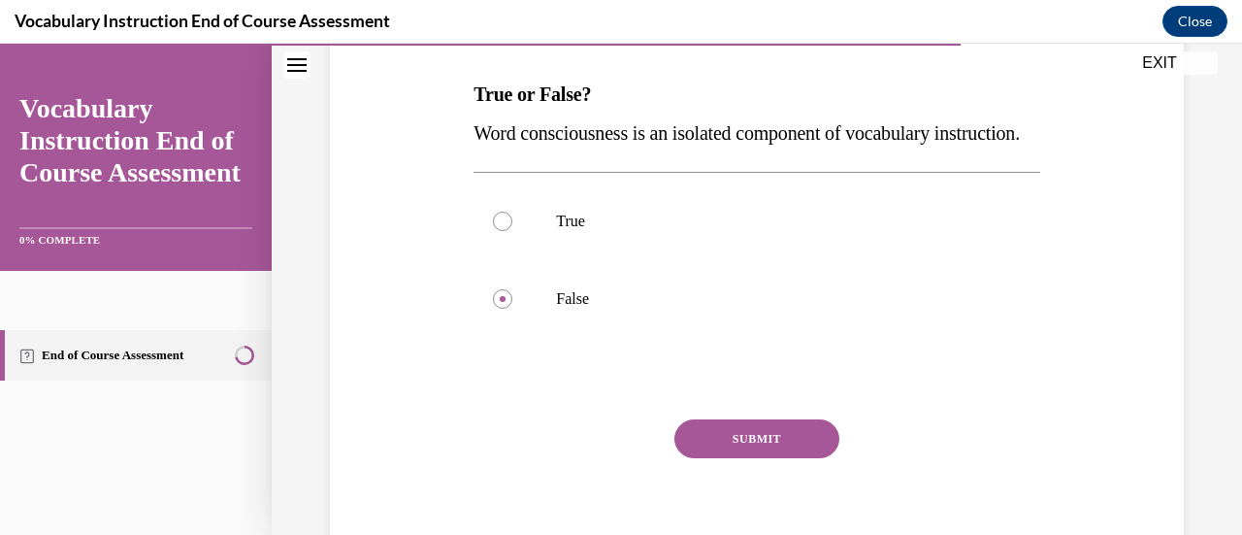
click at [709, 458] on button "SUBMIT" at bounding box center [757, 438] width 165 height 39
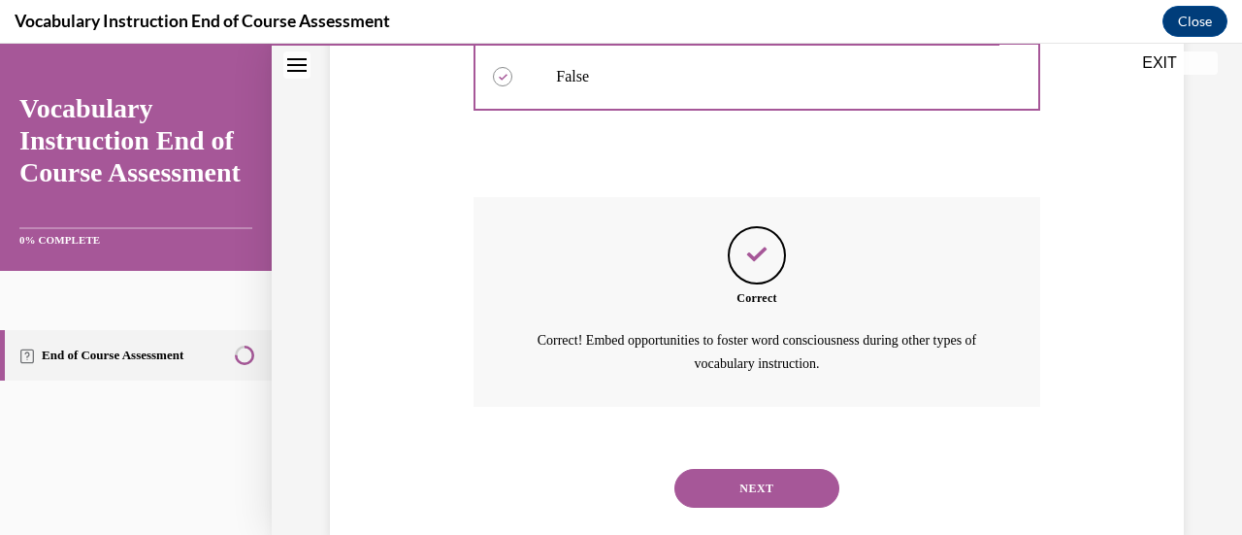
scroll to position [595, 0]
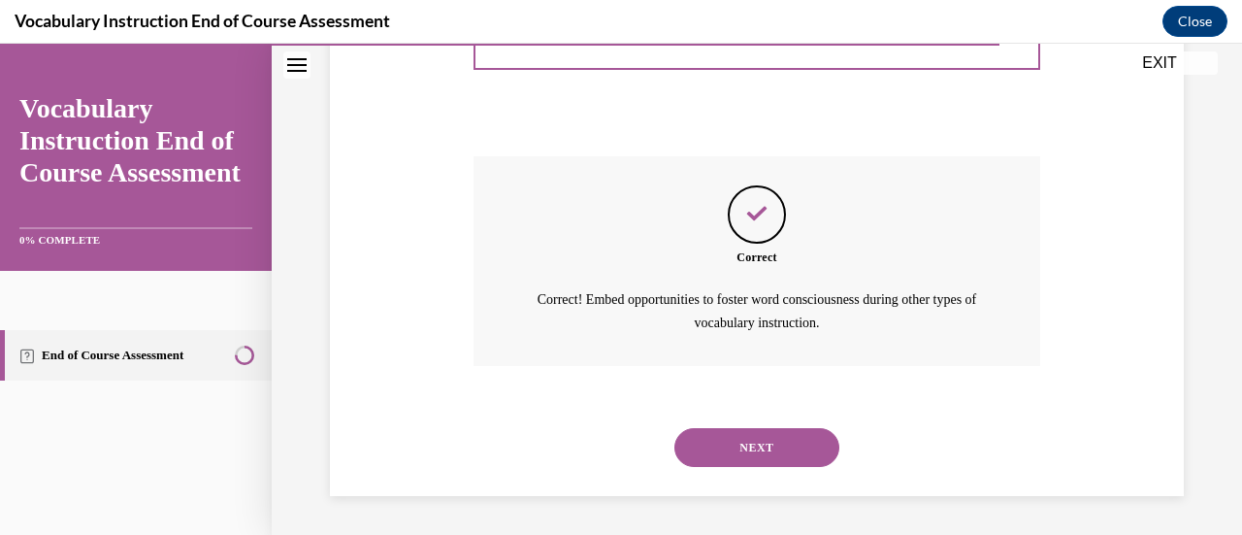
click at [720, 456] on button "NEXT" at bounding box center [757, 447] width 165 height 39
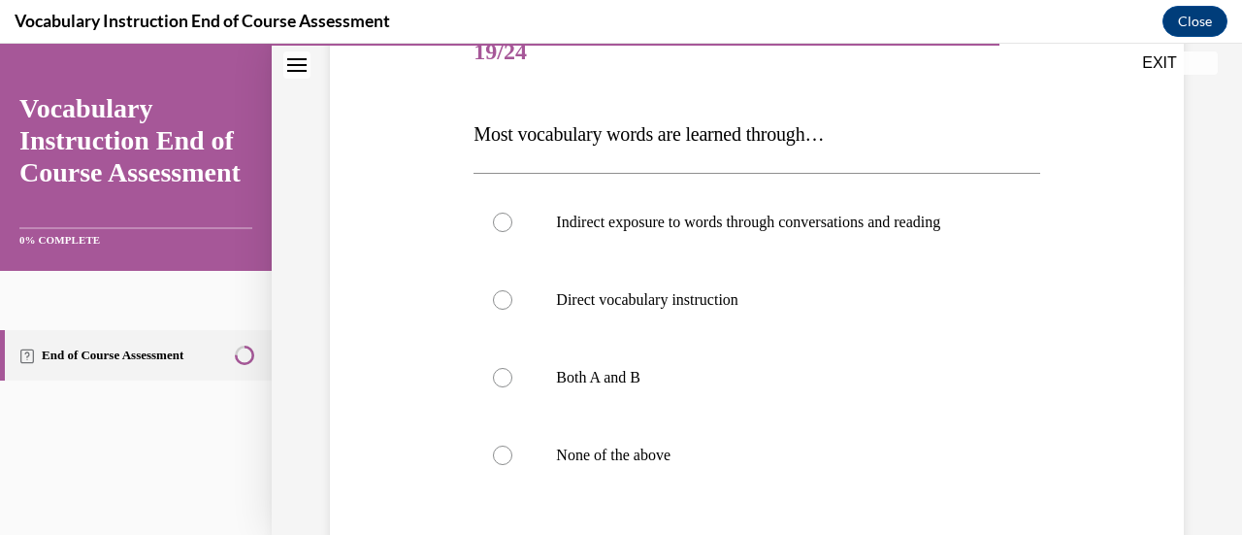
scroll to position [277, 0]
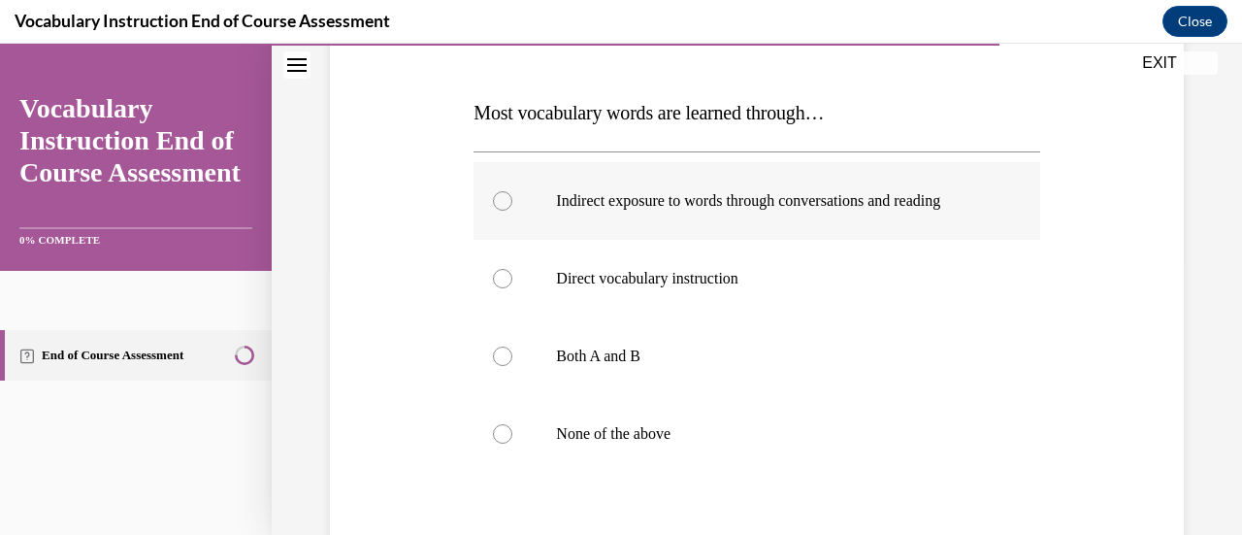
click at [759, 213] on label "Indirect exposure to words through conversations and reading" at bounding box center [757, 201] width 566 height 78
click at [513, 211] on input "Indirect exposure to words through conversations and reading" at bounding box center [502, 200] width 19 height 19
radio input "true"
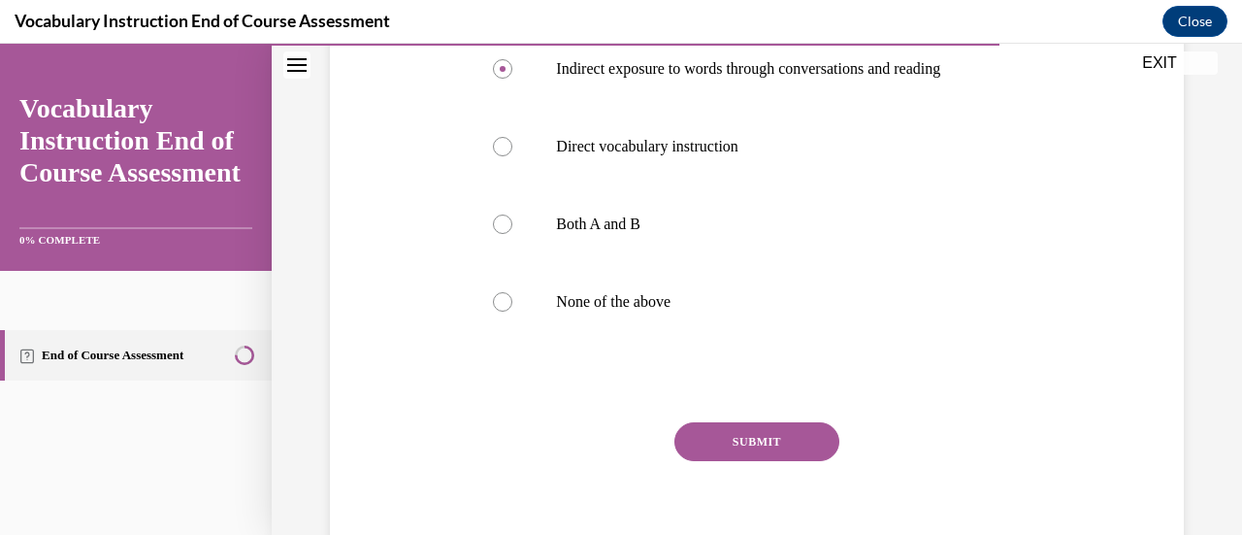
click at [753, 436] on button "SUBMIT" at bounding box center [757, 441] width 165 height 39
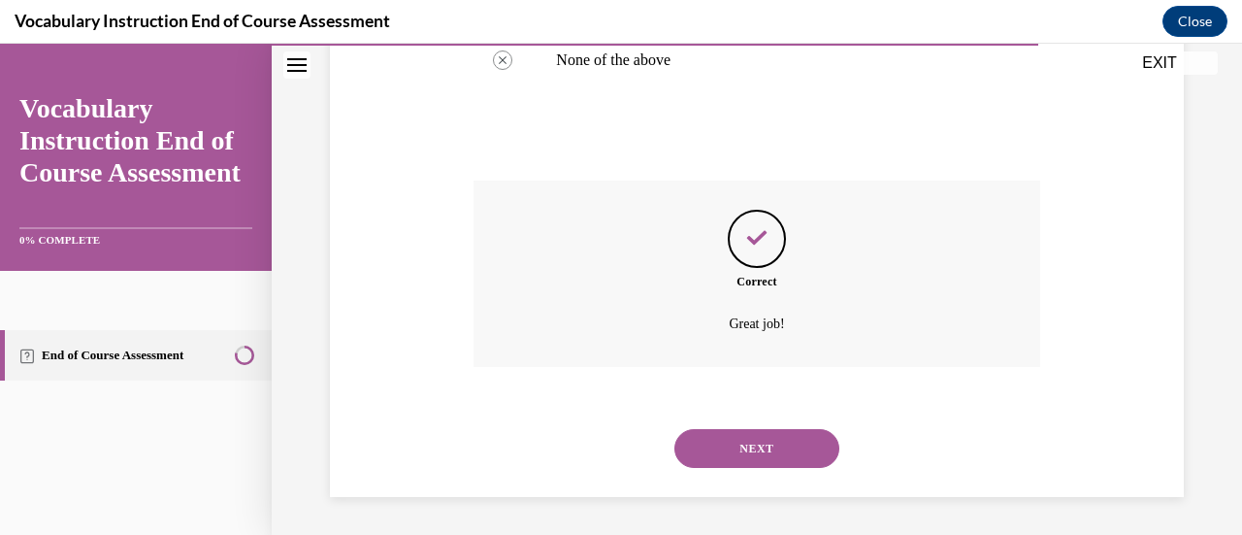
click at [791, 445] on button "NEXT" at bounding box center [757, 448] width 165 height 39
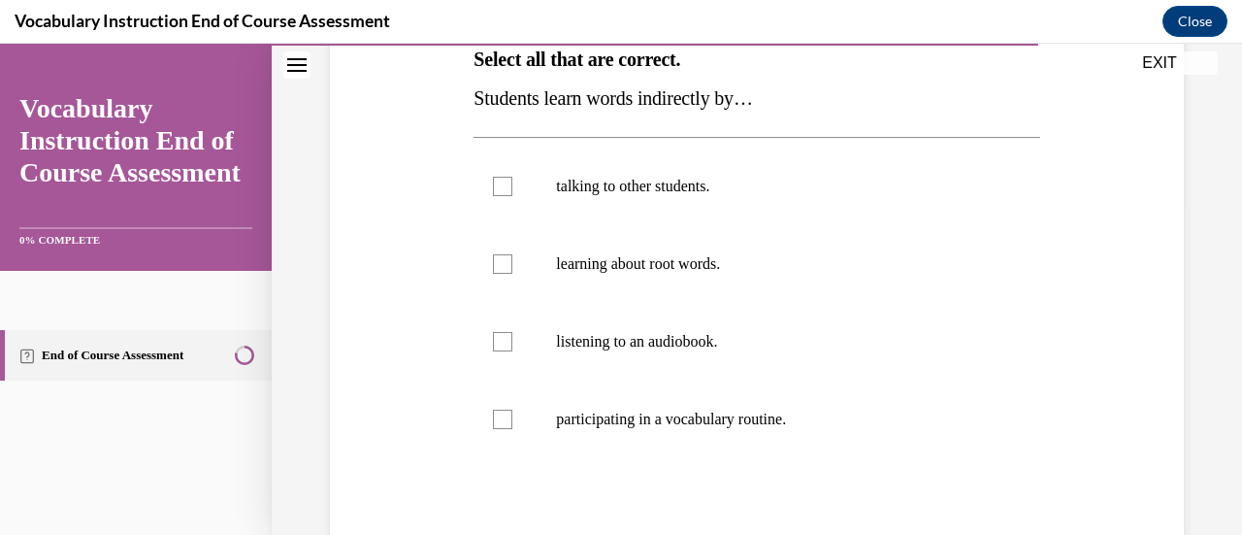
scroll to position [331, 0]
click at [623, 214] on label "talking to other students." at bounding box center [757, 186] width 566 height 78
click at [513, 195] on input "talking to other students." at bounding box center [502, 185] width 19 height 19
checkbox input "true"
click at [609, 336] on p "listening to an audiobook." at bounding box center [773, 340] width 435 height 19
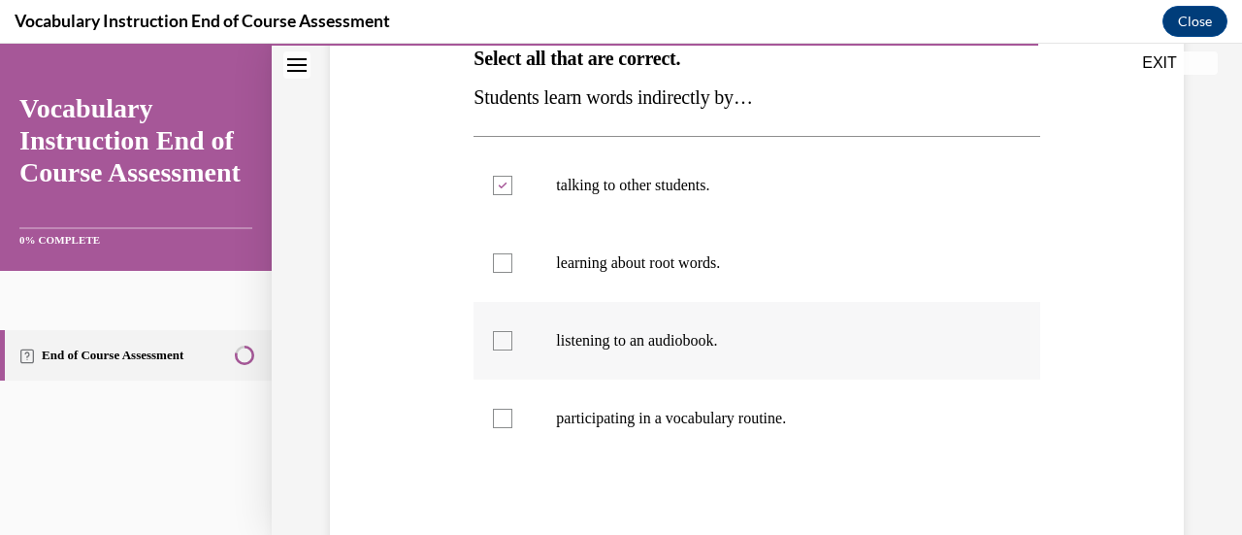
click at [513, 336] on input "listening to an audiobook." at bounding box center [502, 340] width 19 height 19
checkbox input "true"
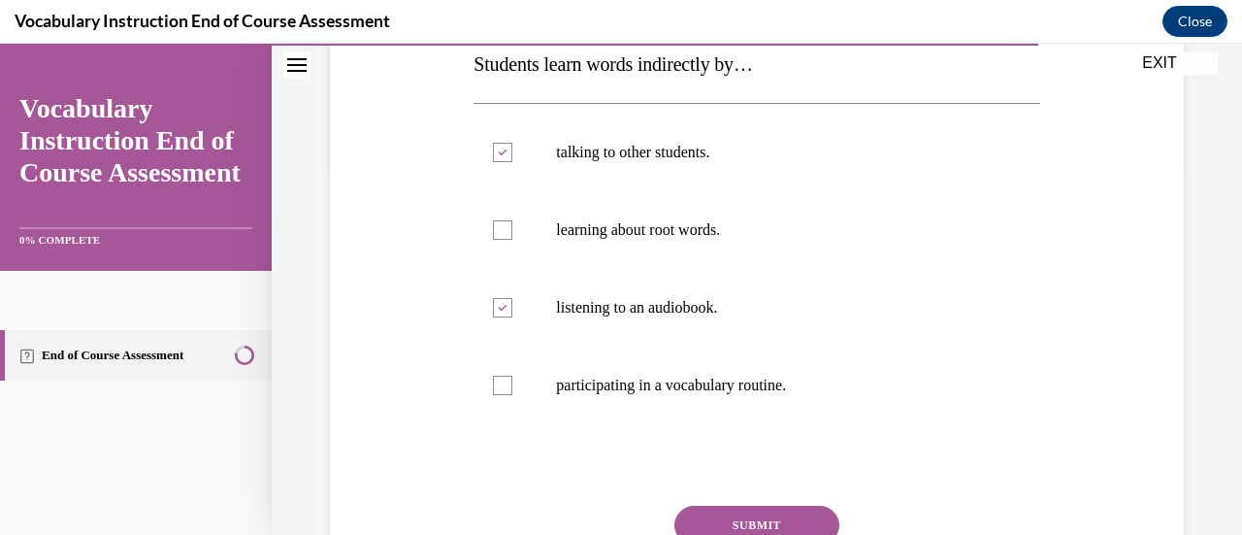
scroll to position [410, 0]
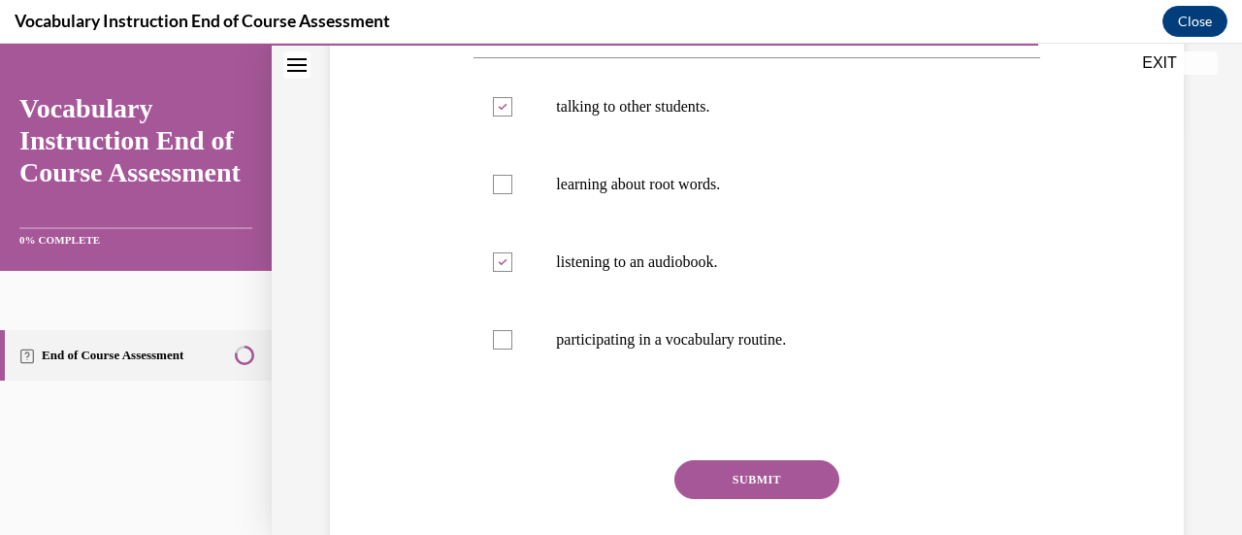
click at [742, 482] on button "SUBMIT" at bounding box center [757, 479] width 165 height 39
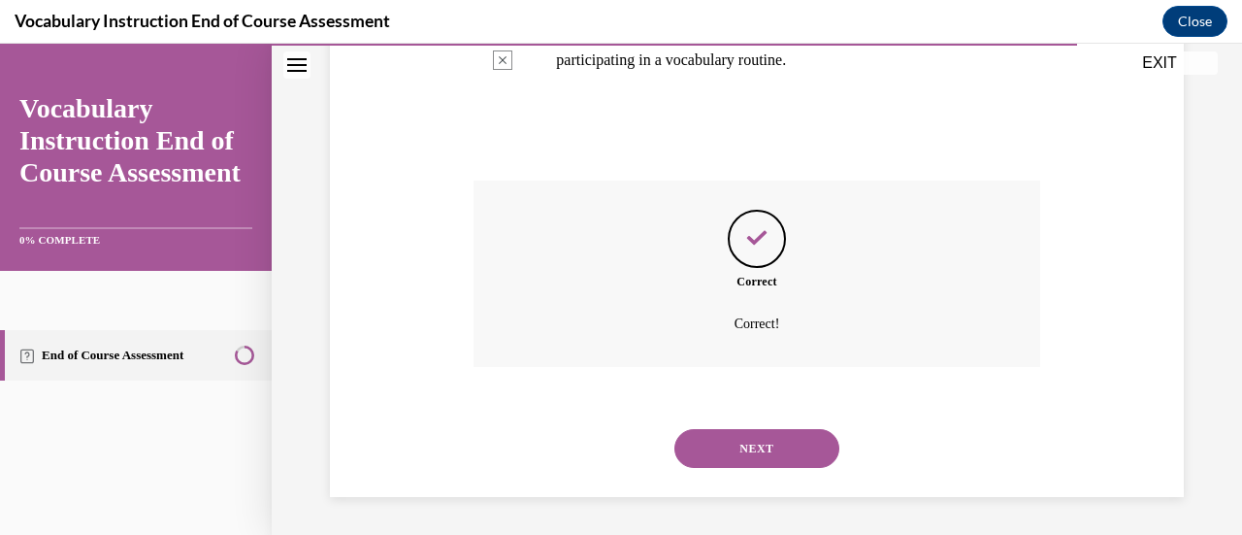
click at [746, 444] on button "NEXT" at bounding box center [757, 448] width 165 height 39
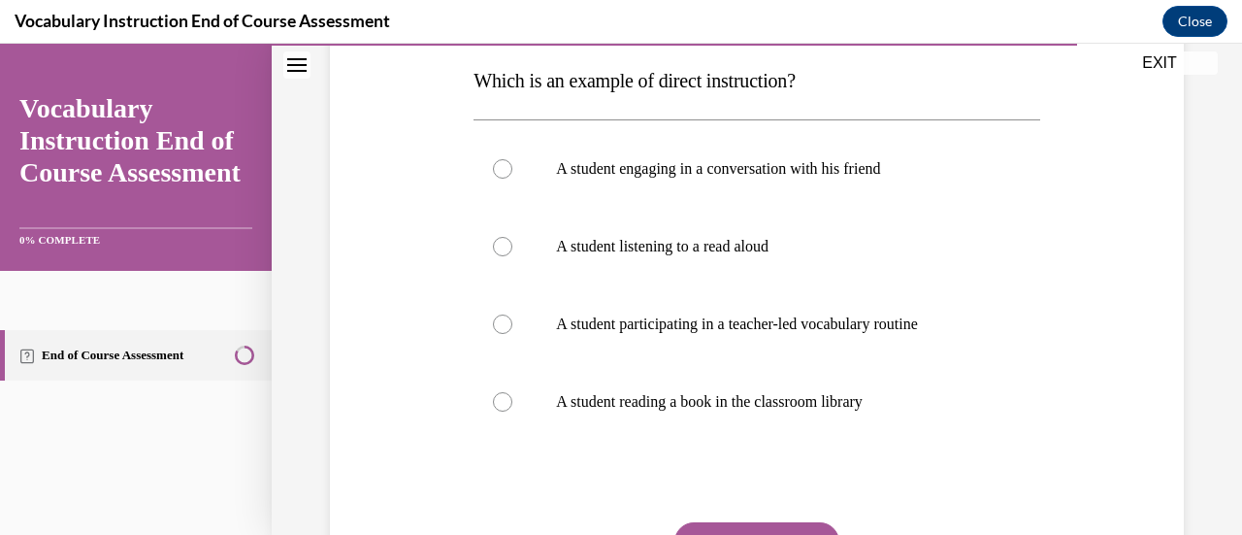
scroll to position [359, 0]
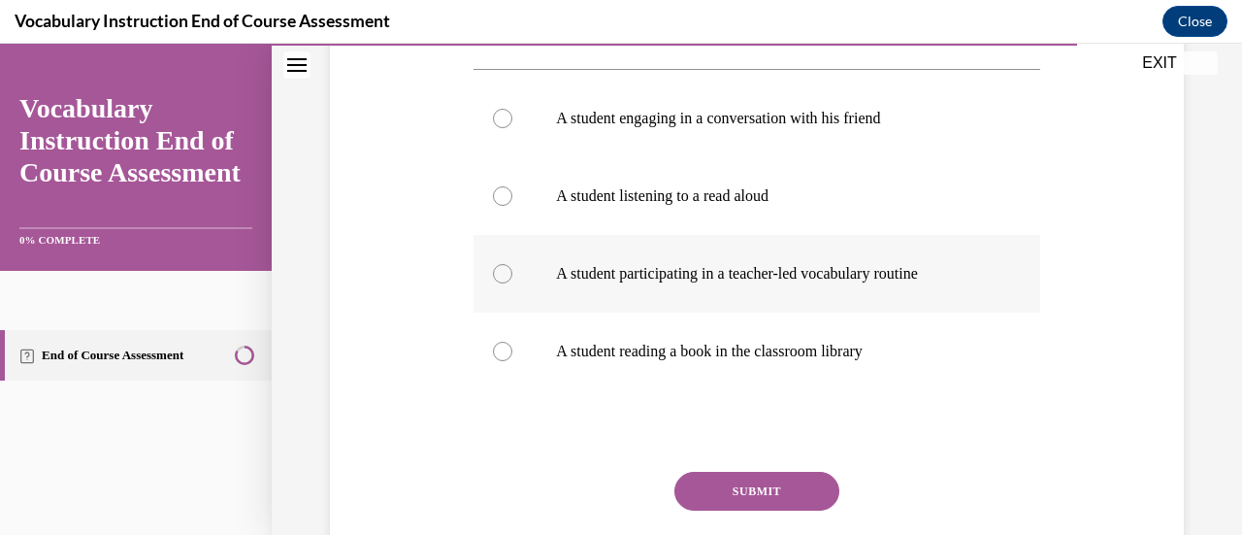
click at [743, 296] on label "A student participating in a teacher-led vocabulary routine" at bounding box center [757, 274] width 566 height 78
click at [513, 283] on input "A student participating in a teacher-led vocabulary routine" at bounding box center [502, 273] width 19 height 19
radio input "true"
click at [716, 484] on button "SUBMIT" at bounding box center [757, 491] width 165 height 39
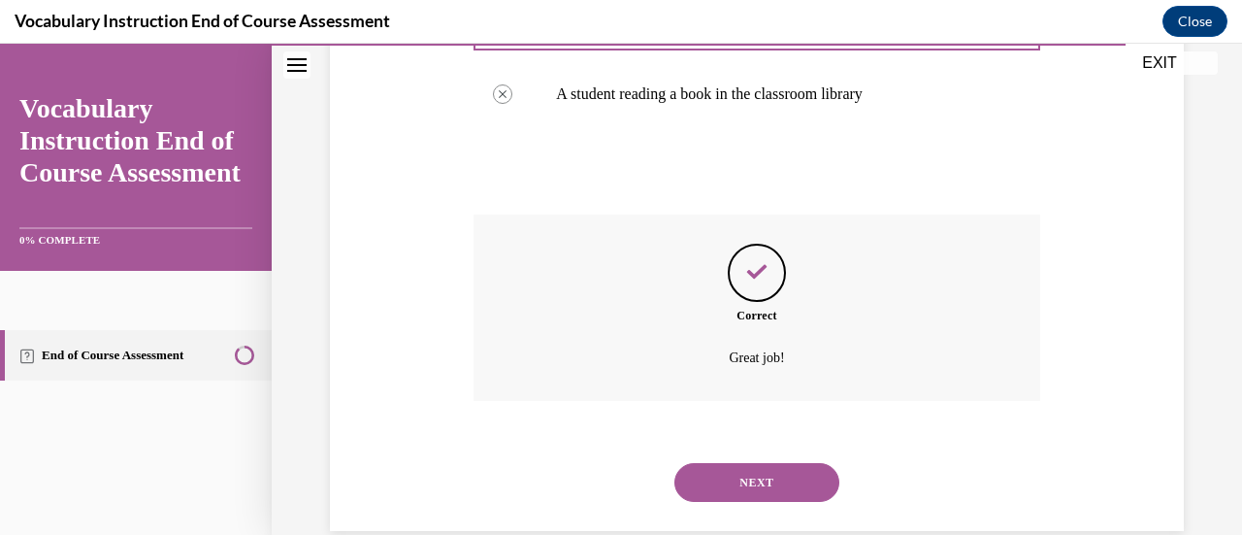
scroll to position [634, 0]
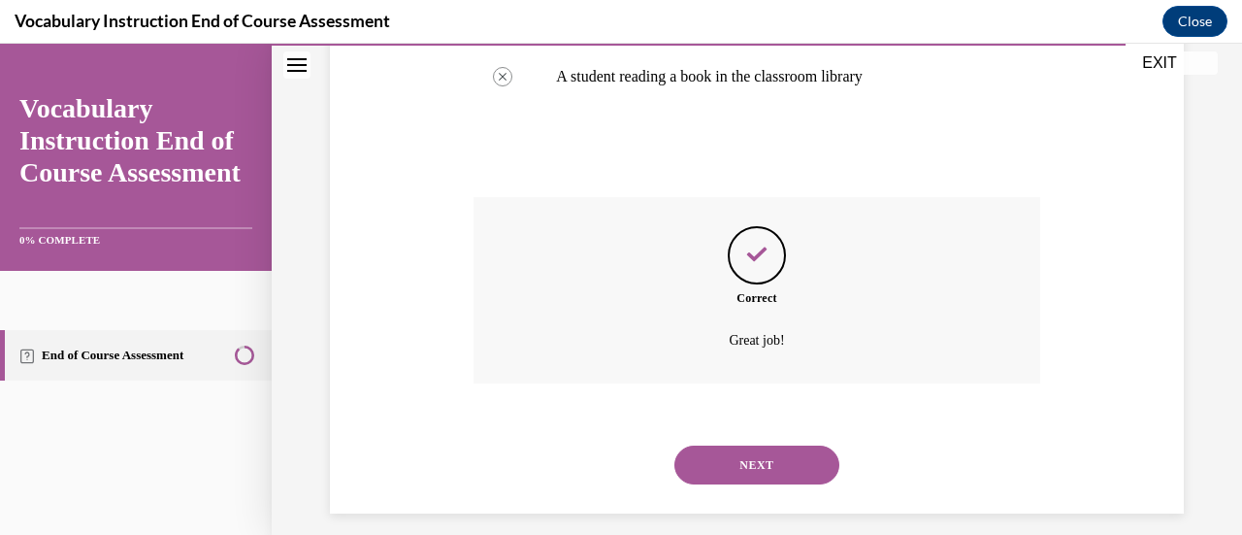
click at [732, 451] on button "NEXT" at bounding box center [757, 465] width 165 height 39
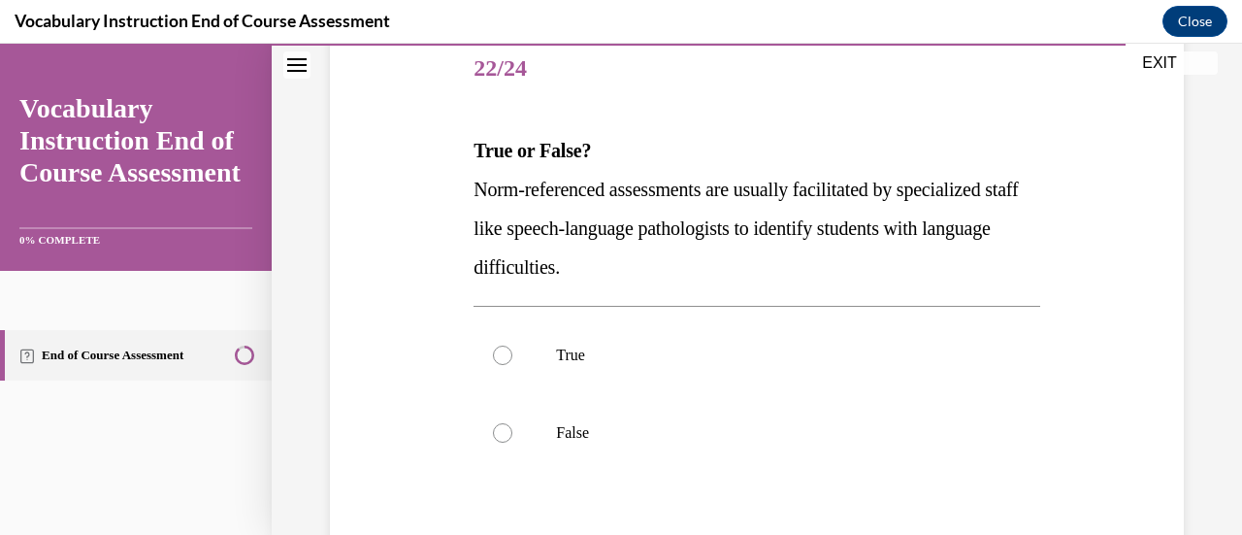
scroll to position [281, 0]
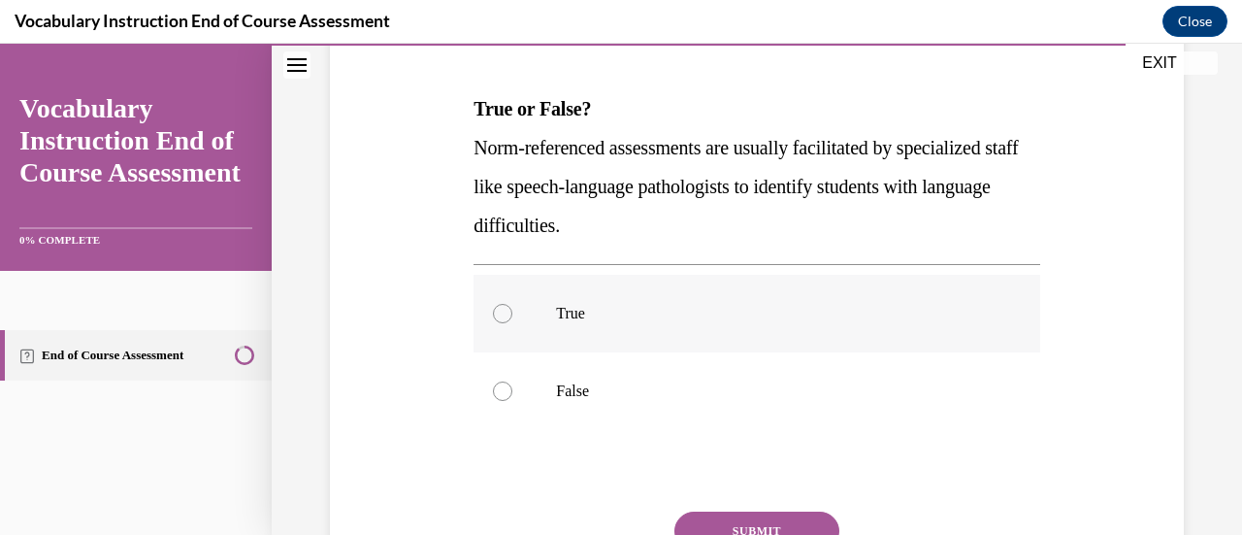
click at [491, 319] on label "True" at bounding box center [757, 314] width 566 height 78
click at [493, 319] on input "True" at bounding box center [502, 313] width 19 height 19
radio input "true"
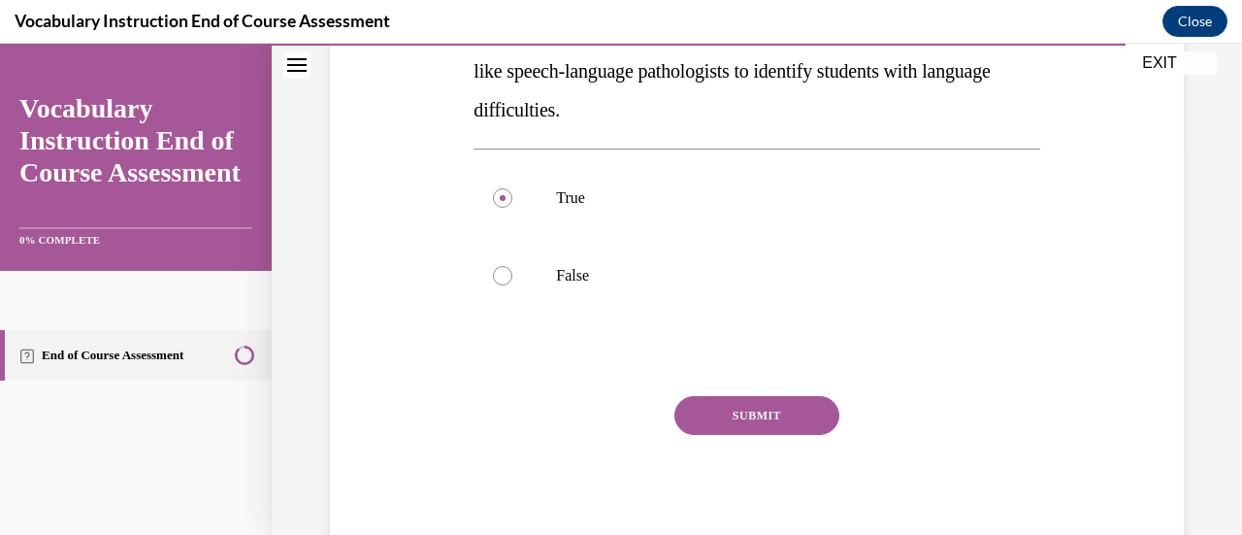
click at [723, 415] on button "SUBMIT" at bounding box center [757, 415] width 165 height 39
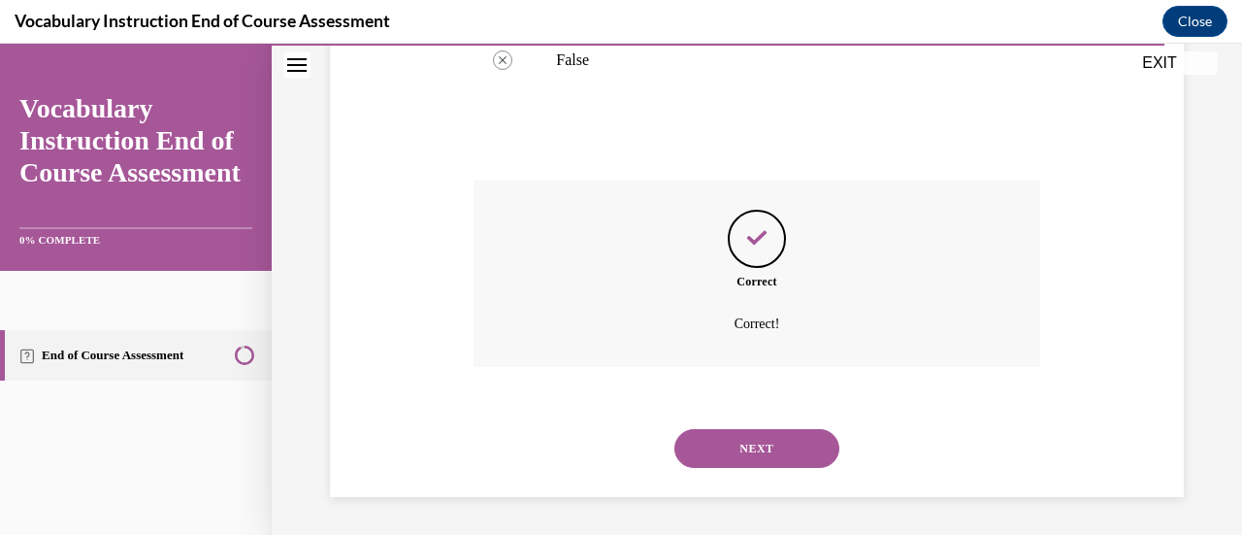
click at [699, 447] on button "NEXT" at bounding box center [757, 448] width 165 height 39
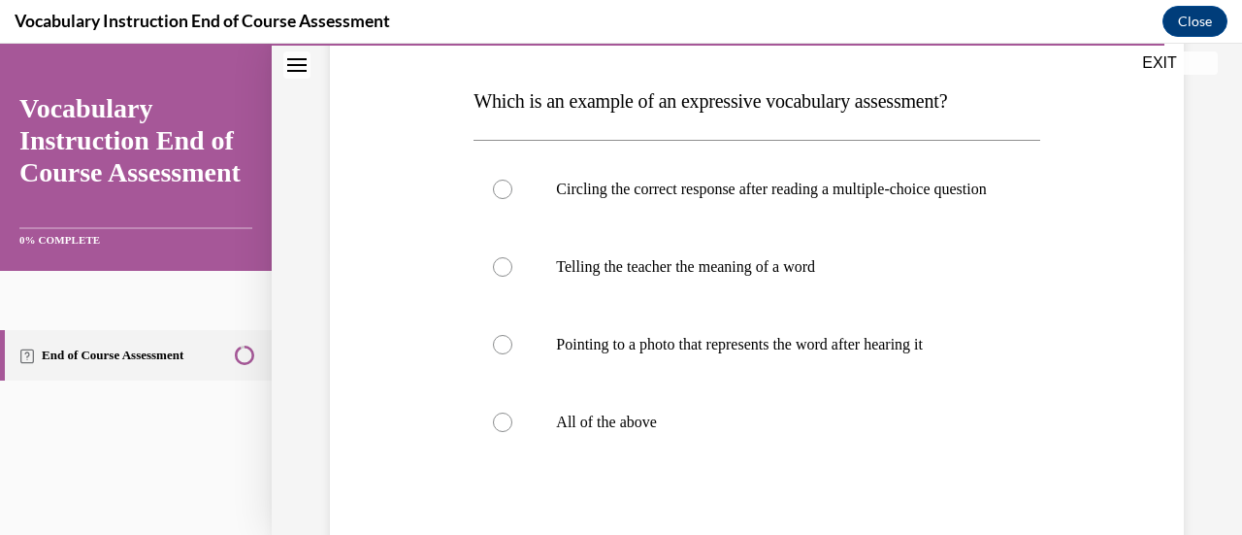
scroll to position [304, 0]
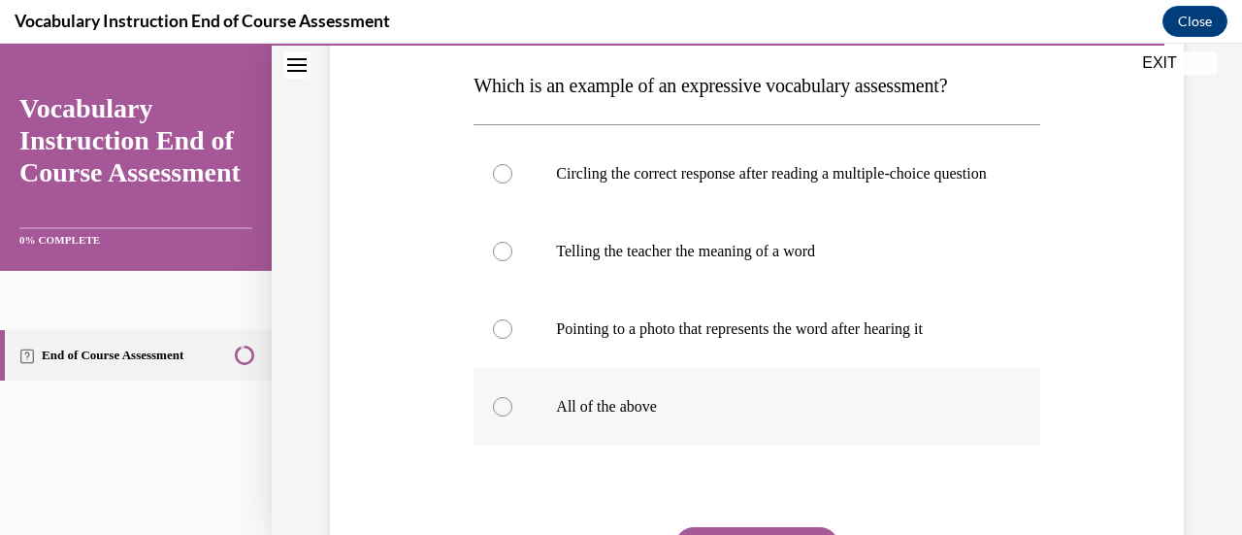
click at [728, 416] on p "All of the above" at bounding box center [773, 406] width 435 height 19
click at [513, 416] on input "All of the above" at bounding box center [502, 406] width 19 height 19
radio input "true"
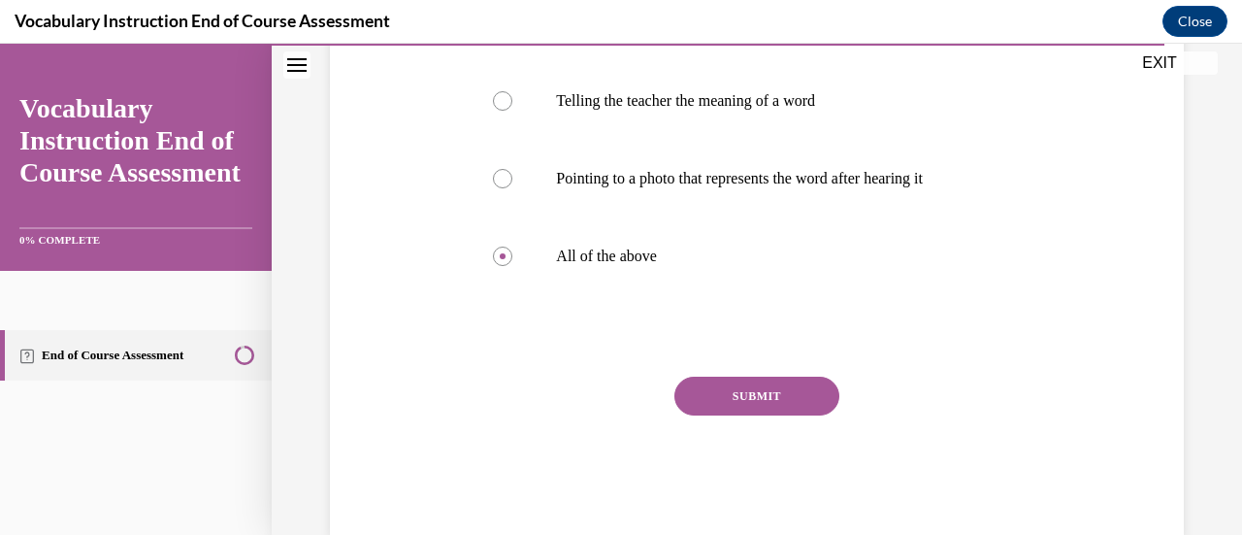
click at [720, 414] on button "SUBMIT" at bounding box center [757, 396] width 165 height 39
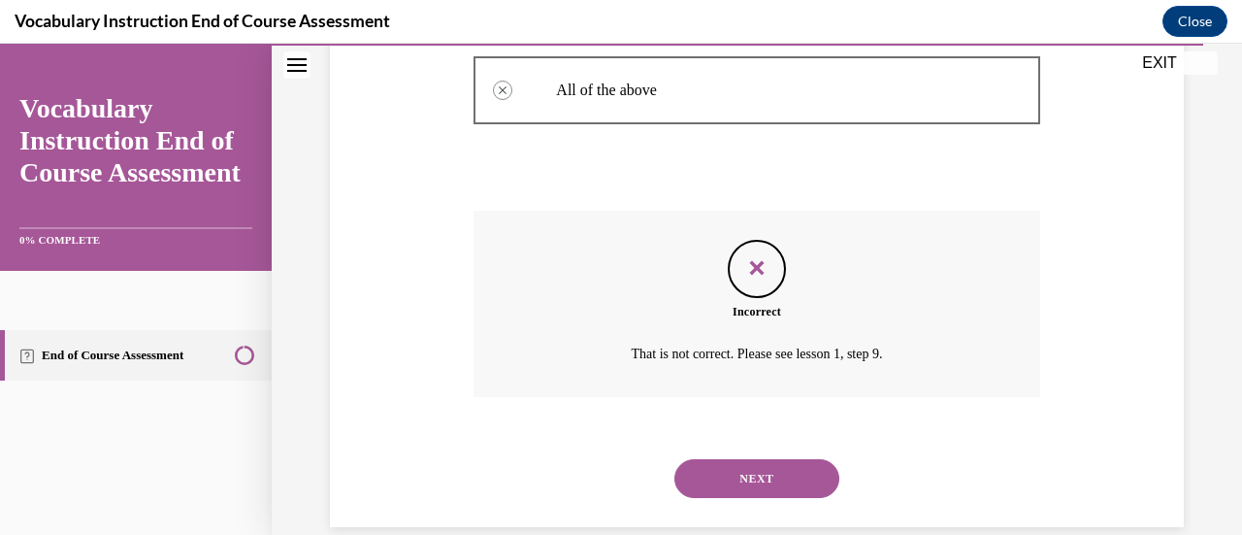
scroll to position [622, 0]
click at [697, 492] on button "NEXT" at bounding box center [757, 476] width 165 height 39
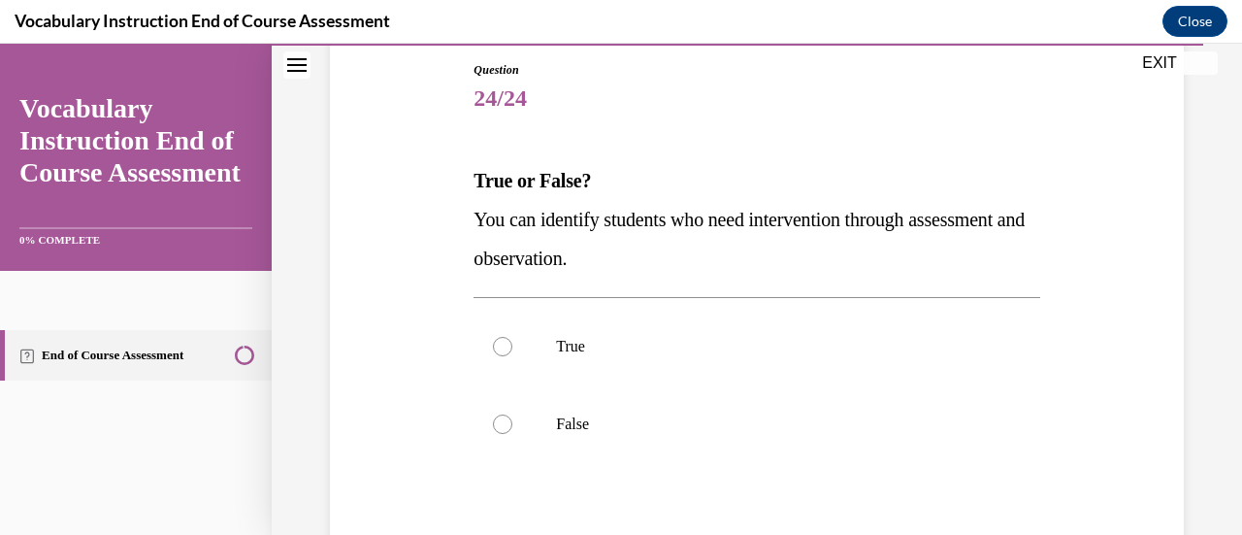
scroll to position [242, 0]
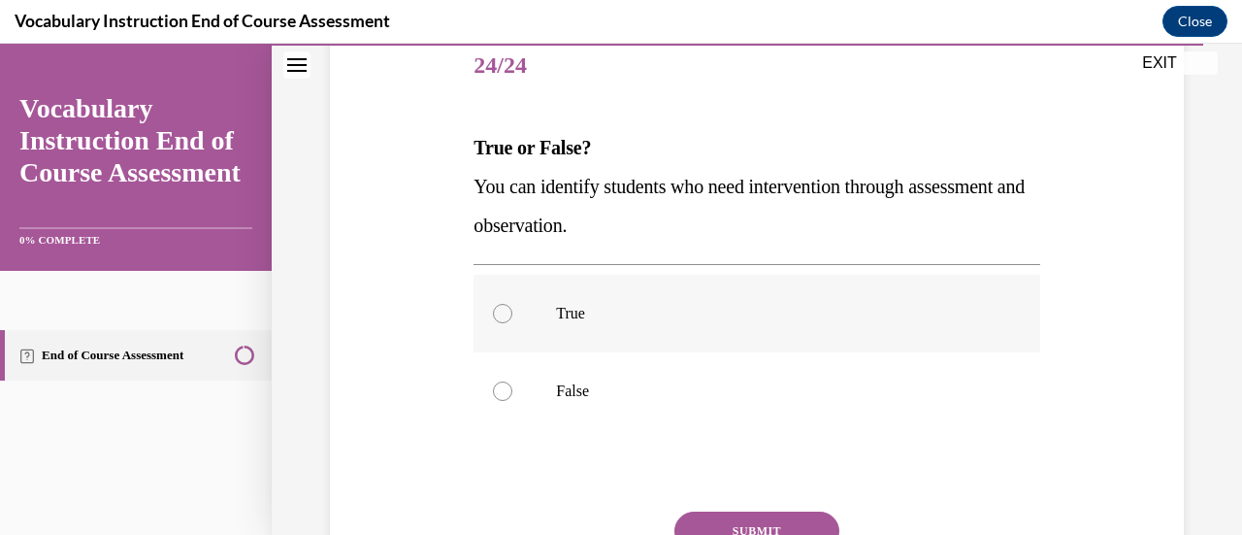
click at [547, 320] on label "True" at bounding box center [757, 314] width 566 height 78
click at [513, 320] on input "True" at bounding box center [502, 313] width 19 height 19
radio input "true"
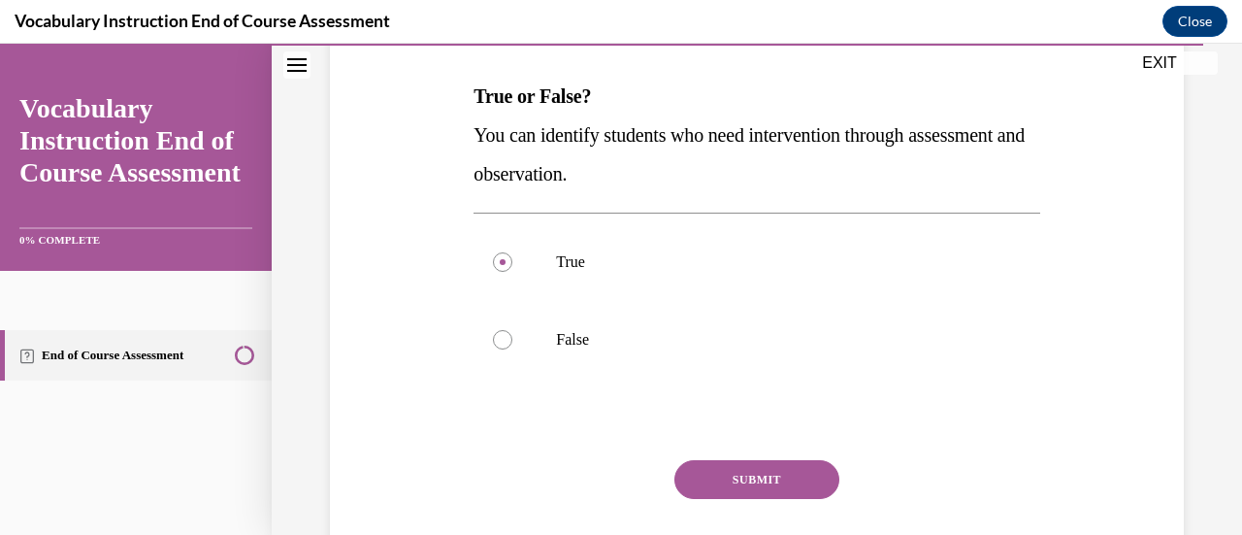
scroll to position [294, 0]
click at [710, 473] on button "SUBMIT" at bounding box center [757, 478] width 165 height 39
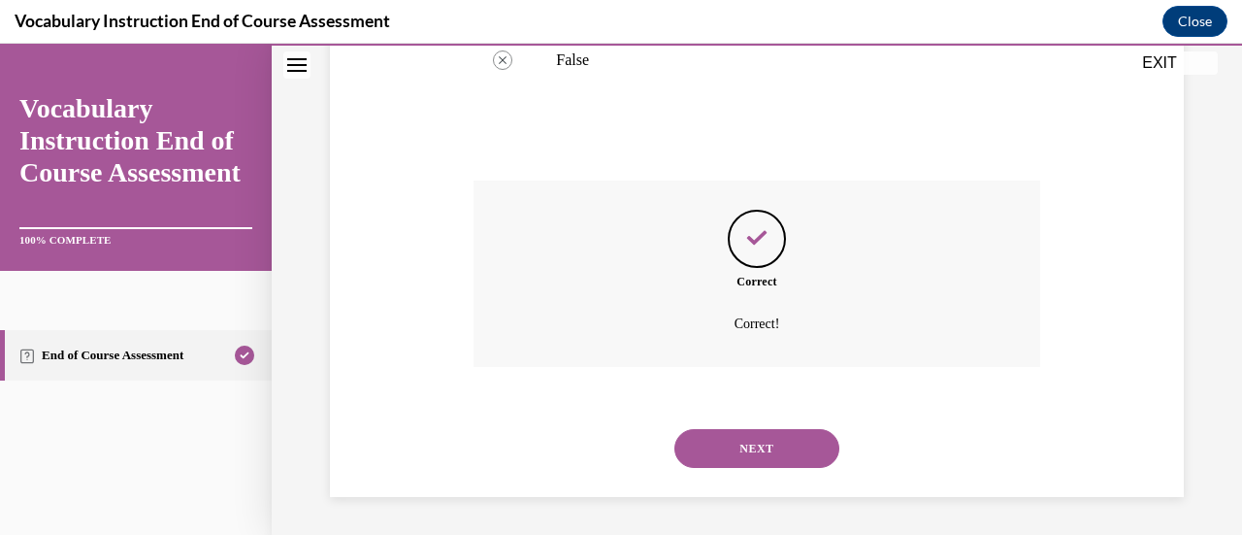
click at [759, 452] on button "NEXT" at bounding box center [757, 448] width 165 height 39
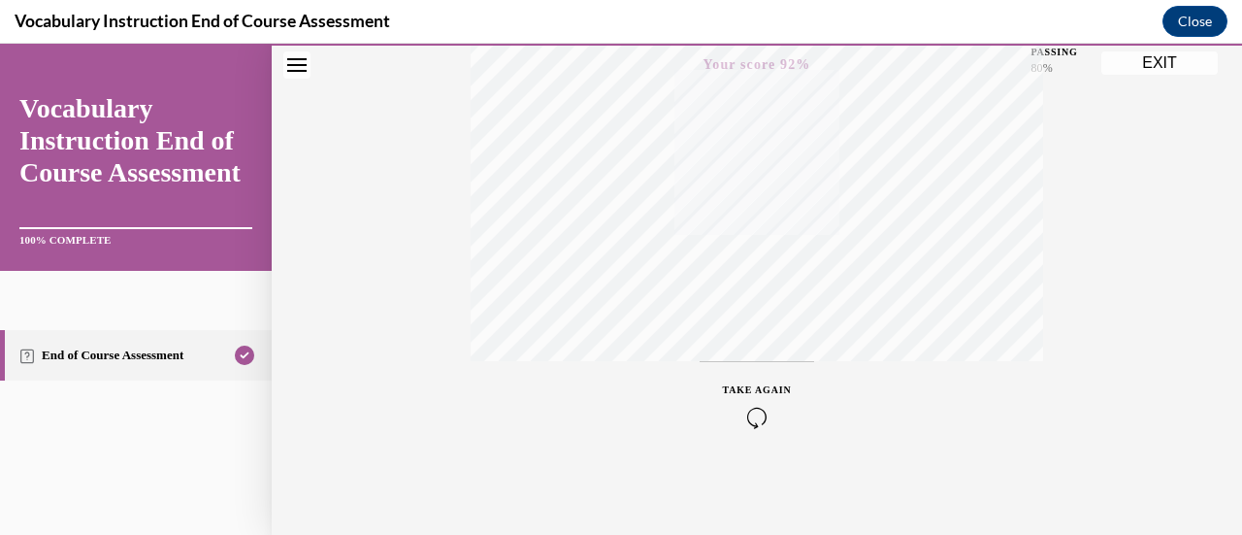
scroll to position [0, 0]
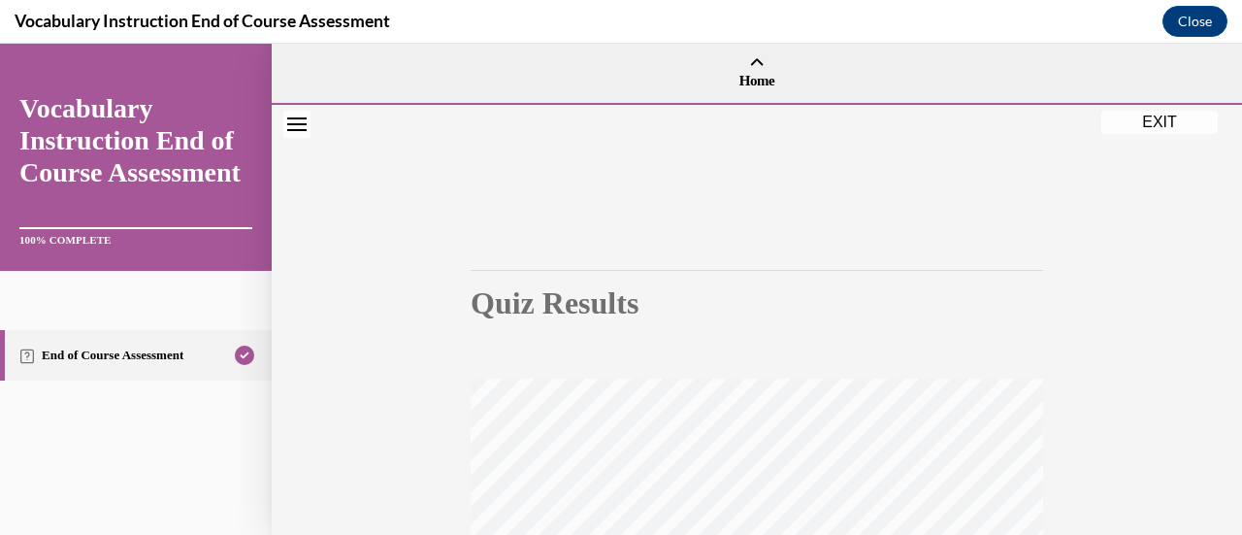
click at [1147, 129] on button "EXIT" at bounding box center [1160, 122] width 116 height 23
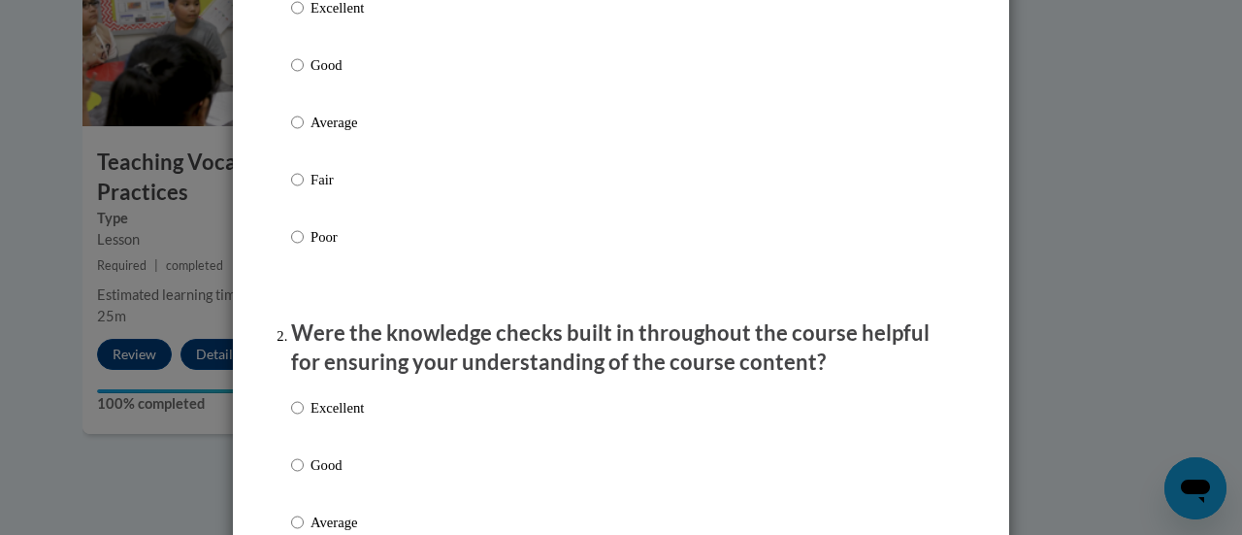
scroll to position [331, 0]
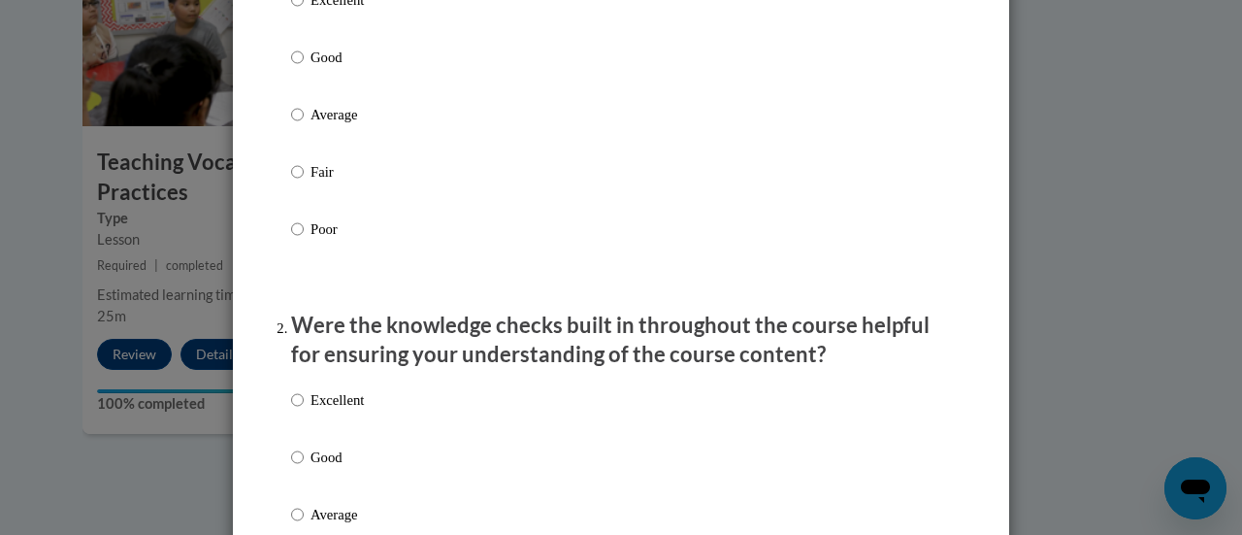
click at [302, 91] on label "Good" at bounding box center [327, 73] width 73 height 52
click at [302, 68] on input "Good" at bounding box center [297, 57] width 13 height 21
radio input "true"
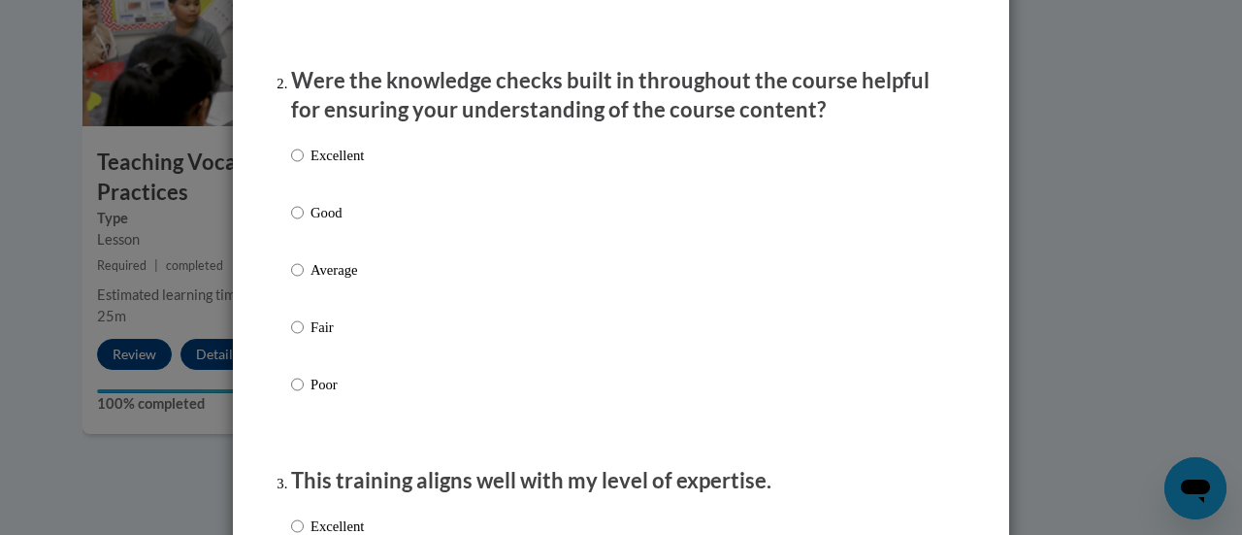
scroll to position [599, 0]
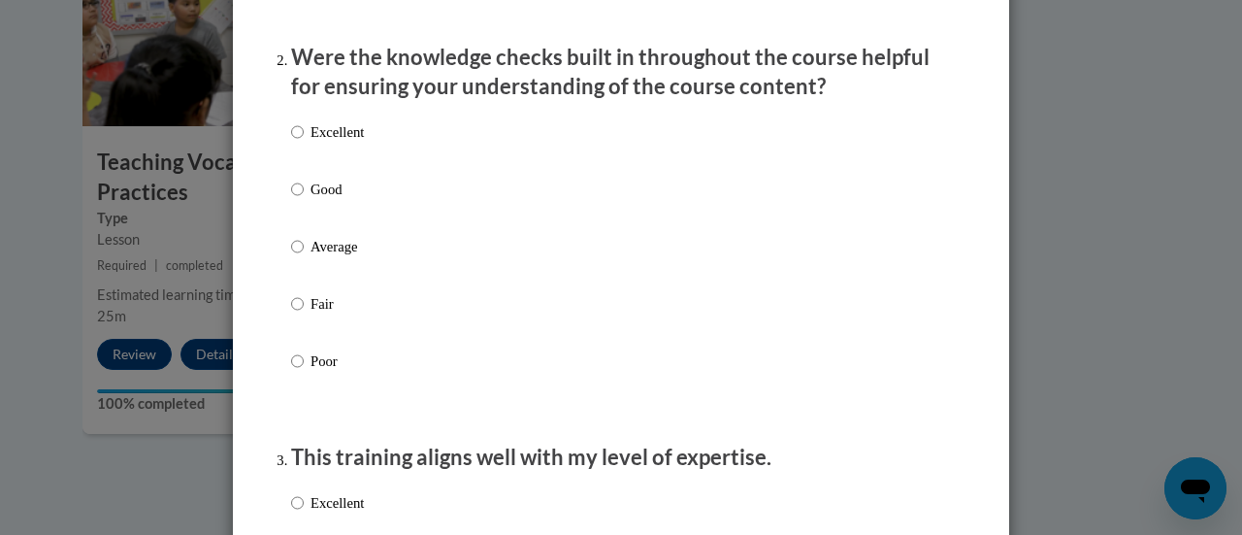
click at [348, 200] on p "Good" at bounding box center [337, 189] width 53 height 21
click at [304, 200] on input "Good" at bounding box center [297, 189] width 13 height 21
radio input "true"
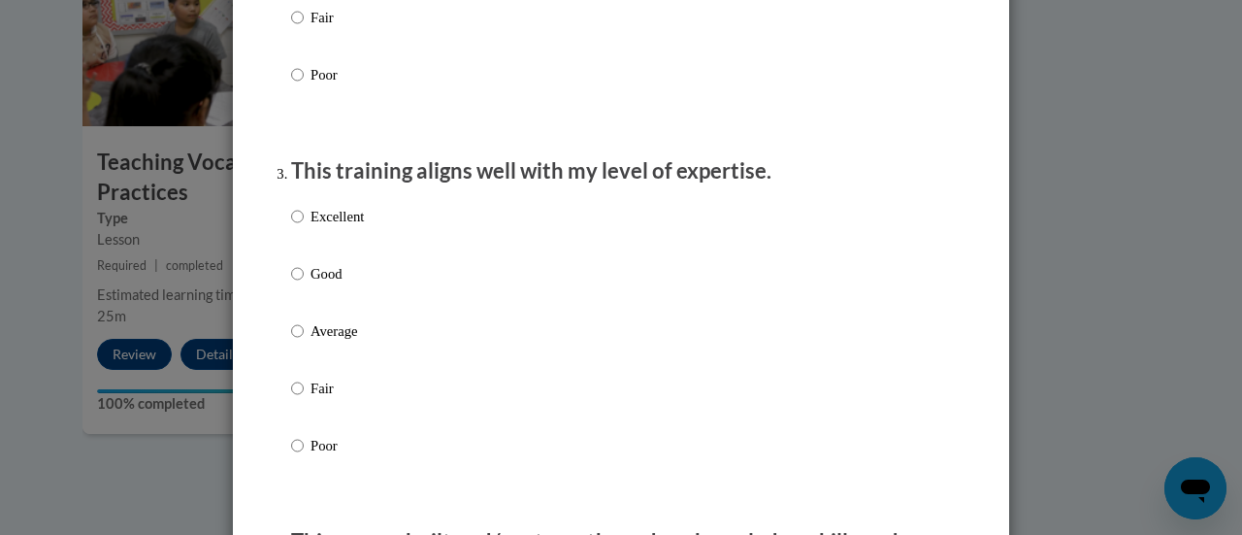
scroll to position [900, 0]
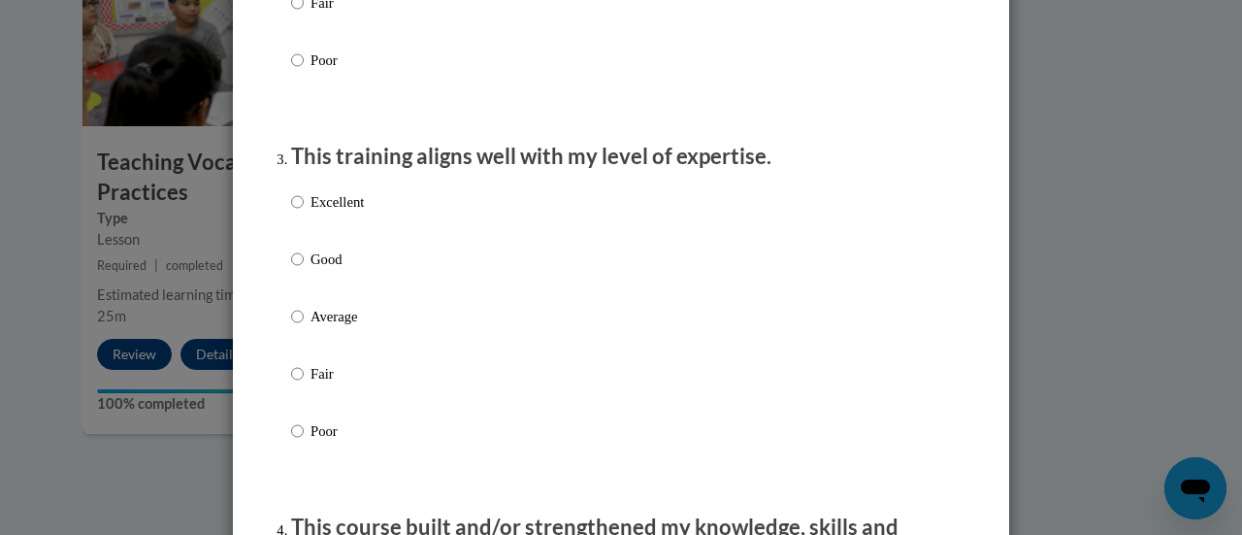
click at [315, 270] on p "Good" at bounding box center [337, 258] width 53 height 21
click at [304, 270] on input "Good" at bounding box center [297, 258] width 13 height 21
radio input "true"
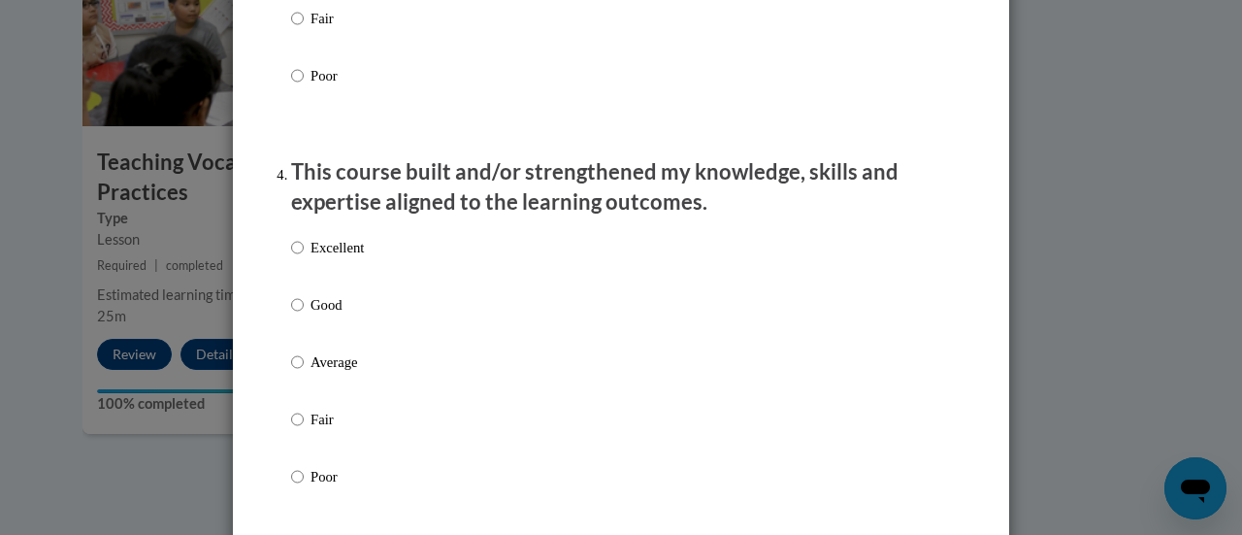
scroll to position [1286, 0]
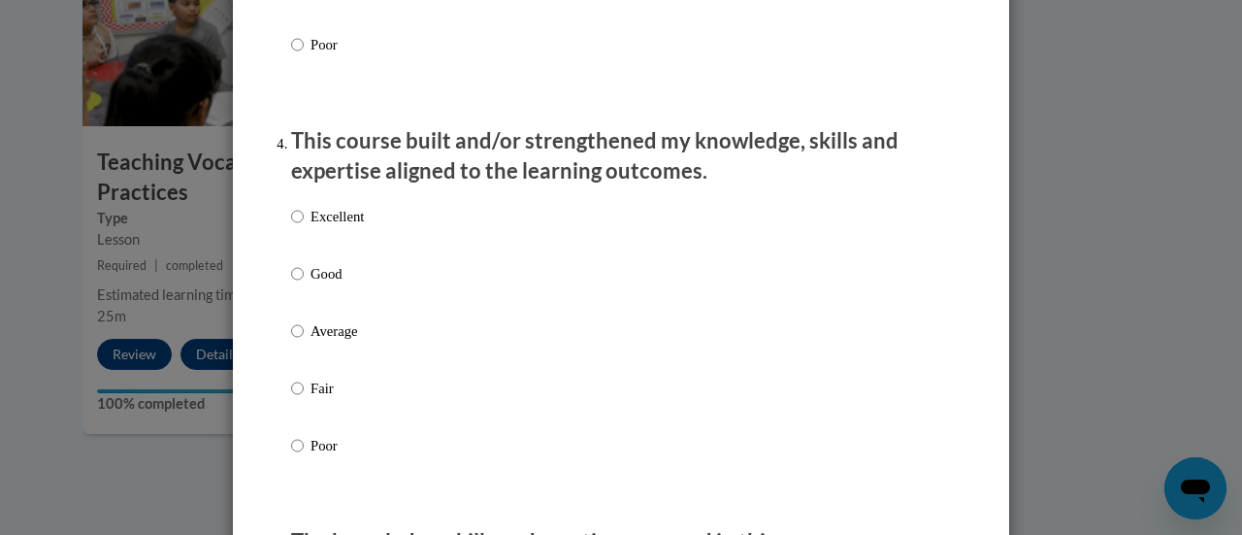
click at [381, 283] on div "Excellent Good Average Fair Poor" at bounding box center [621, 354] width 660 height 316
click at [324, 284] on p "Good" at bounding box center [337, 273] width 53 height 21
click at [304, 284] on input "Good" at bounding box center [297, 273] width 13 height 21
radio input "true"
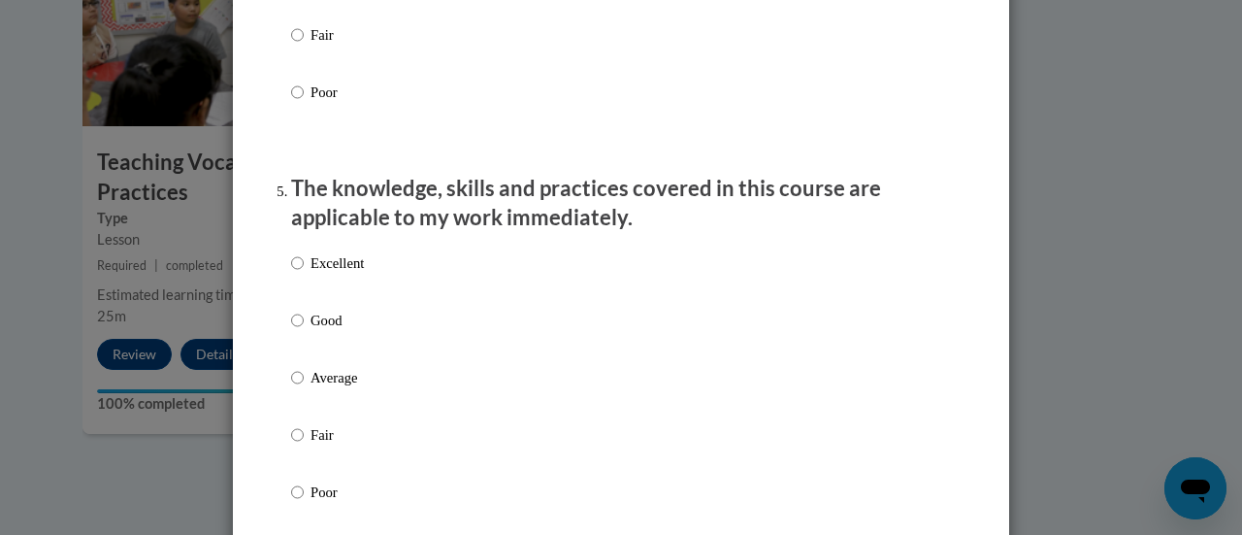
scroll to position [1651, 0]
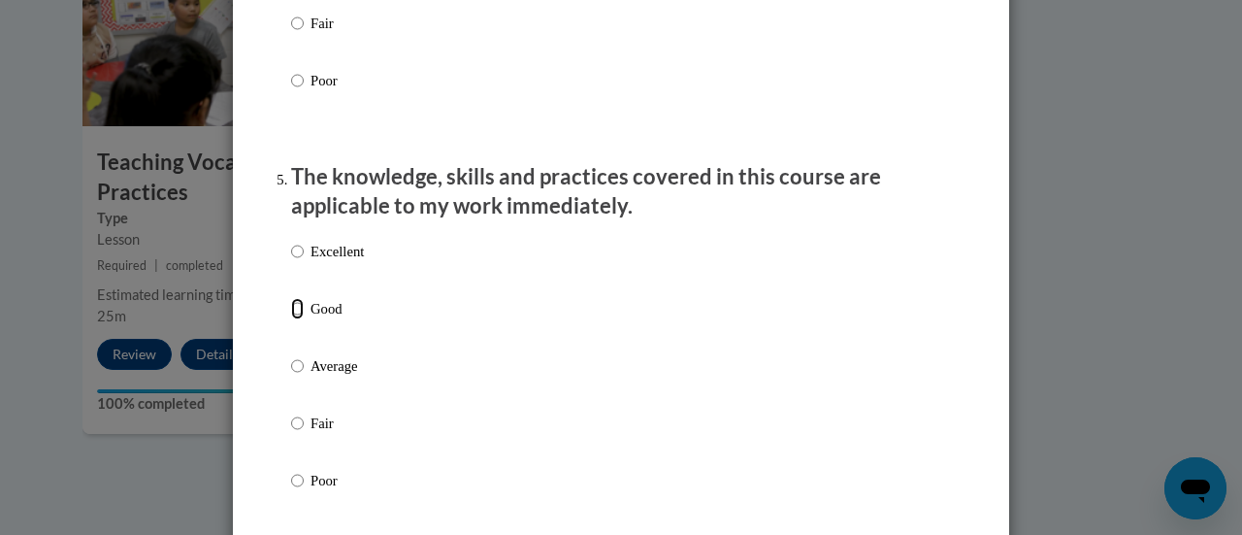
click at [295, 319] on input "Good" at bounding box center [297, 308] width 13 height 21
radio input "true"
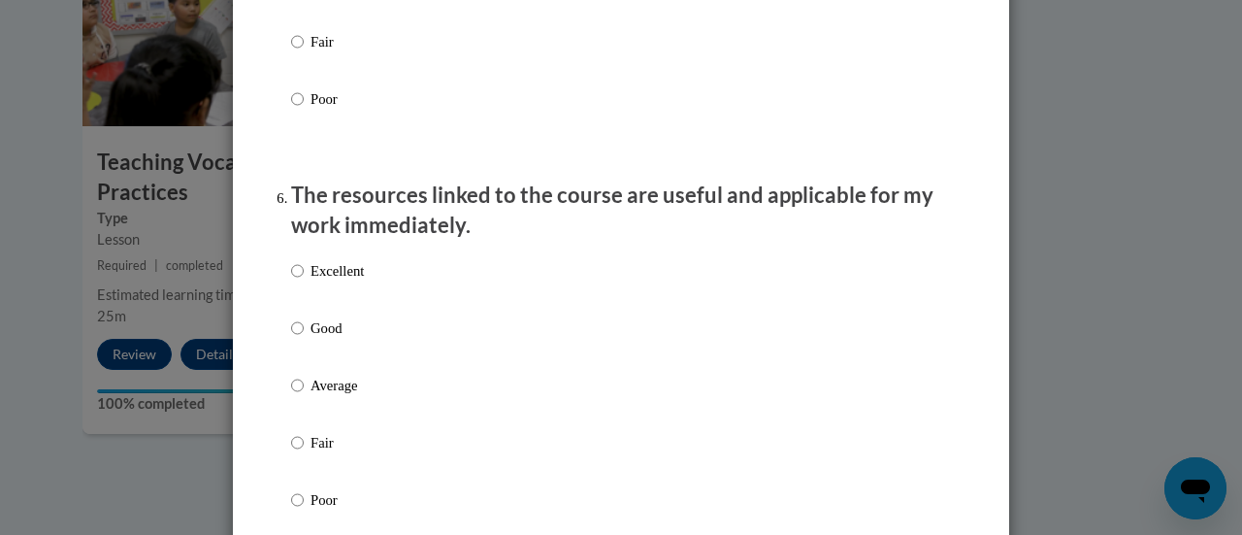
scroll to position [2052, 0]
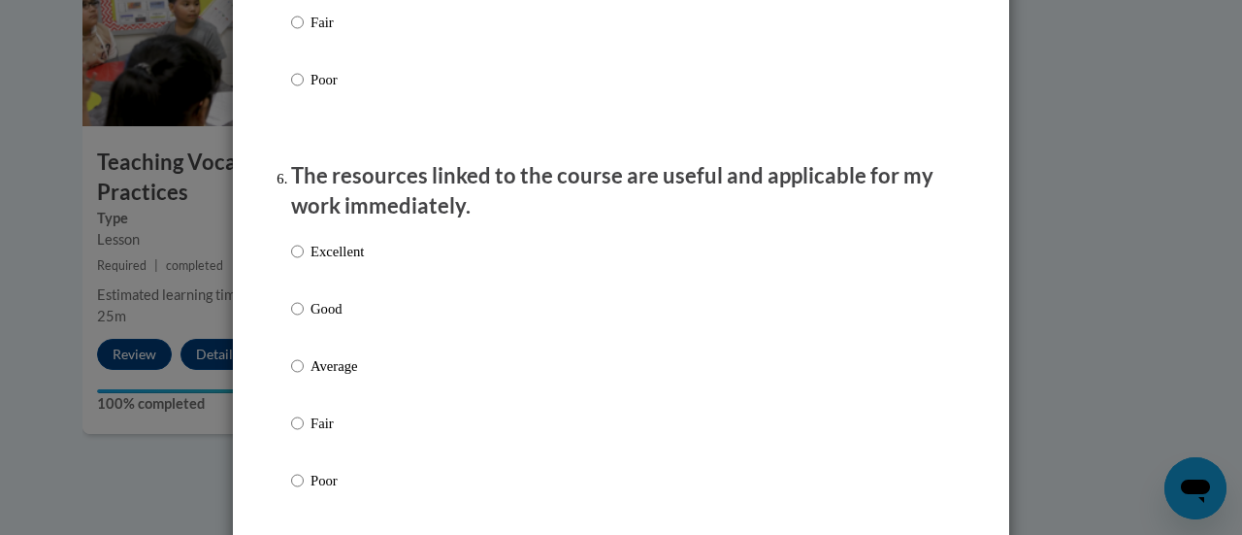
click at [347, 319] on p "Good" at bounding box center [337, 308] width 53 height 21
click at [304, 319] on input "Good" at bounding box center [297, 308] width 13 height 21
radio input "true"
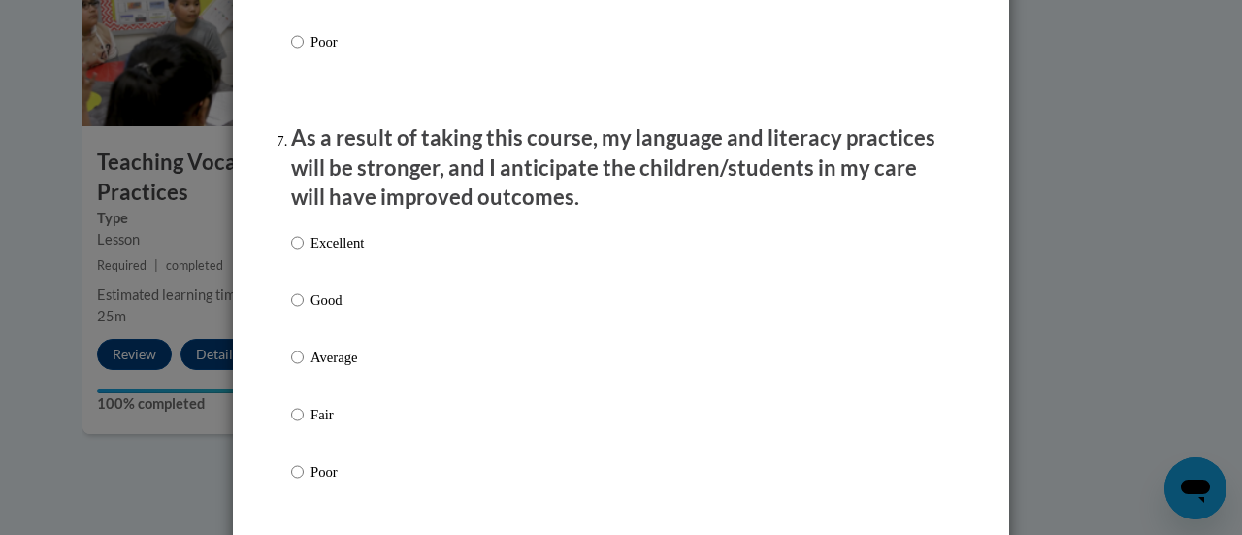
scroll to position [2497, 0]
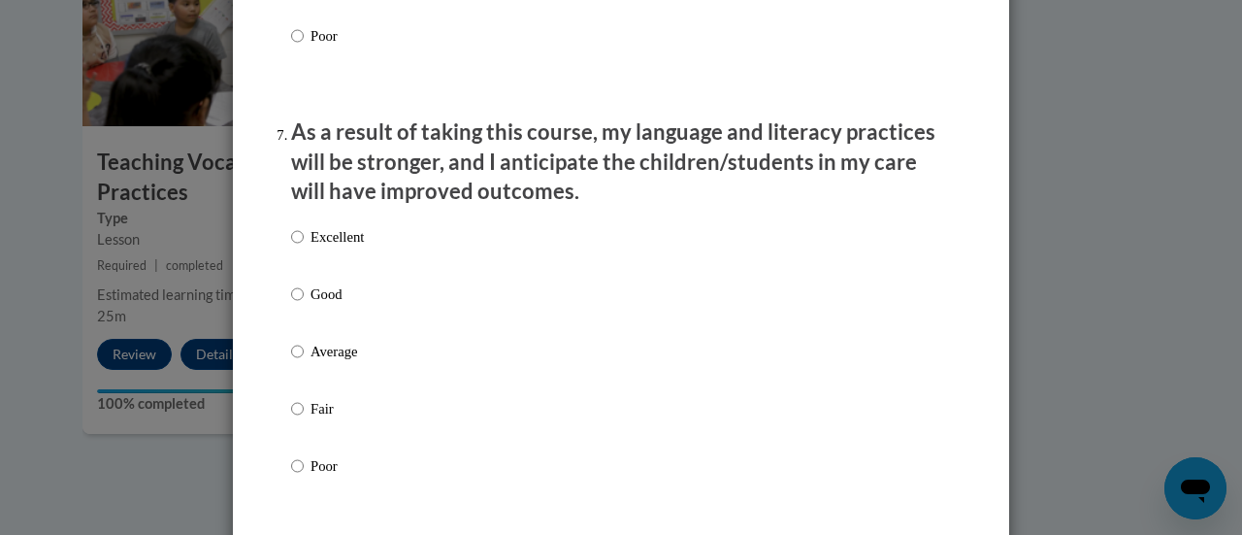
click at [313, 305] on p "Good" at bounding box center [337, 293] width 53 height 21
click at [304, 305] on input "Good" at bounding box center [297, 293] width 13 height 21
radio input "true"
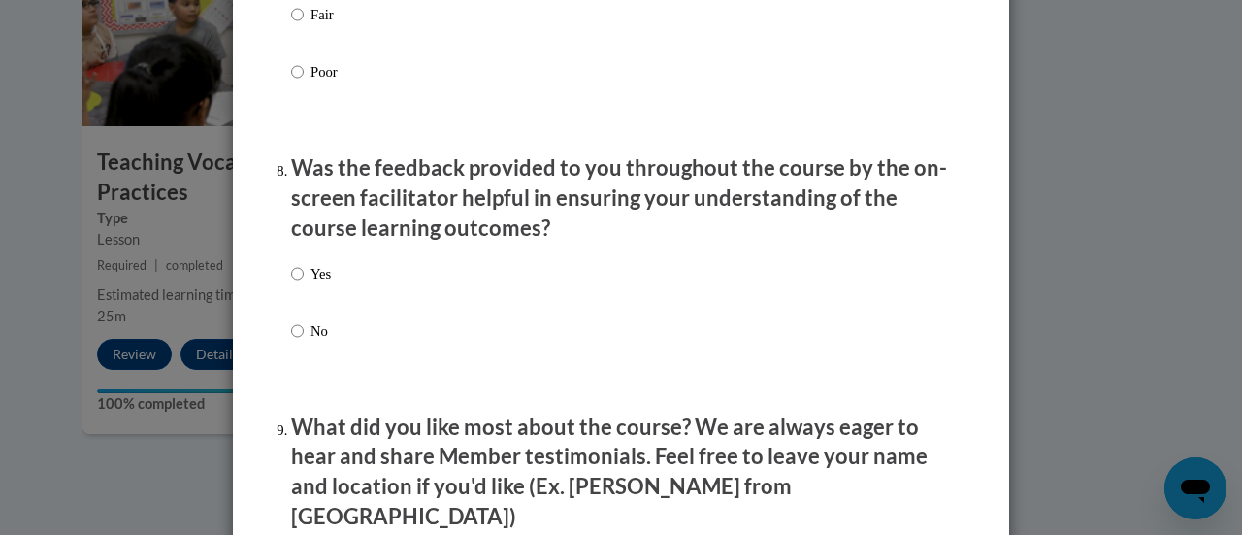
scroll to position [2893, 0]
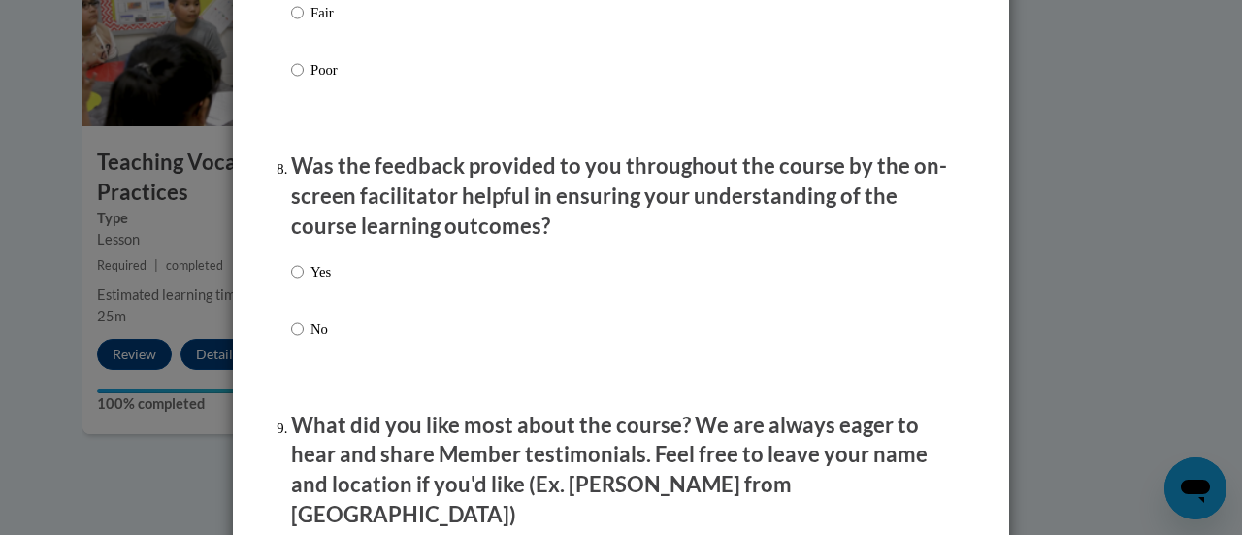
click at [311, 282] on p "Yes" at bounding box center [321, 271] width 20 height 21
click at [304, 282] on input "Yes" at bounding box center [297, 271] width 13 height 21
radio input "true"
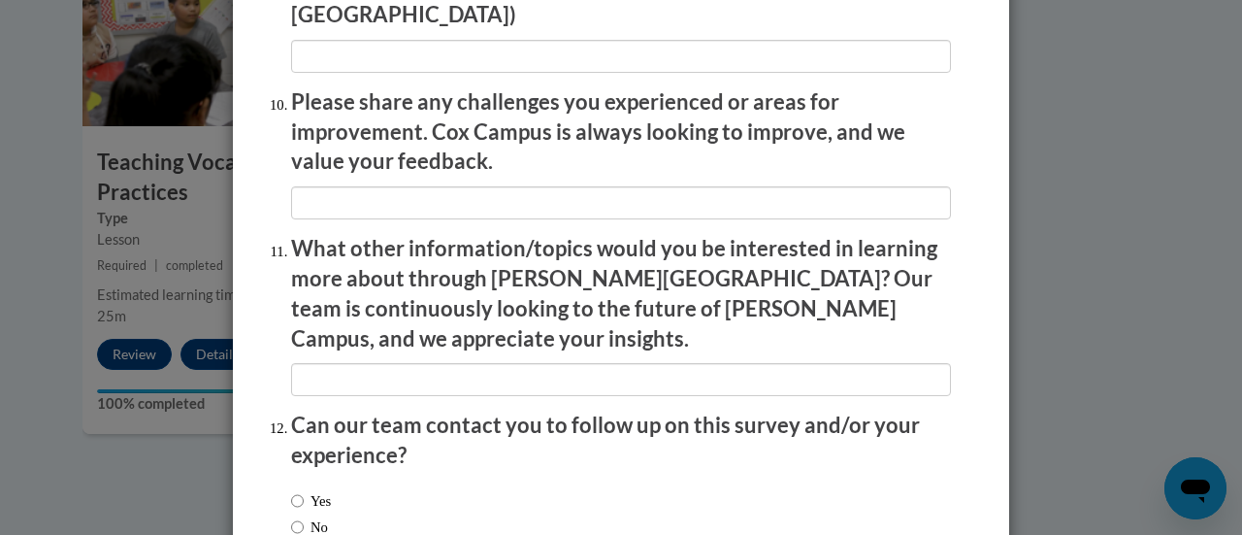
scroll to position [3501, 0]
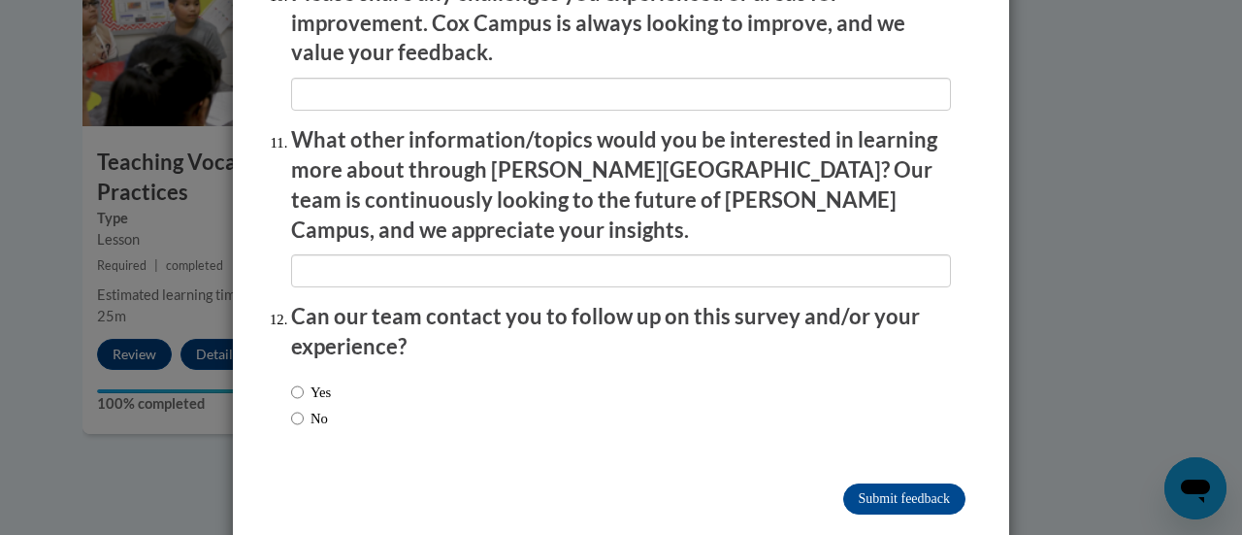
click at [342, 376] on div "Yes No" at bounding box center [621, 408] width 660 height 73
click at [295, 387] on div "Yes No" at bounding box center [311, 405] width 40 height 67
click at [292, 408] on input "No" at bounding box center [297, 418] width 13 height 21
radio input "true"
click at [897, 483] on input "Submit feedback" at bounding box center [905, 498] width 122 height 31
